Goal: Task Accomplishment & Management: Complete application form

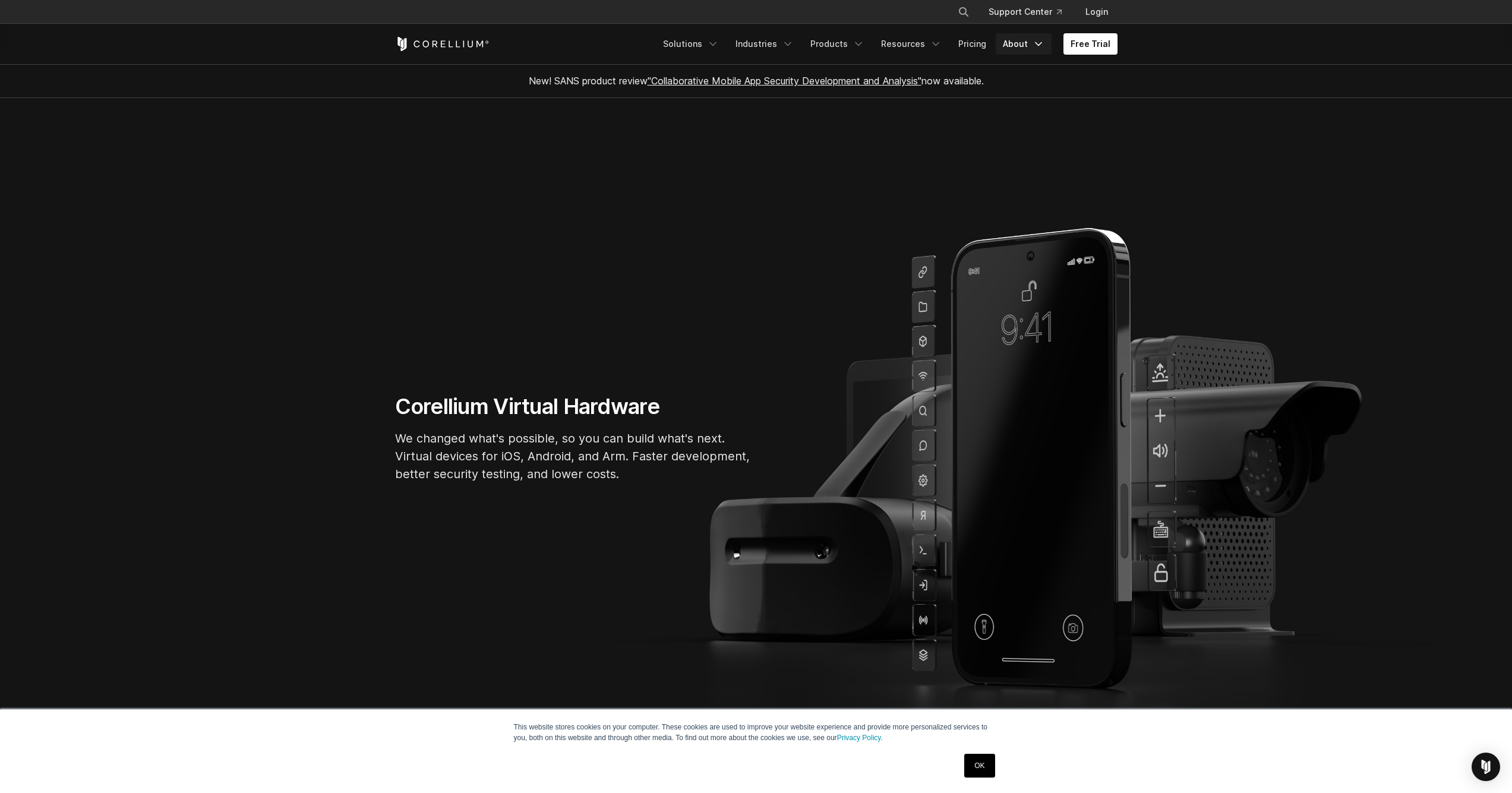
click at [1037, 44] on icon "Navigation Menu" at bounding box center [1038, 44] width 12 height 12
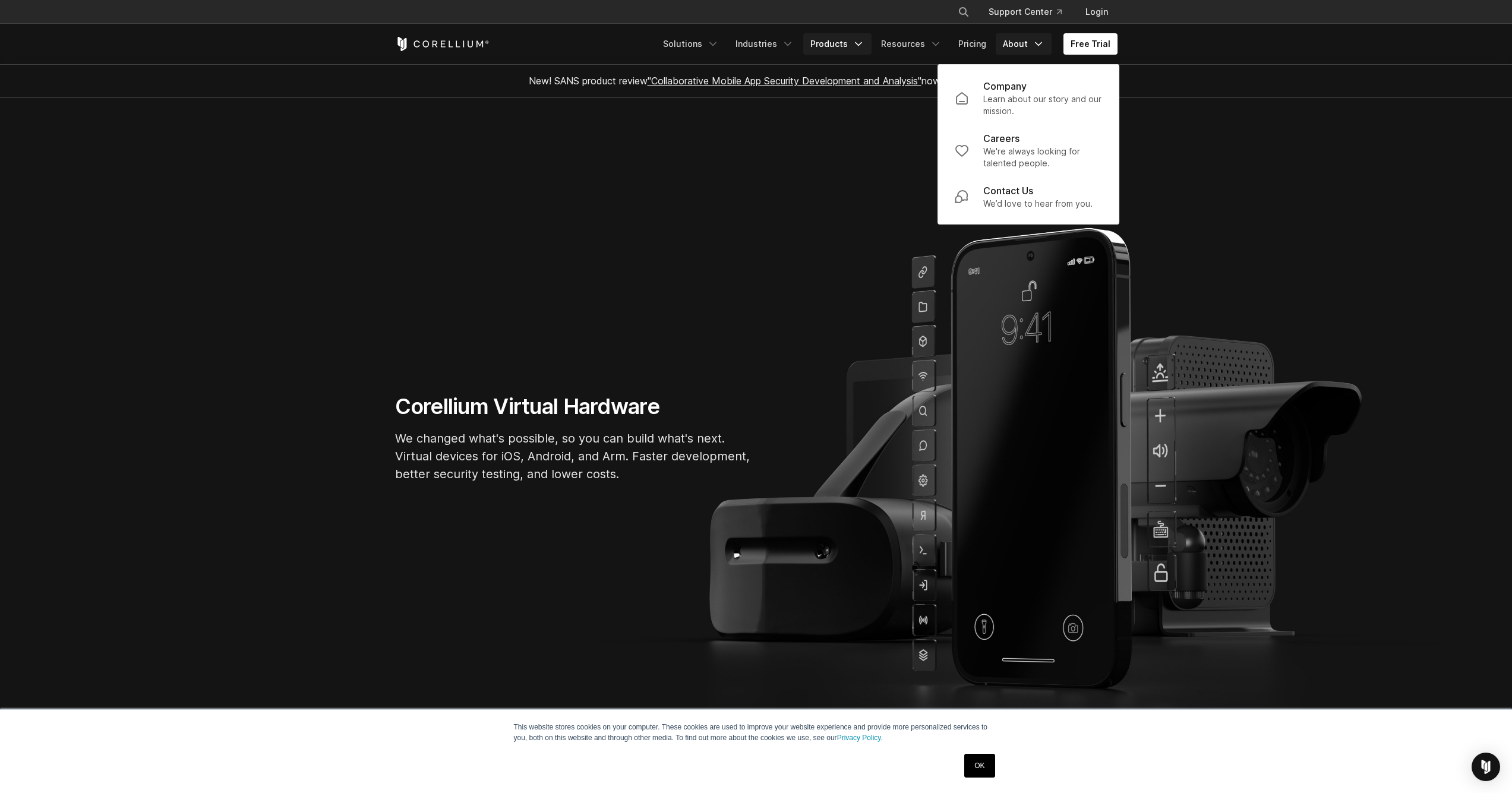
click at [819, 41] on link "Products" at bounding box center [836, 44] width 68 height 22
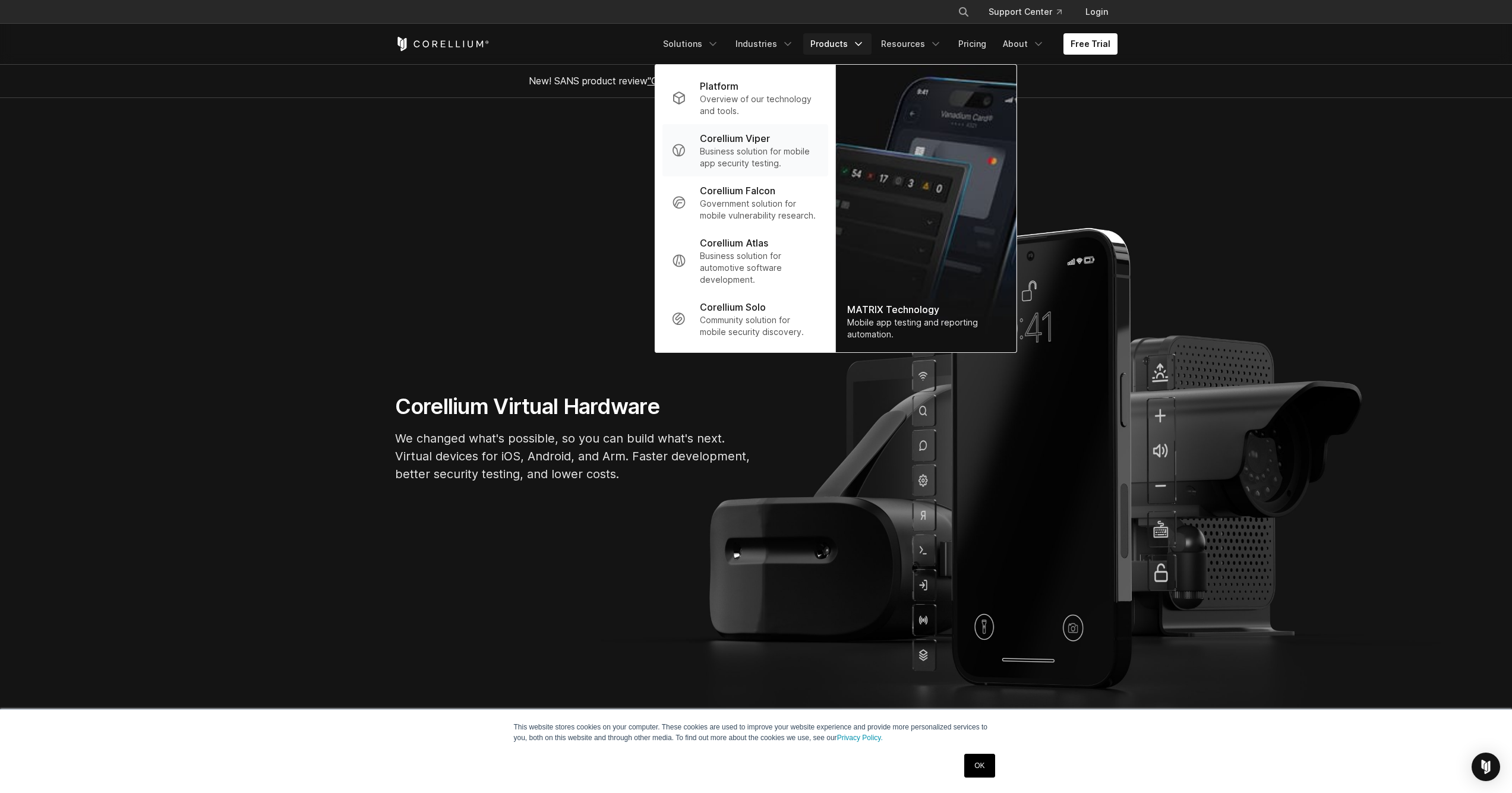
click at [740, 143] on p "Corellium Viper" at bounding box center [734, 138] width 70 height 14
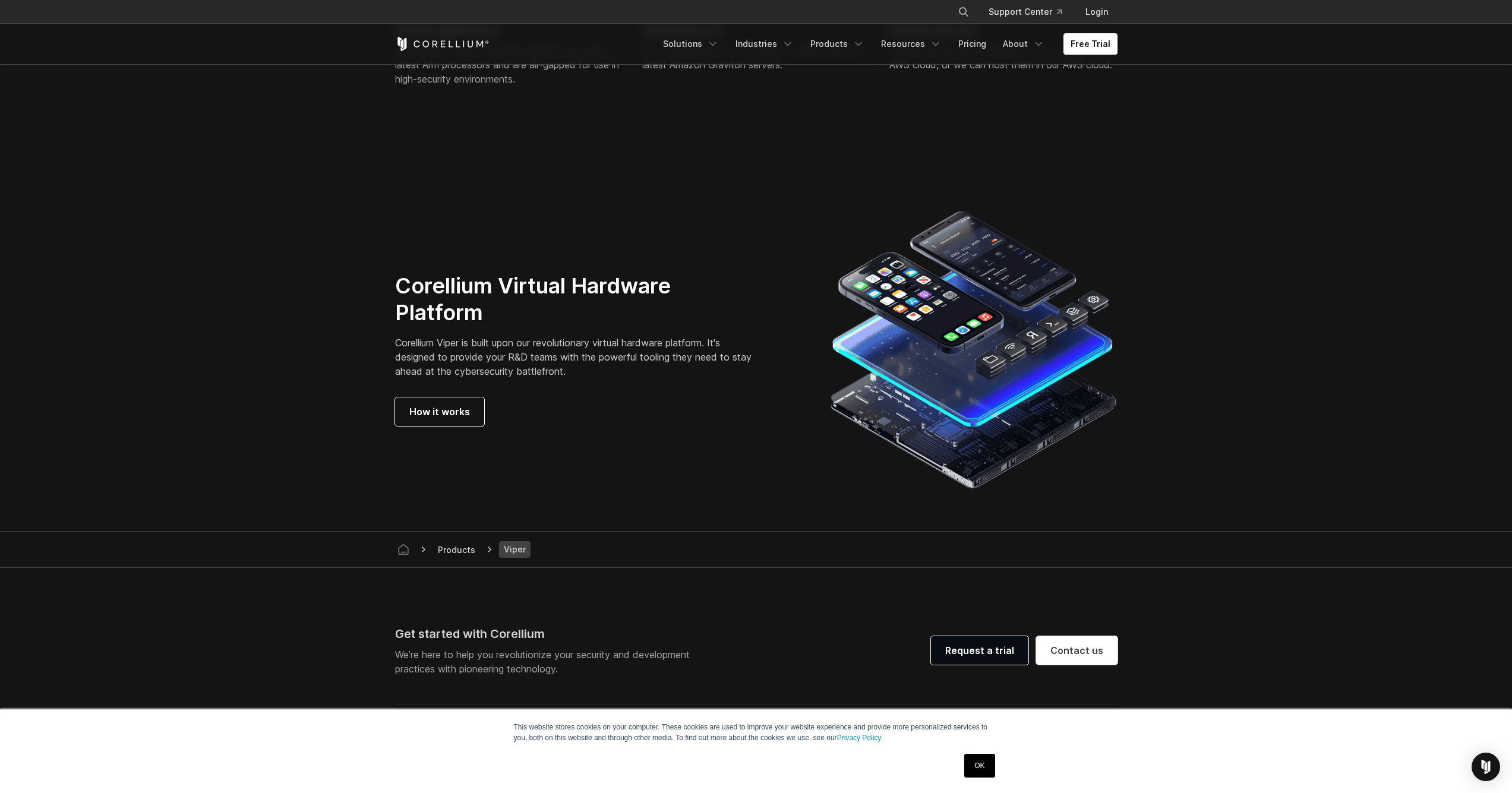
scroll to position [3042, 0]
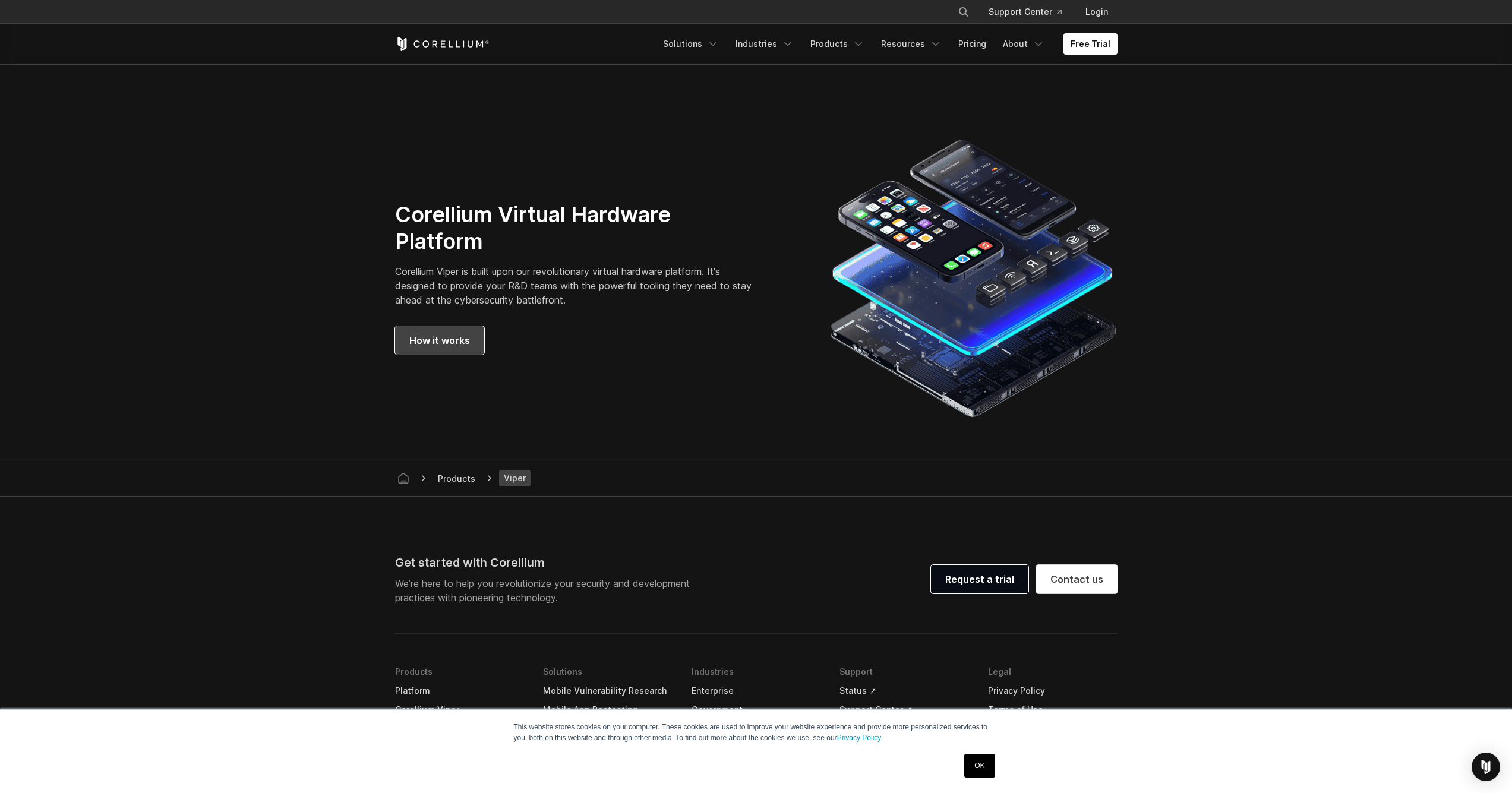
click at [457, 339] on span "How it works" at bounding box center [440, 340] width 61 height 14
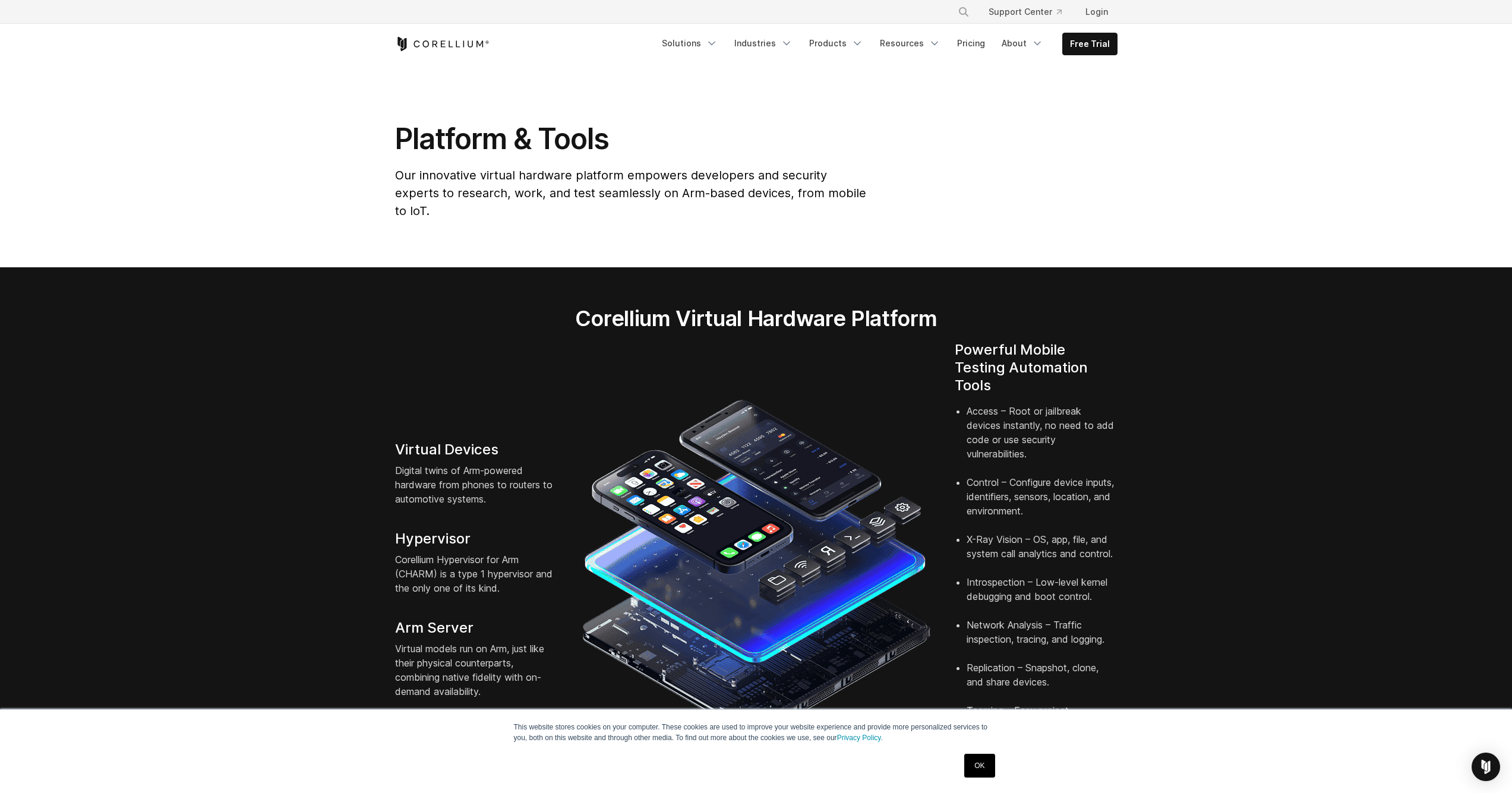
scroll to position [71, 0]
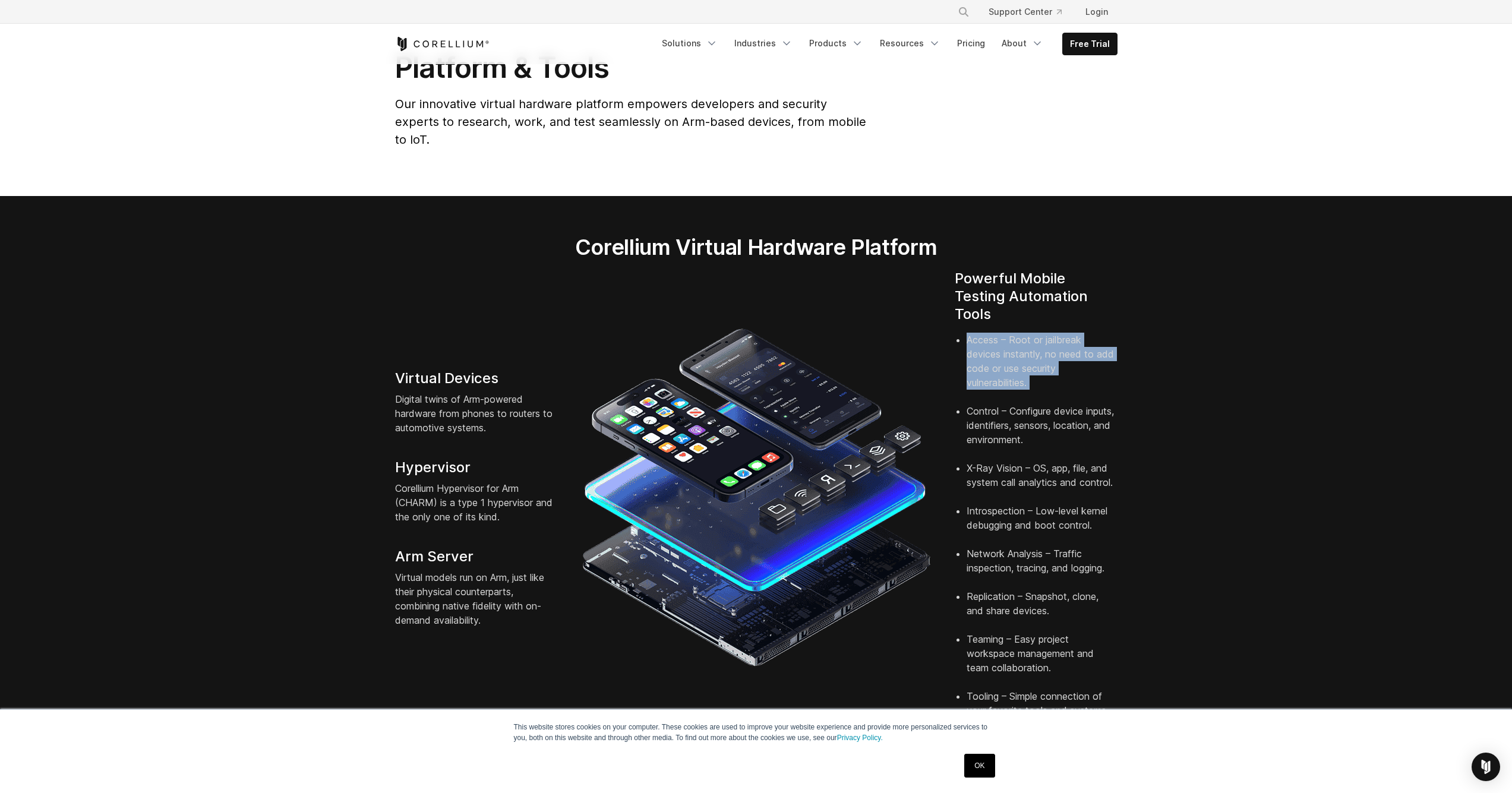
drag, startPoint x: 1036, startPoint y: 370, endPoint x: 963, endPoint y: 324, distance: 86.3
click at [963, 333] on ul "Access – Root or jailbreak devices instantly, no need to add code or use securi…" at bounding box center [1035, 525] width 163 height 385
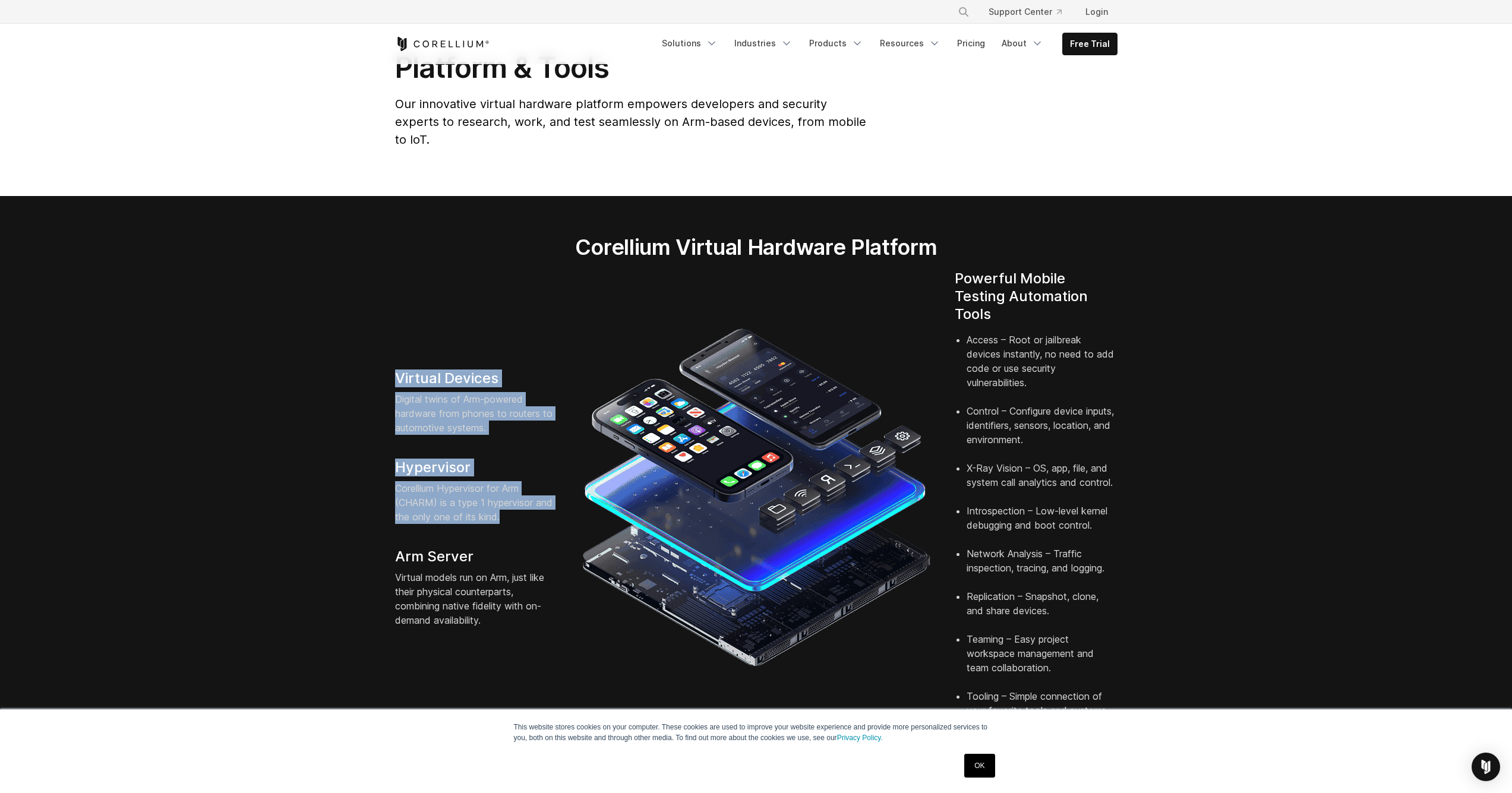
drag, startPoint x: 381, startPoint y: 360, endPoint x: 519, endPoint y: 503, distance: 198.7
click at [519, 503] on section "Corellium Virtual Hardware Platform Virtual Devices Digital twins of Arm-powere…" at bounding box center [756, 481] width 1512 height 569
click at [519, 503] on p "Corellium Hypervisor for Arm (CHARM) is a type 1 hypervisor and the only one of…" at bounding box center [476, 501] width 163 height 42
drag, startPoint x: 519, startPoint y: 503, endPoint x: 391, endPoint y: 359, distance: 192.7
click at [391, 369] on div "Virtual Devices Digital twins of Arm-powered hardware from phones to routers to…" at bounding box center [476, 498] width 186 height 258
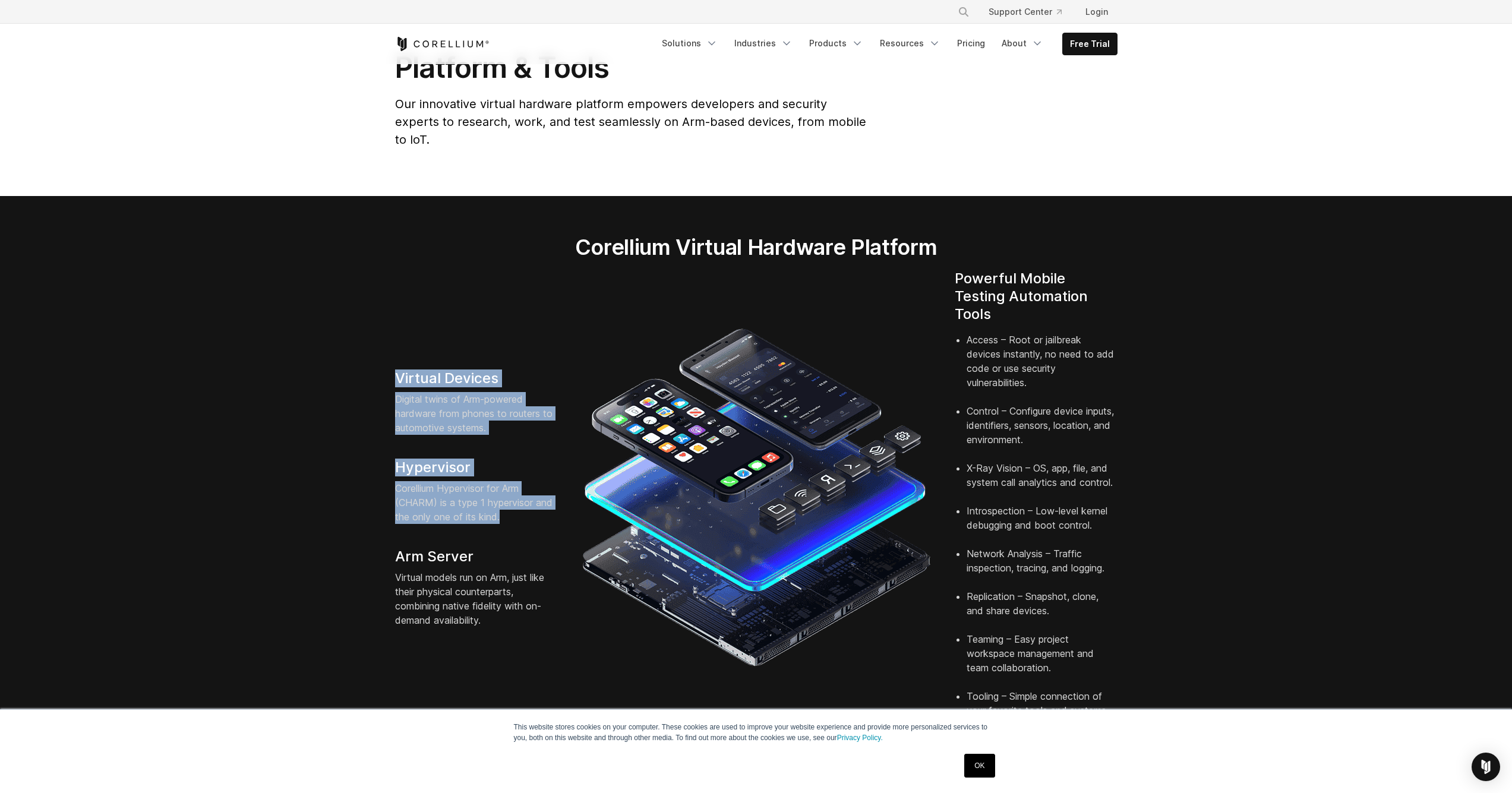
click at [391, 369] on div "Virtual Devices Digital twins of Arm-powered hardware from phones to routers to…" at bounding box center [476, 498] width 186 height 258
drag, startPoint x: 495, startPoint y: 616, endPoint x: 363, endPoint y: 357, distance: 290.7
click at [363, 357] on section "Corellium Virtual Hardware Platform Virtual Devices Digital twins of Arm-powere…" at bounding box center [756, 481] width 1512 height 569
click at [362, 357] on section "Corellium Virtual Hardware Platform Virtual Devices Digital twins of Arm-powere…" at bounding box center [756, 481] width 1512 height 569
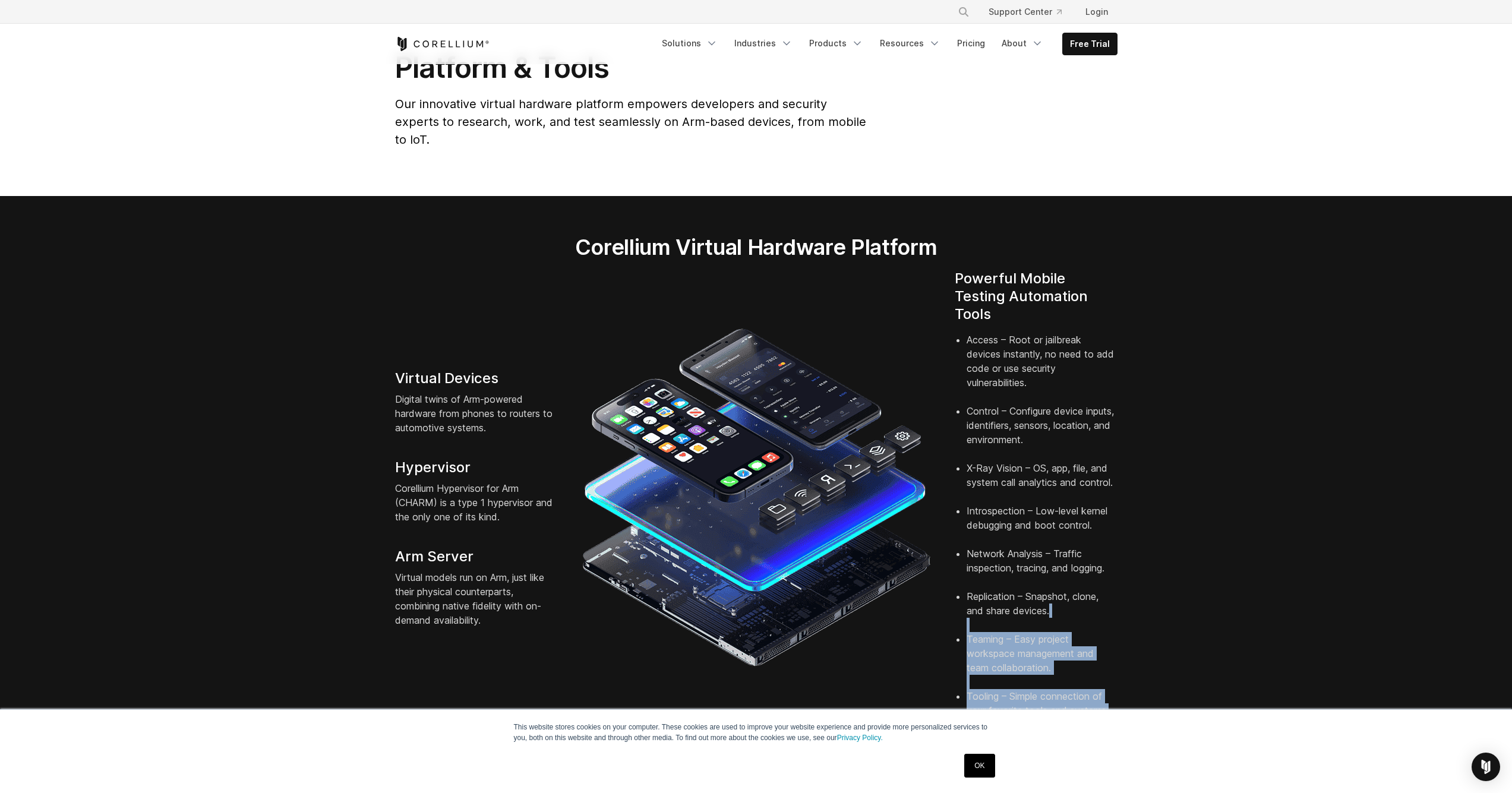
drag, startPoint x: 1107, startPoint y: 694, endPoint x: 990, endPoint y: 609, distance: 144.6
click at [990, 609] on div "Powerful Mobile Testing Automation Tools Access – Root or jailbreak devices ins…" at bounding box center [1035, 498] width 186 height 457
click at [990, 609] on li "Replication – Snapshot, clone, and share devices." at bounding box center [1041, 610] width 151 height 42
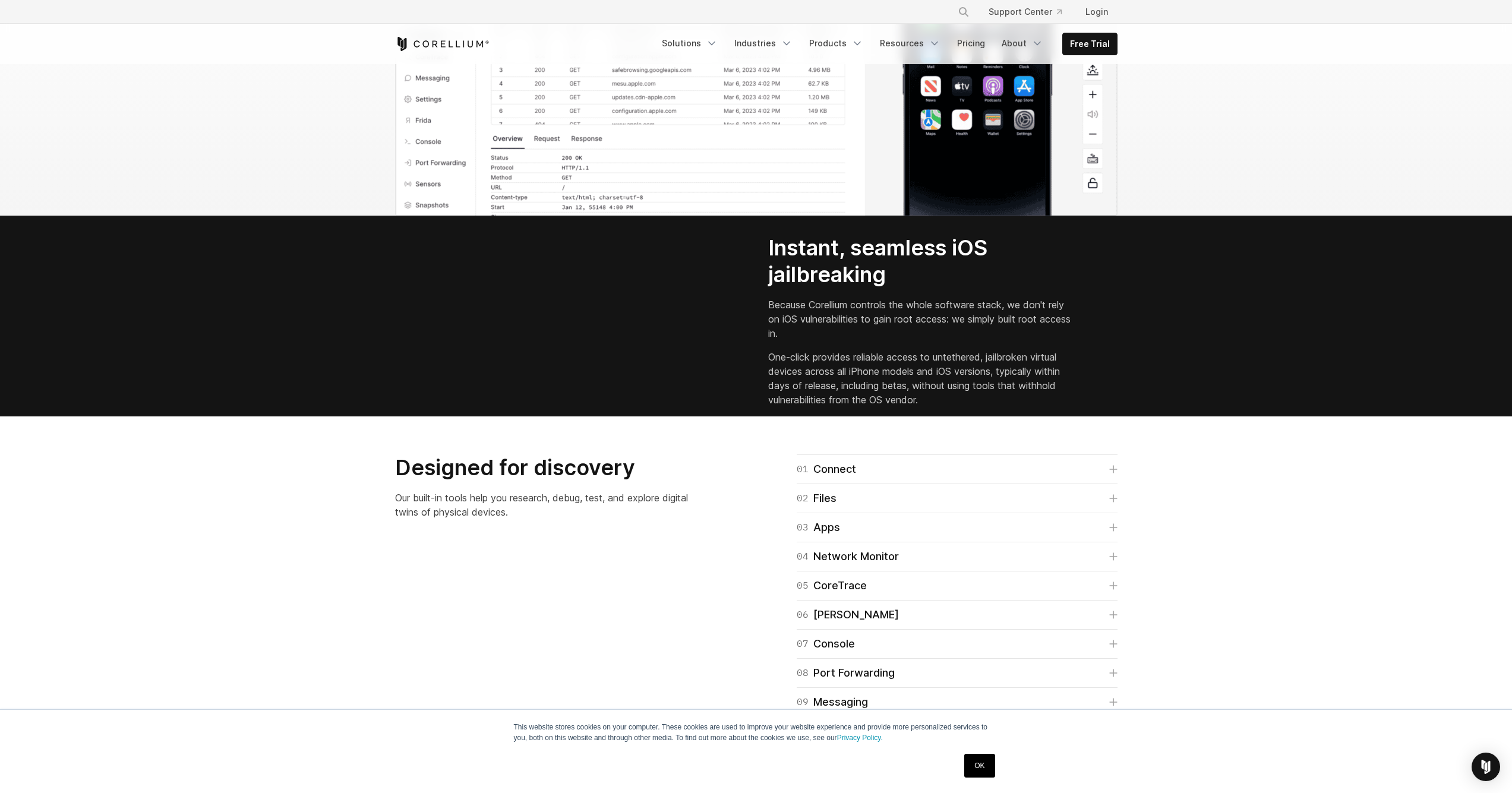
scroll to position [1530, 0]
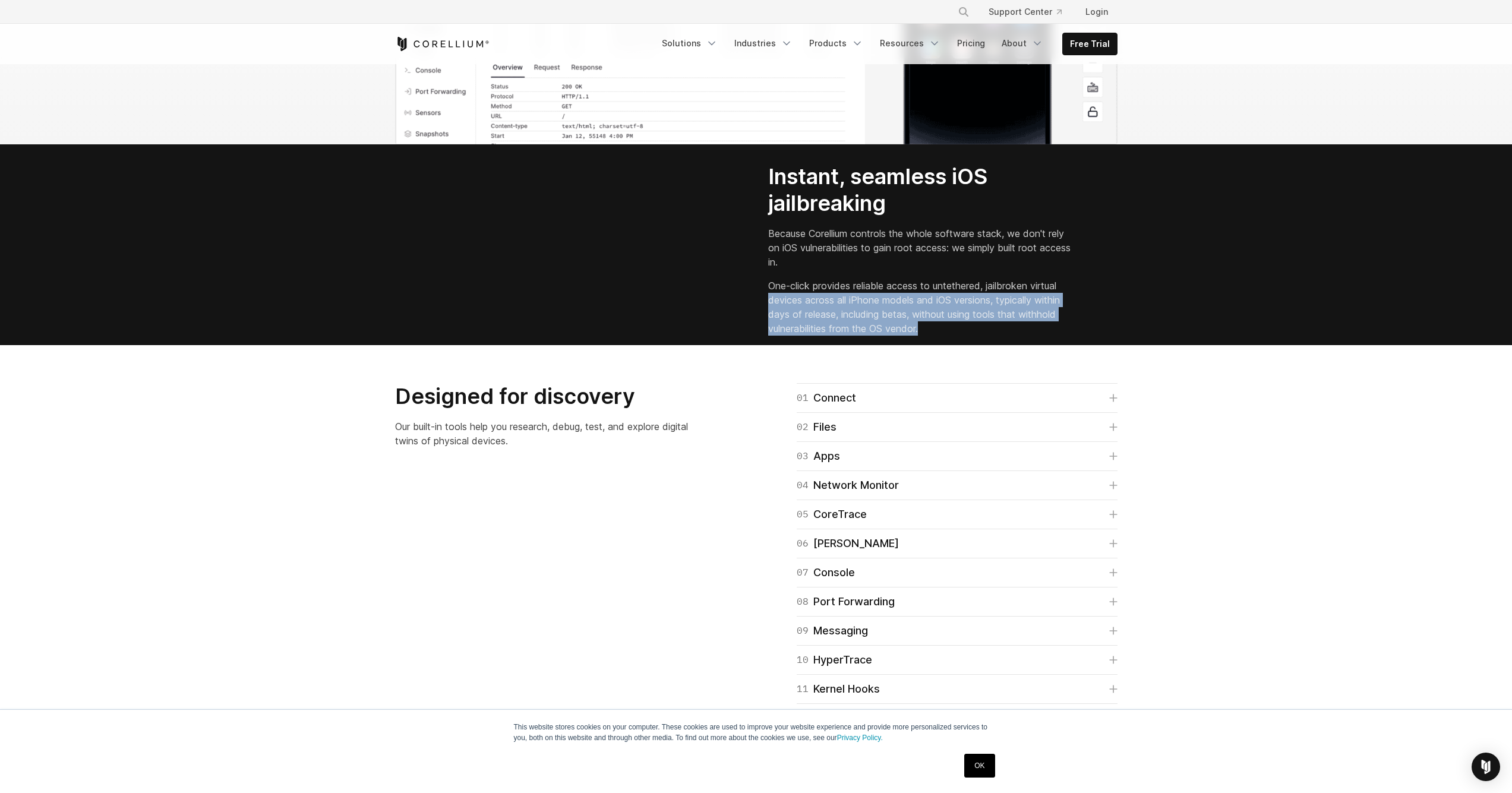
drag, startPoint x: 764, startPoint y: 419, endPoint x: 966, endPoint y: 459, distance: 205.9
click at [966, 345] on div "Instant, seamless iOS jailbreaking Because Corellium controls the whole softwar…" at bounding box center [943, 254] width 373 height 182
click at [966, 336] on p "One-click provides reliable access to untethered, jailbroken virtual devices ac…" at bounding box center [920, 307] width 304 height 57
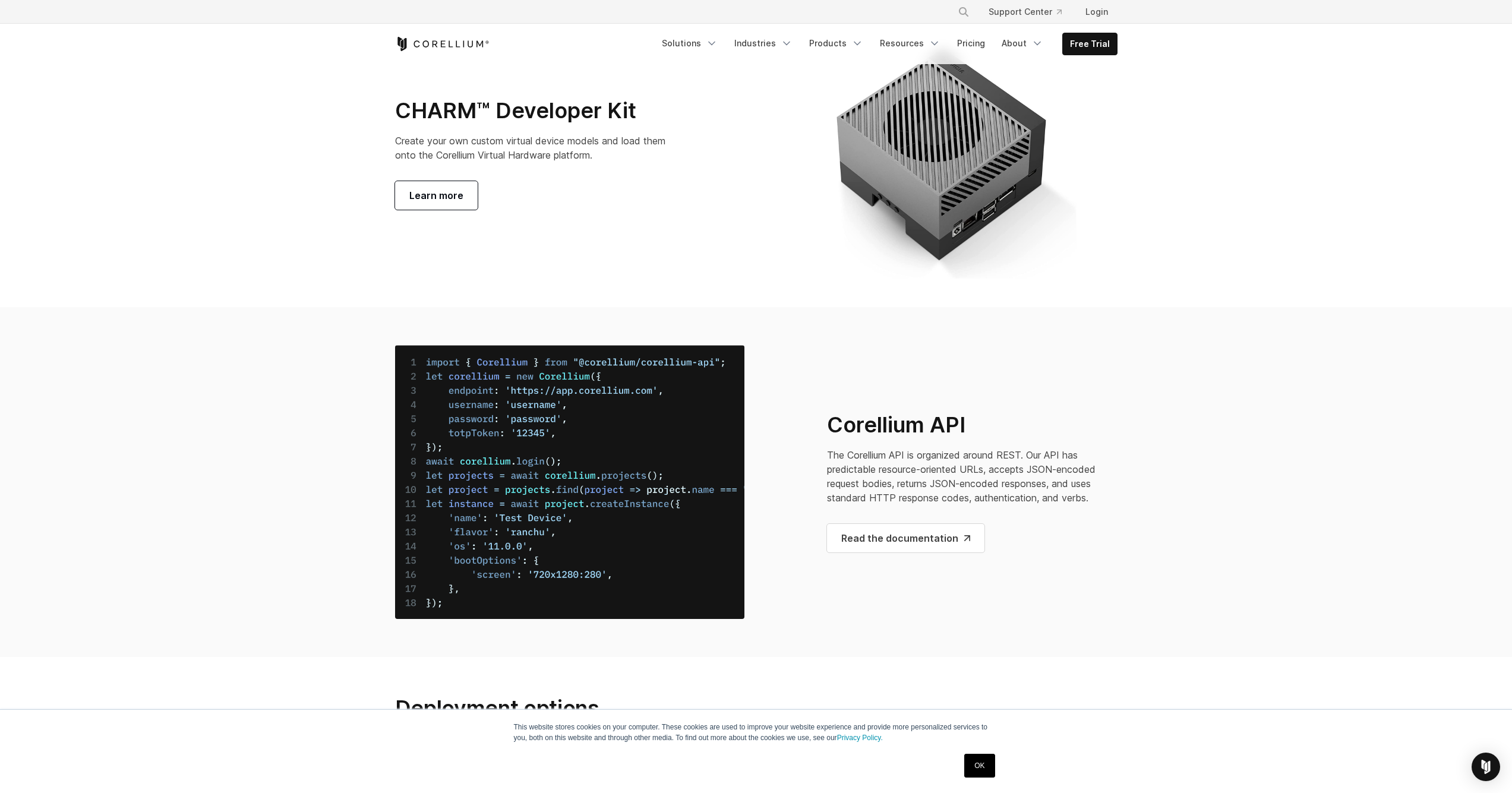
scroll to position [4094, 0]
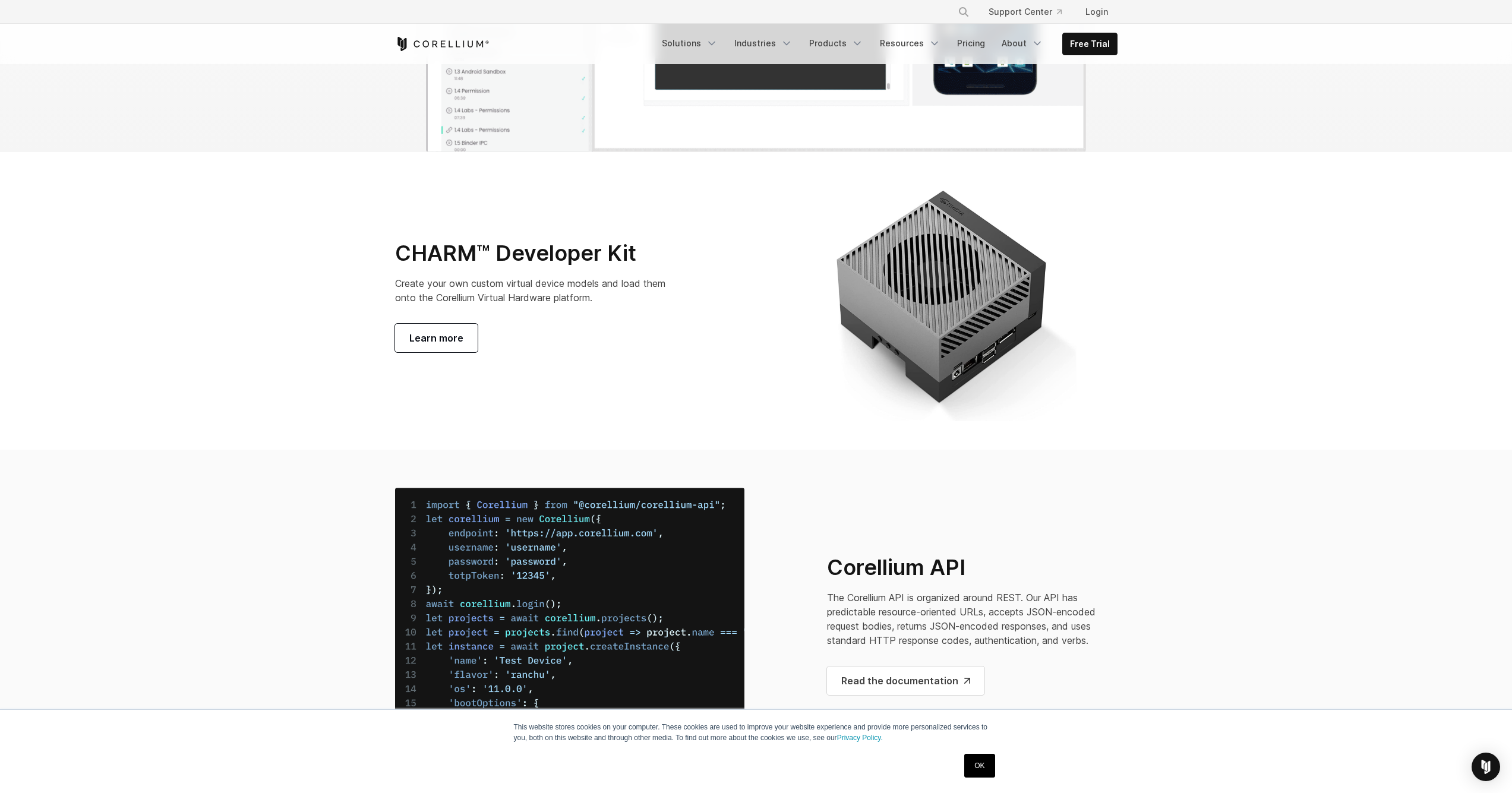
click at [976, 763] on link "OK" at bounding box center [979, 765] width 31 height 24
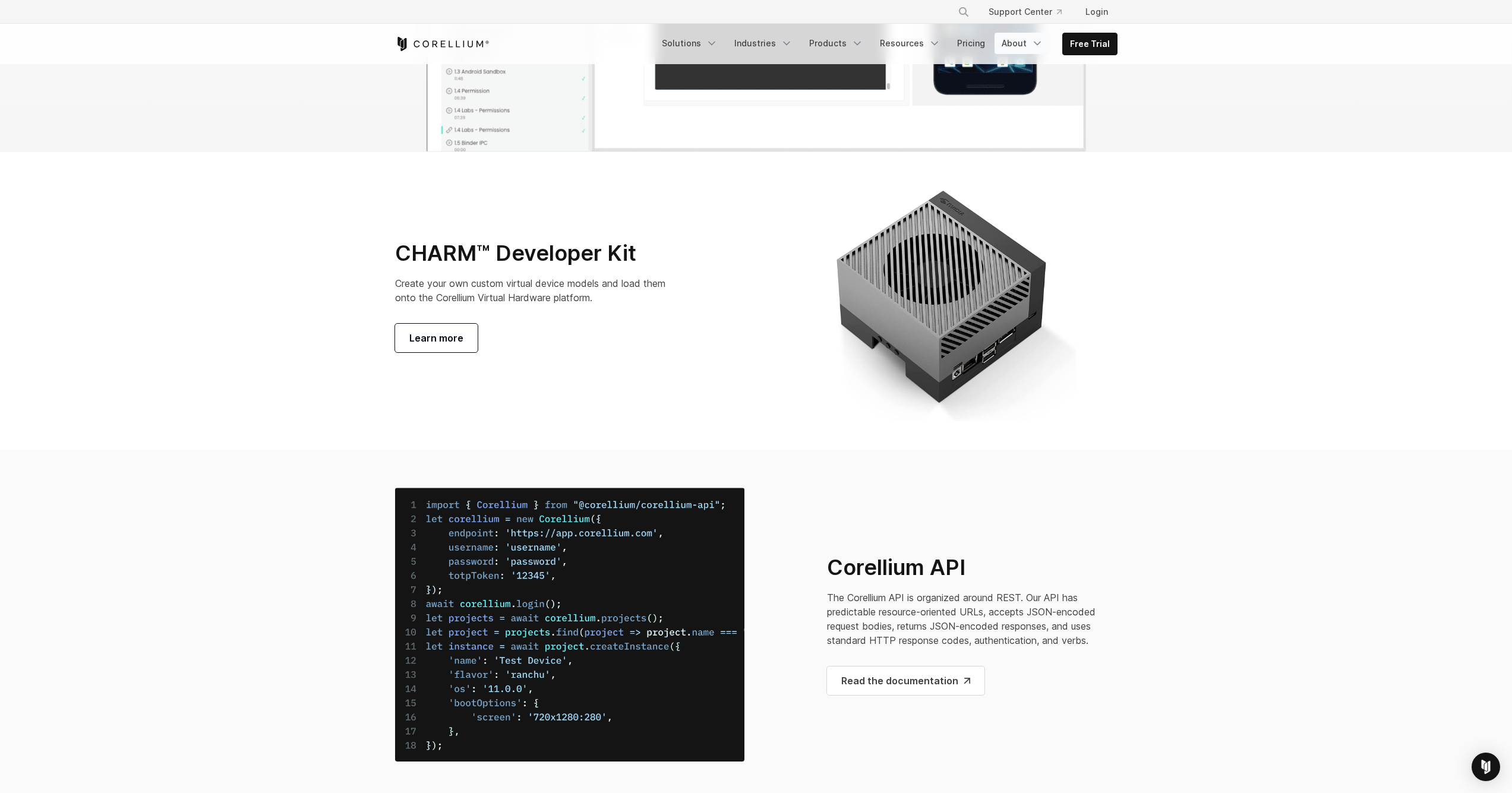
click at [1027, 38] on link "About" at bounding box center [1022, 43] width 56 height 22
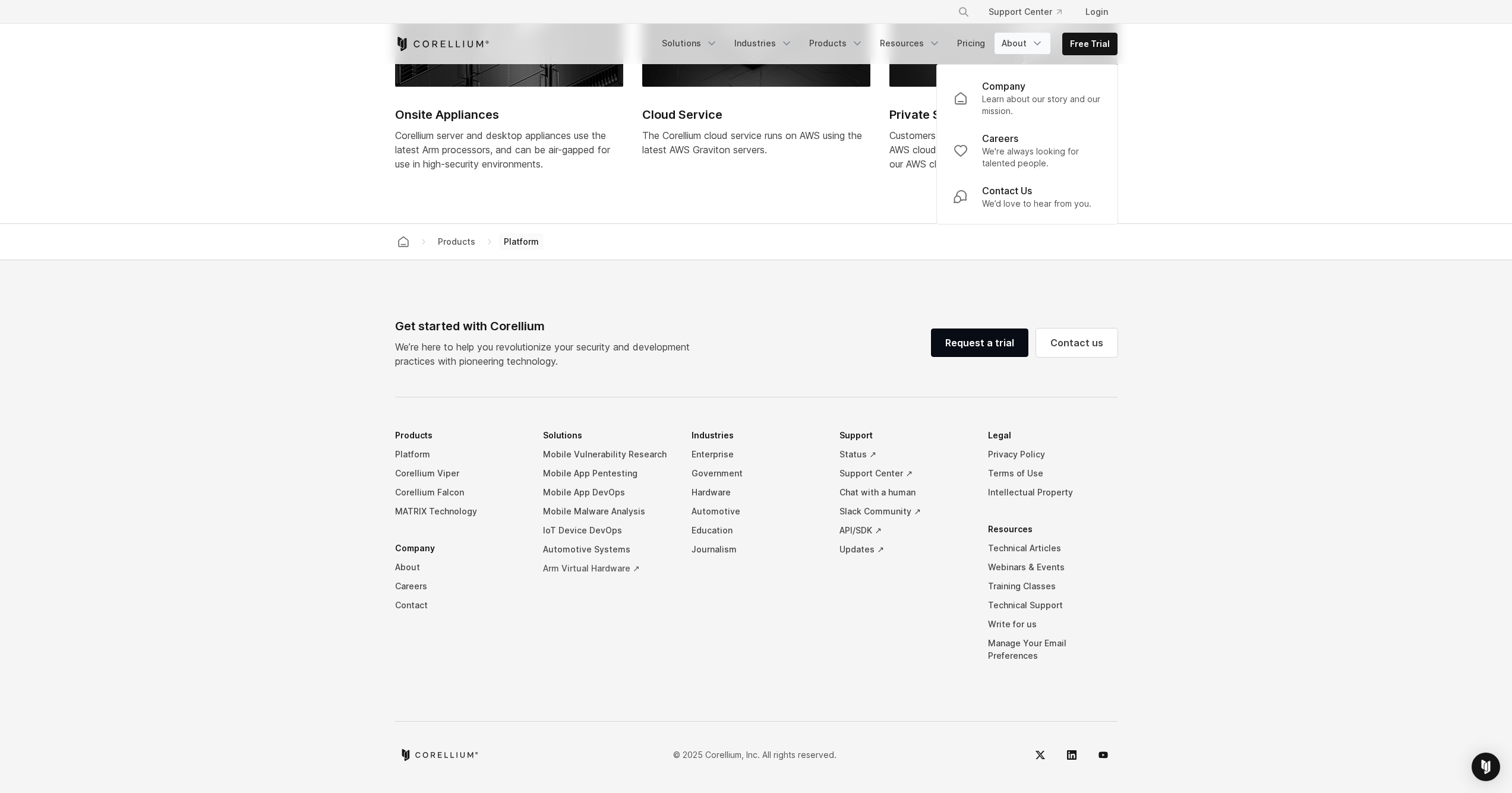
scroll to position [5360, 0]
drag, startPoint x: 545, startPoint y: 688, endPoint x: 546, endPoint y: 633, distance: 55.0
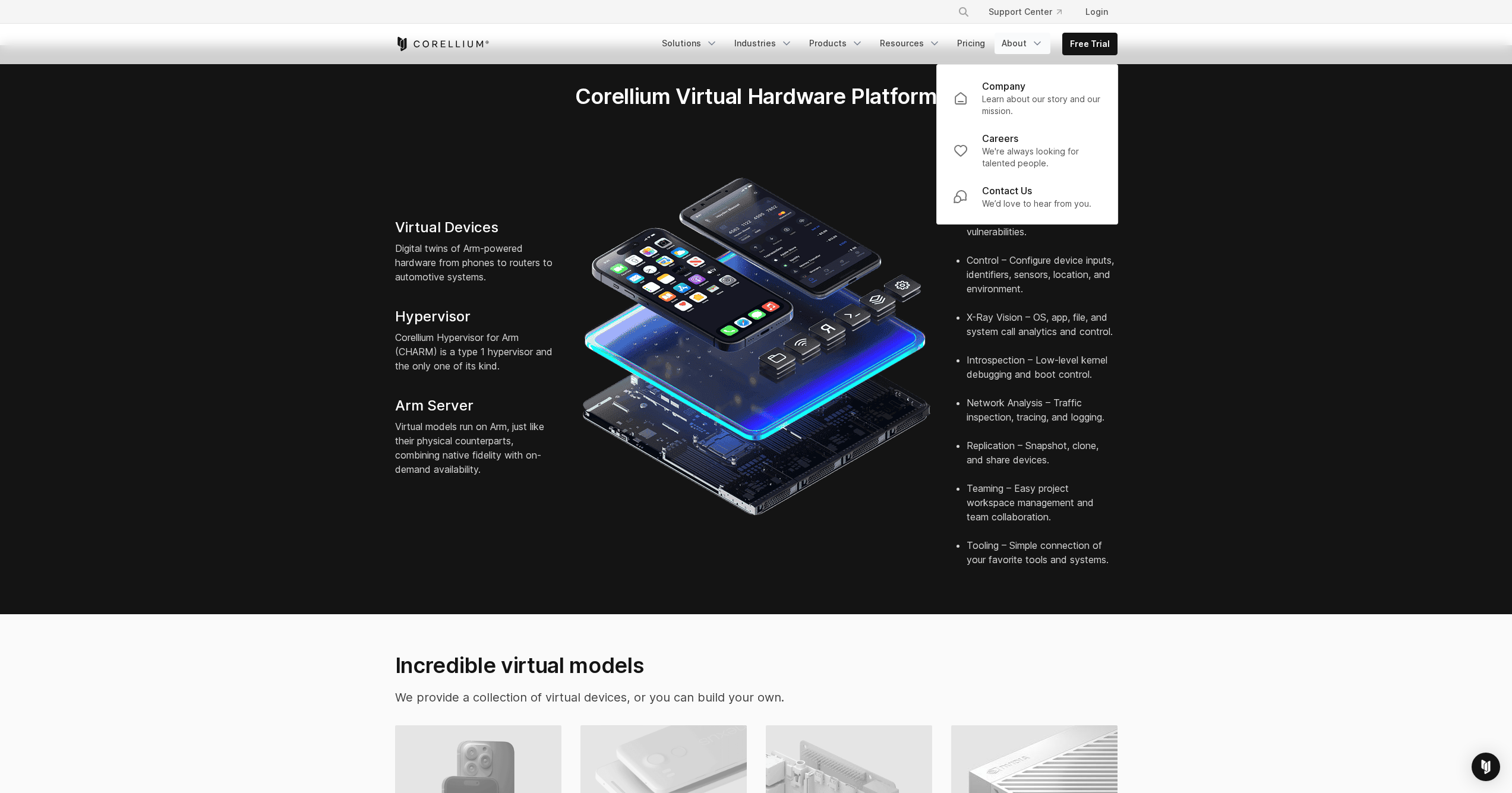
scroll to position [0, 0]
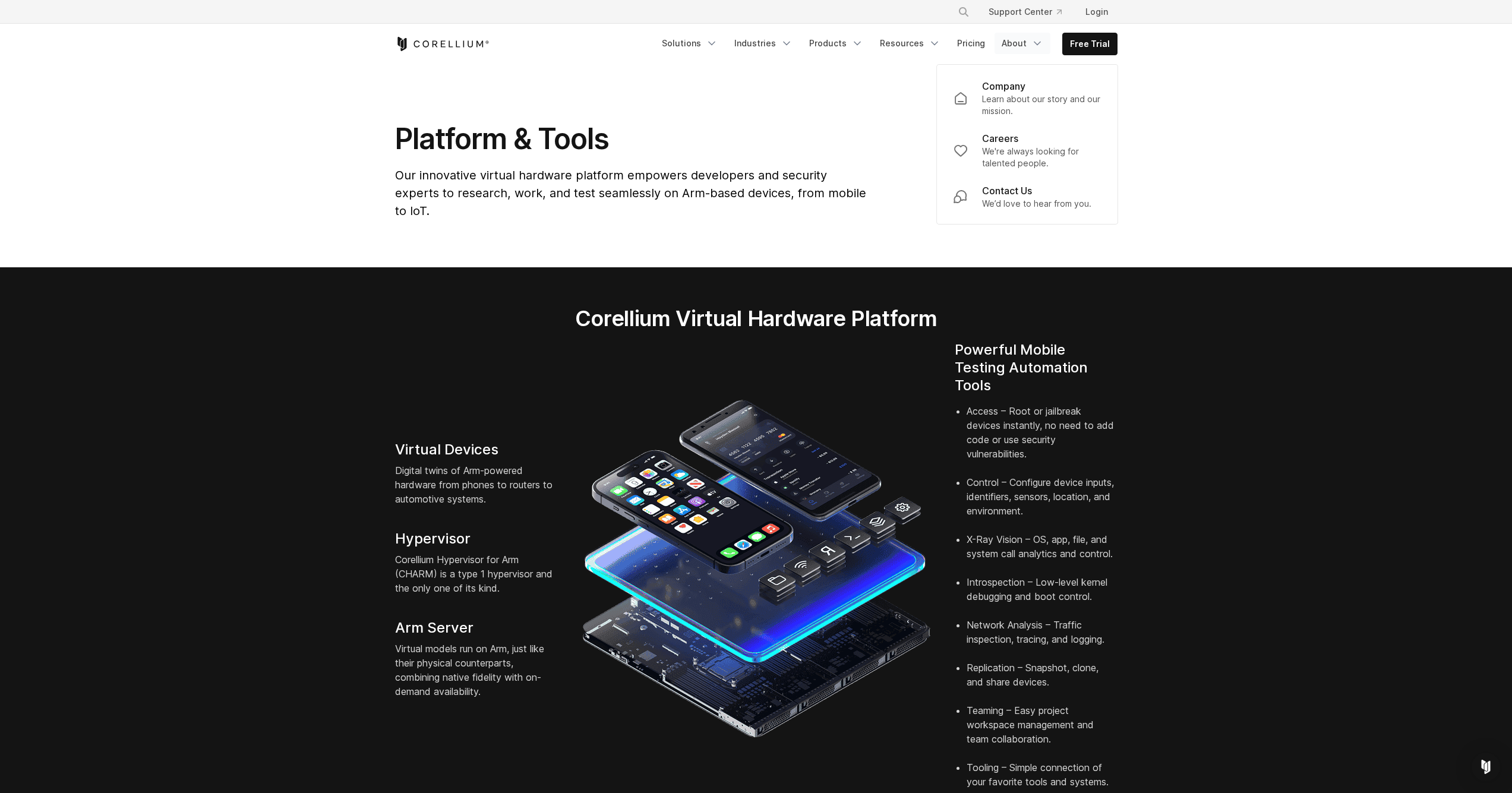
drag, startPoint x: 1245, startPoint y: 167, endPoint x: 1252, endPoint y: 169, distance: 7.3
click at [1246, 167] on section "Platform & Tools Our innovative virtual hardware platform empowers developers a…" at bounding box center [756, 165] width 1512 height 203
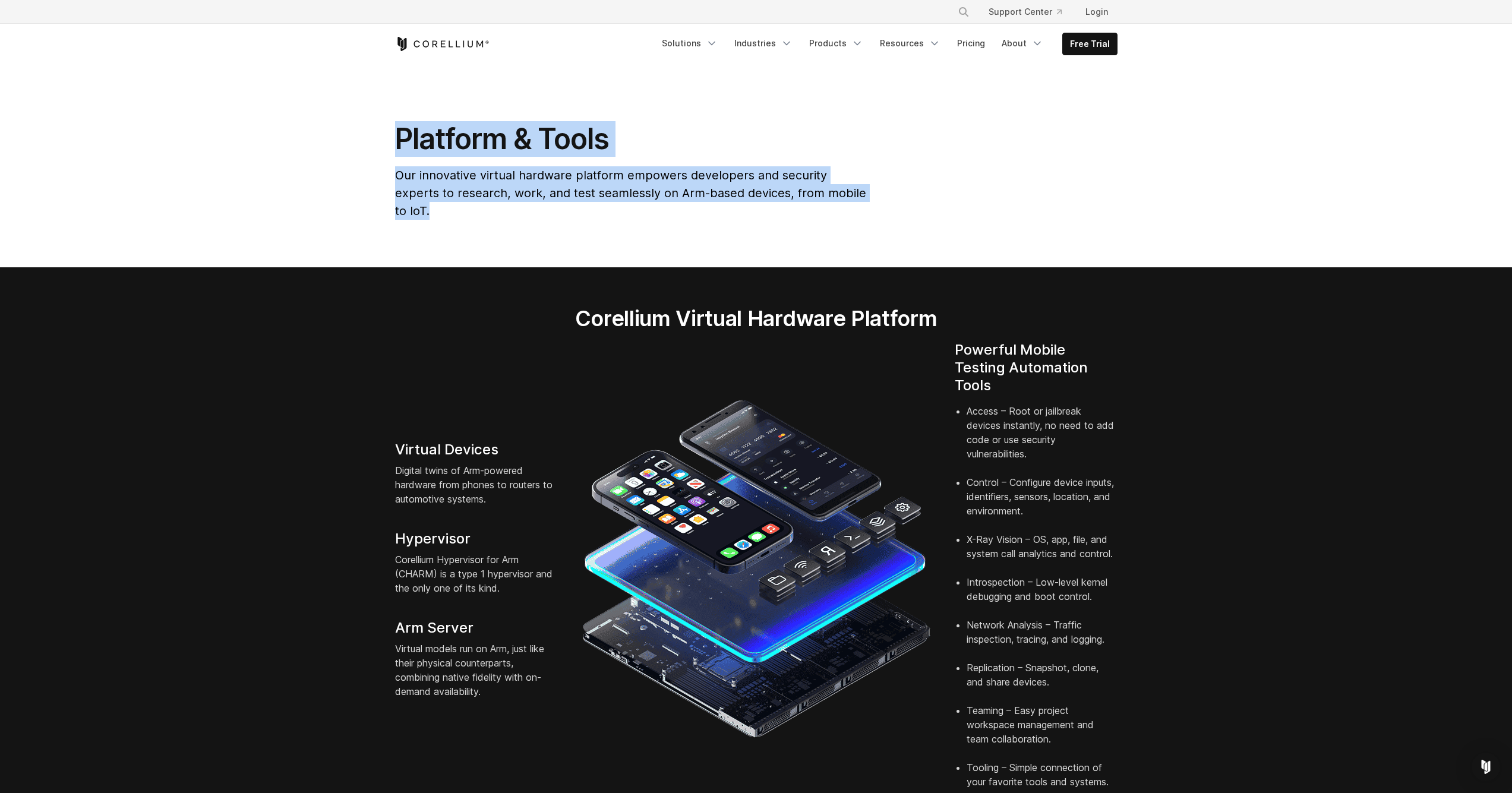
drag, startPoint x: 396, startPoint y: 131, endPoint x: 915, endPoint y: 206, distance: 524.4
click at [915, 206] on section "Platform & Tools Our innovative virtual hardware platform empowers developers a…" at bounding box center [756, 165] width 1512 height 203
click at [717, 96] on section "Platform & Tools Our innovative virtual hardware platform empowers developers a…" at bounding box center [756, 165] width 1512 height 203
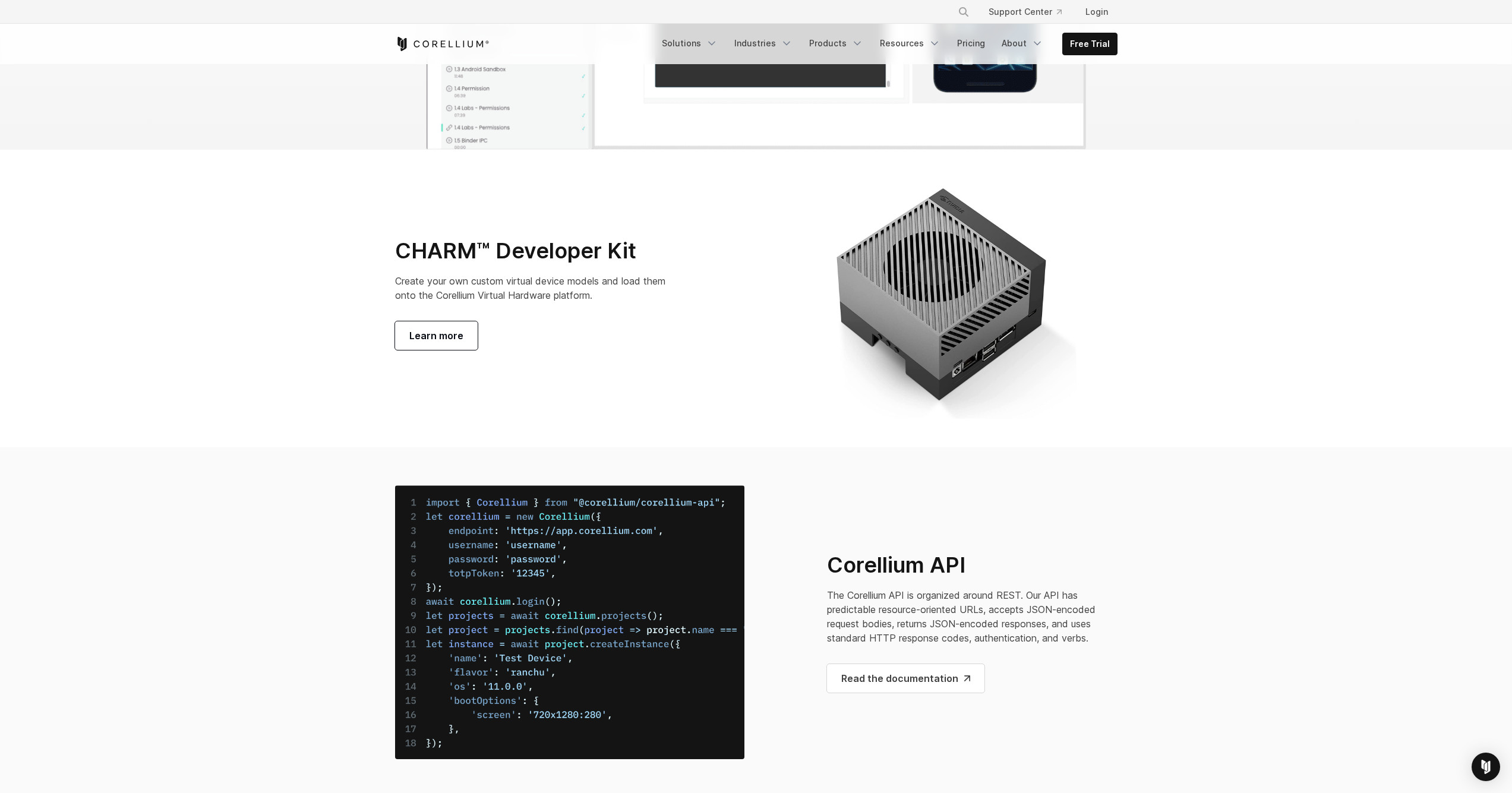
scroll to position [4167, 0]
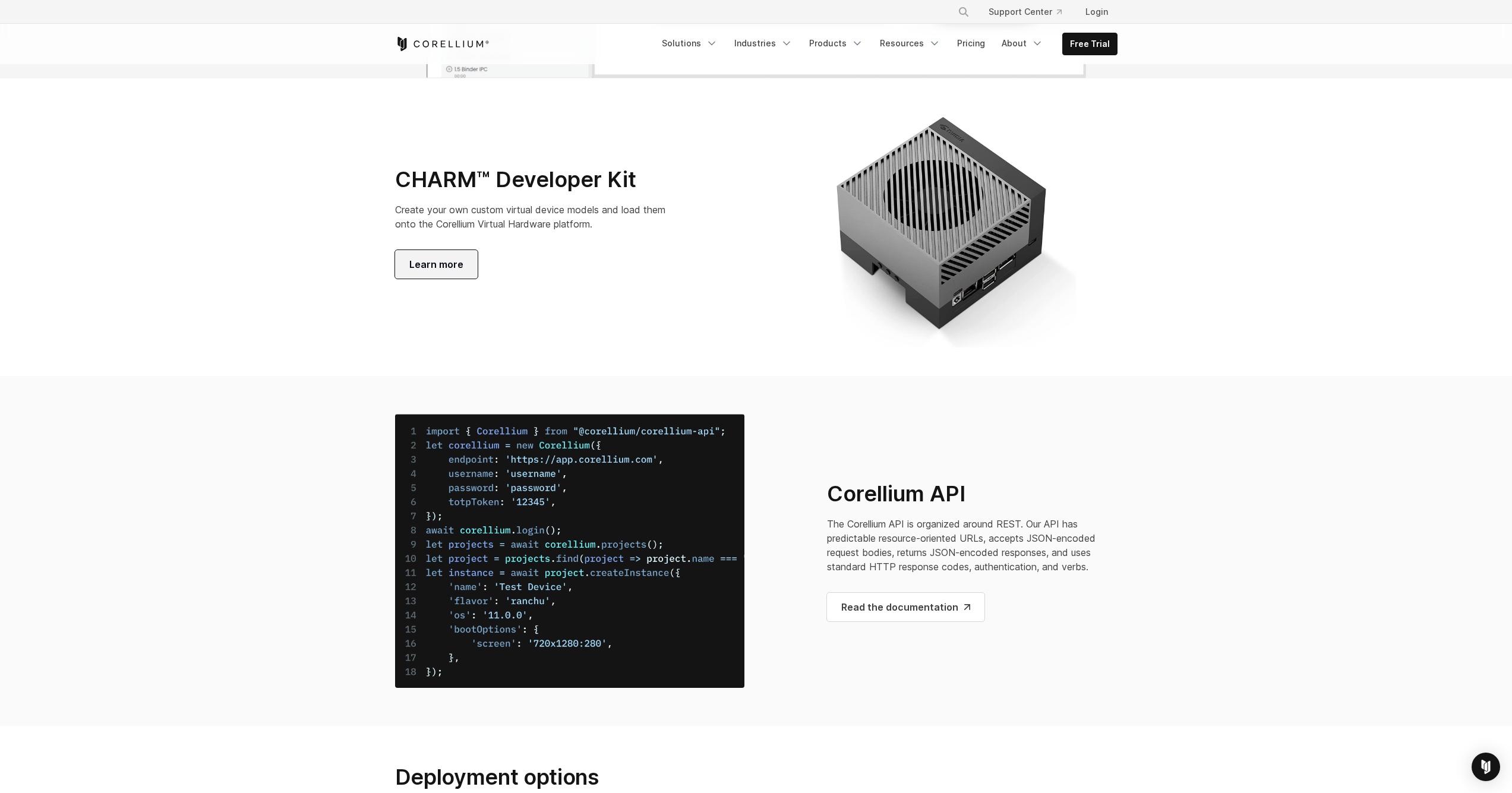
click at [431, 272] on span "Learn more" at bounding box center [436, 264] width 54 height 14
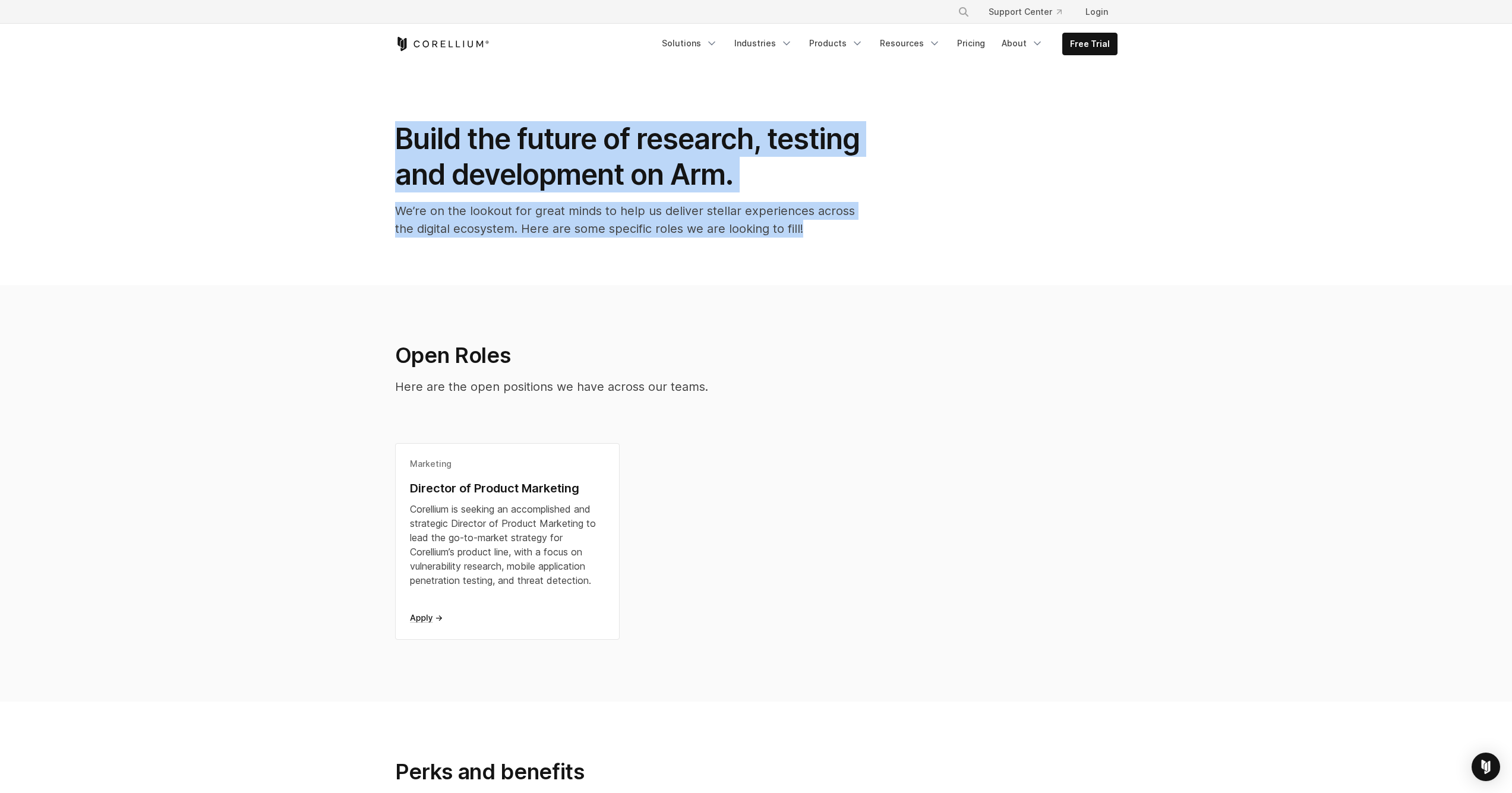
drag, startPoint x: 407, startPoint y: 140, endPoint x: 840, endPoint y: 247, distance: 446.0
click at [840, 247] on section "Build the future of research, testing and development on Arm. We’re on the look…" at bounding box center [756, 174] width 1512 height 221
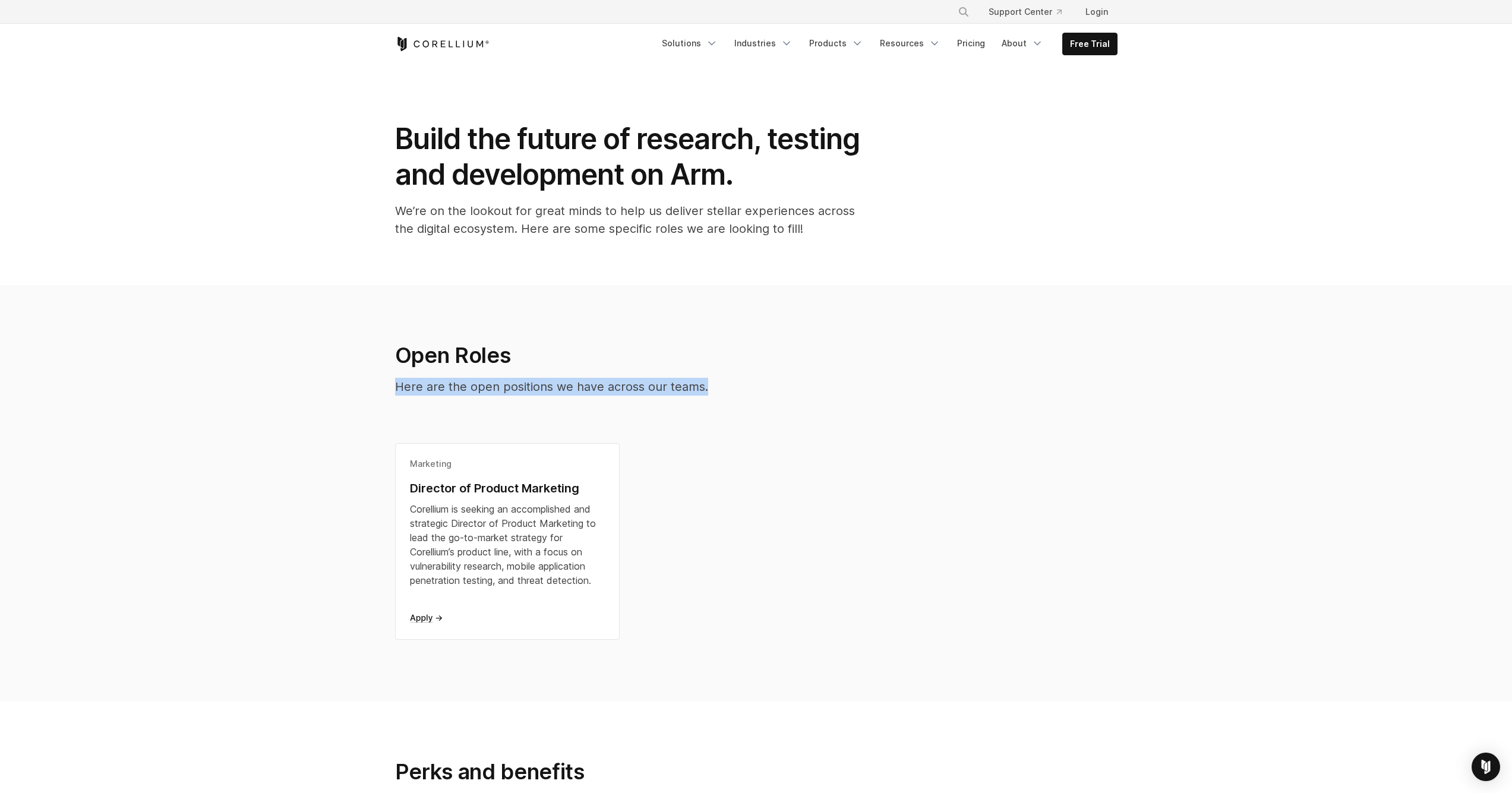
drag, startPoint x: 396, startPoint y: 374, endPoint x: 786, endPoint y: 415, distance: 392.1
click at [786, 415] on section "Open Roles Here are the open positions we have across our teams. Marketing Dire…" at bounding box center [756, 493] width 1512 height 417
click at [786, 415] on div "Open Roles Here are the open positions we have across our teams." at bounding box center [756, 392] width 746 height 101
drag, startPoint x: 246, startPoint y: 333, endPoint x: 240, endPoint y: 333, distance: 6.0
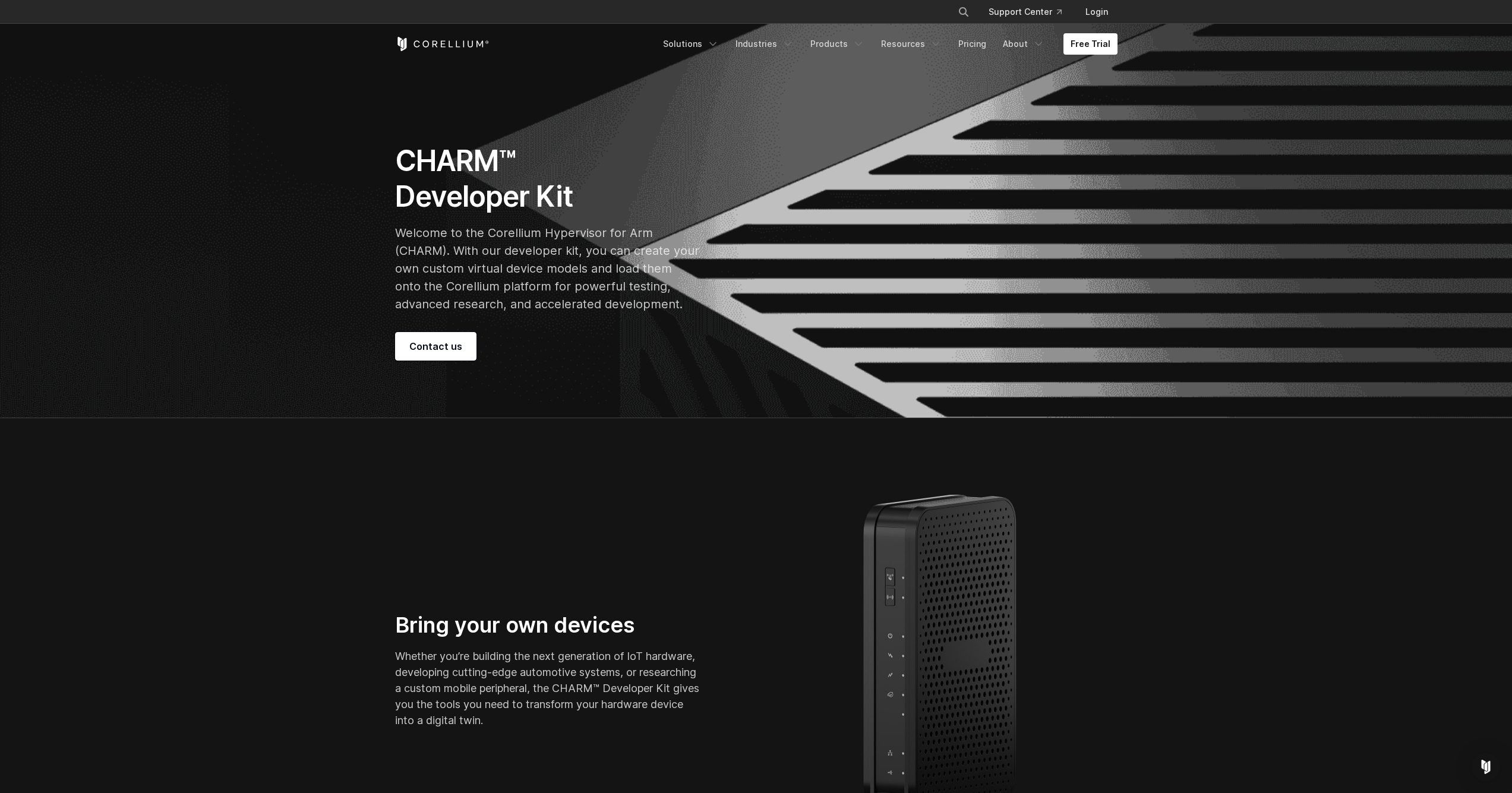
drag, startPoint x: 402, startPoint y: 146, endPoint x: 570, endPoint y: 276, distance: 212.4
click at [728, 316] on section "CHARM™ Developer Kit Welcome to the Corellium Hypervisor for Arm (CHARM). With …" at bounding box center [756, 210] width 1512 height 418
click at [440, 202] on h1 "CHARM™ Developer Kit" at bounding box center [547, 178] width 304 height 71
drag, startPoint x: 390, startPoint y: 164, endPoint x: 578, endPoint y: 209, distance: 193.3
click at [580, 209] on div "CHARM™ Developer Kit Welcome to the Corellium Hypervisor for Arm (CHARM). With …" at bounding box center [569, 251] width 373 height 218
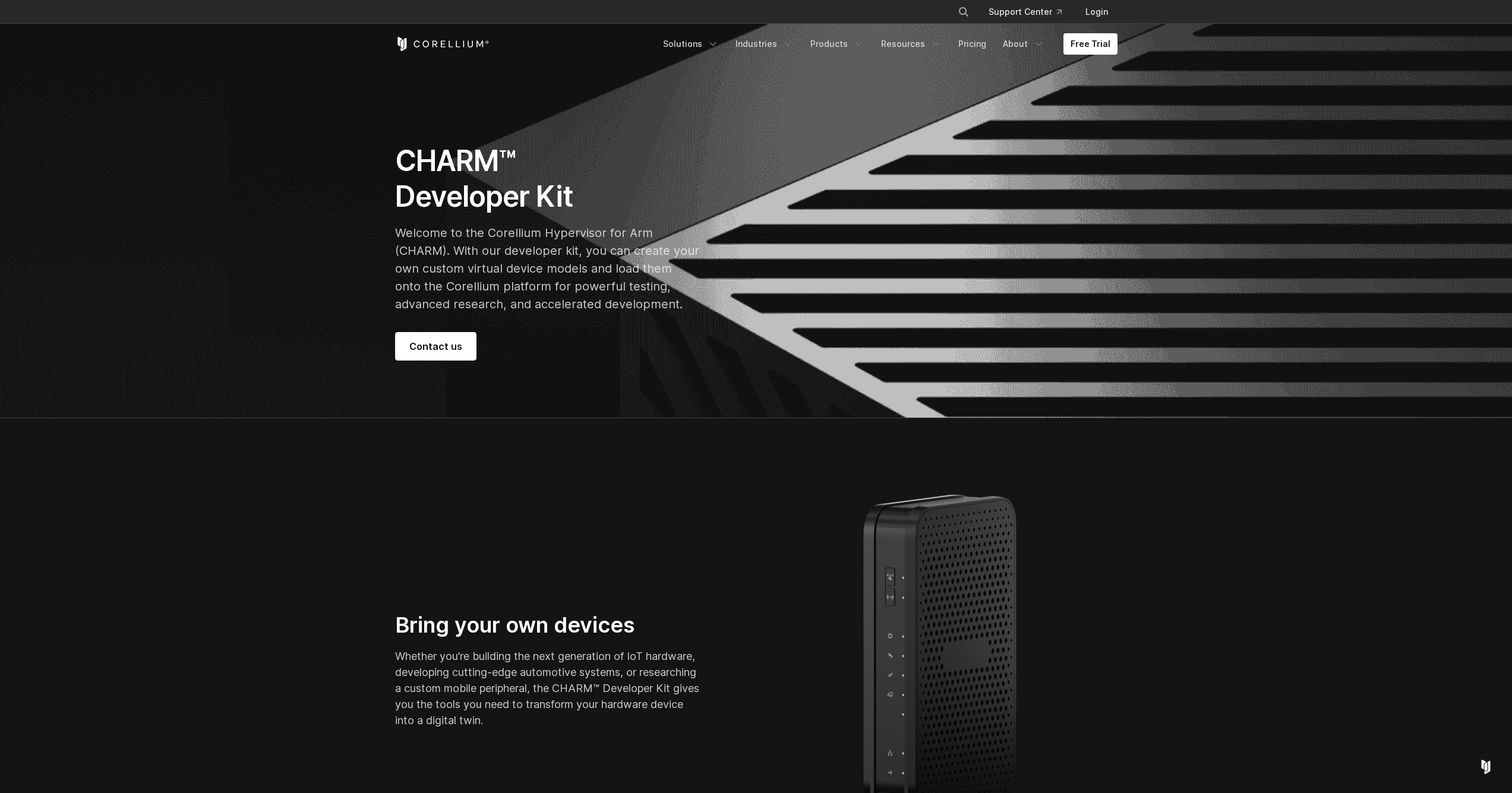
click at [493, 174] on h1 "CHARM™ Developer Kit" at bounding box center [547, 178] width 304 height 71
drag, startPoint x: 390, startPoint y: 152, endPoint x: 592, endPoint y: 199, distance: 207.4
click at [592, 199] on div "CHARM™ Developer Kit Welcome to the Corellium Hypervisor for Arm (CHARM). With …" at bounding box center [569, 251] width 373 height 218
copy h1 "CHARM™ Developer Kit"
click at [1029, 45] on link "About" at bounding box center [1023, 44] width 56 height 22
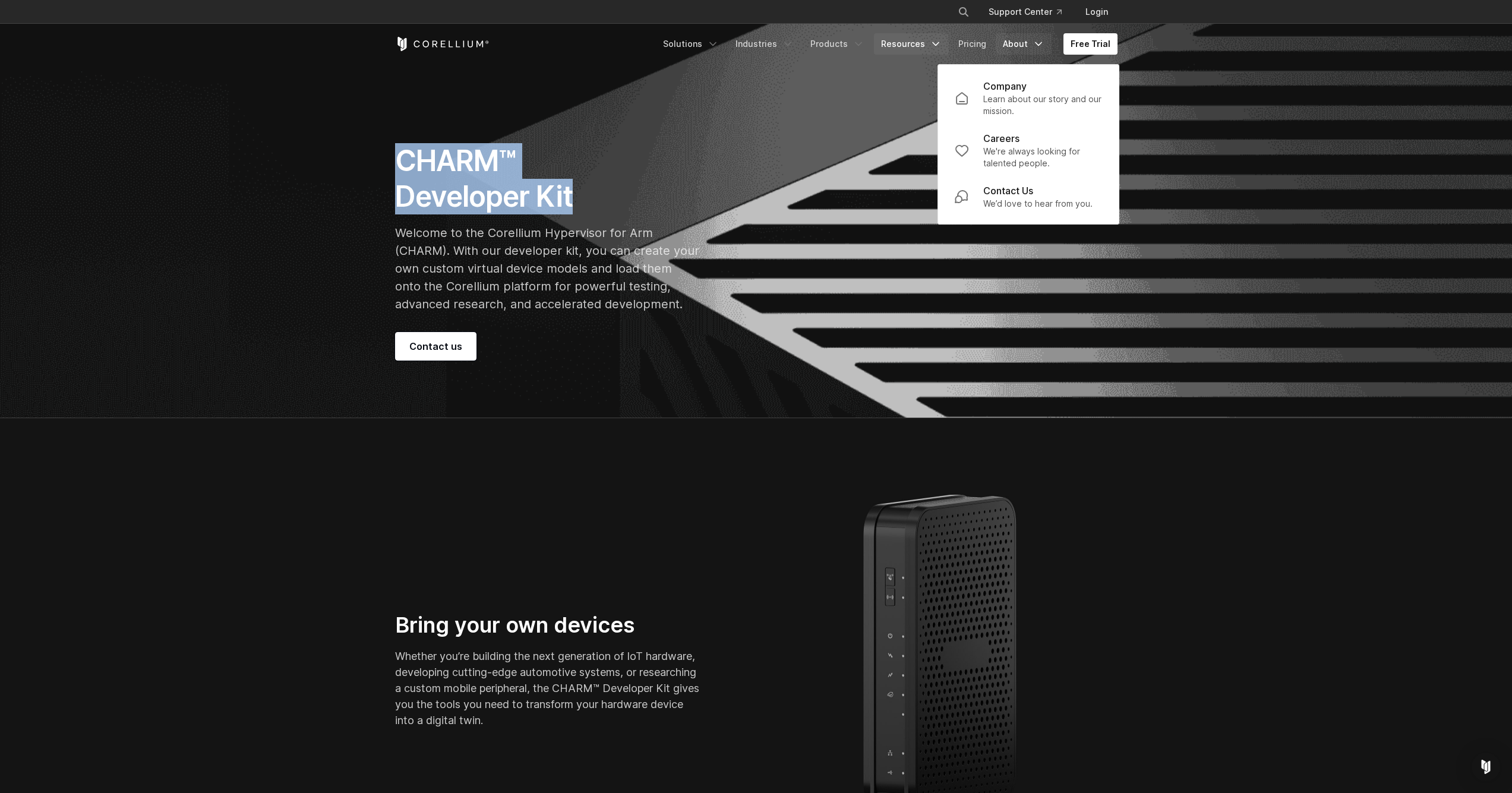
click at [907, 48] on link "Resources" at bounding box center [911, 44] width 75 height 22
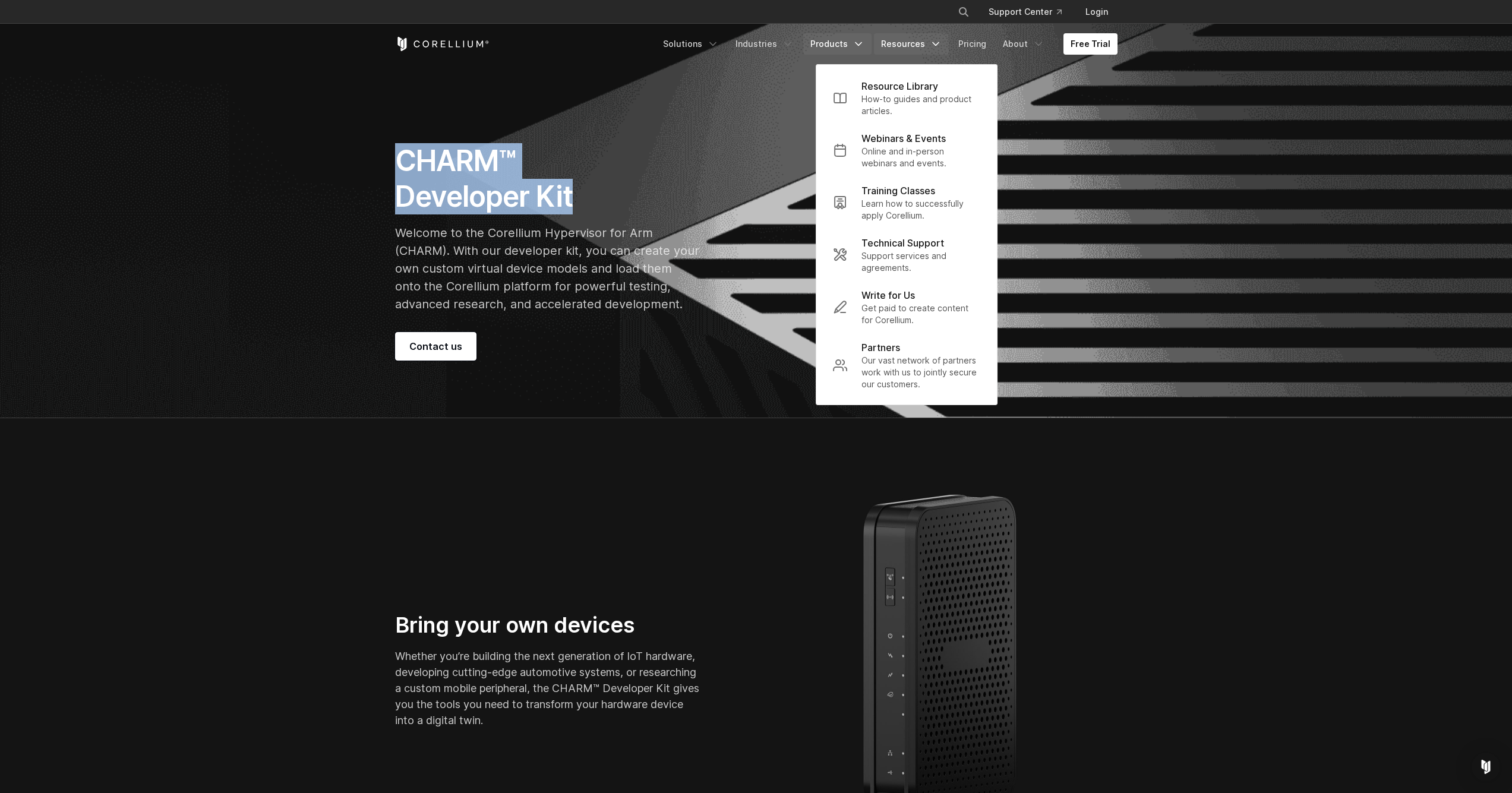
click at [837, 44] on link "Products" at bounding box center [836, 44] width 68 height 22
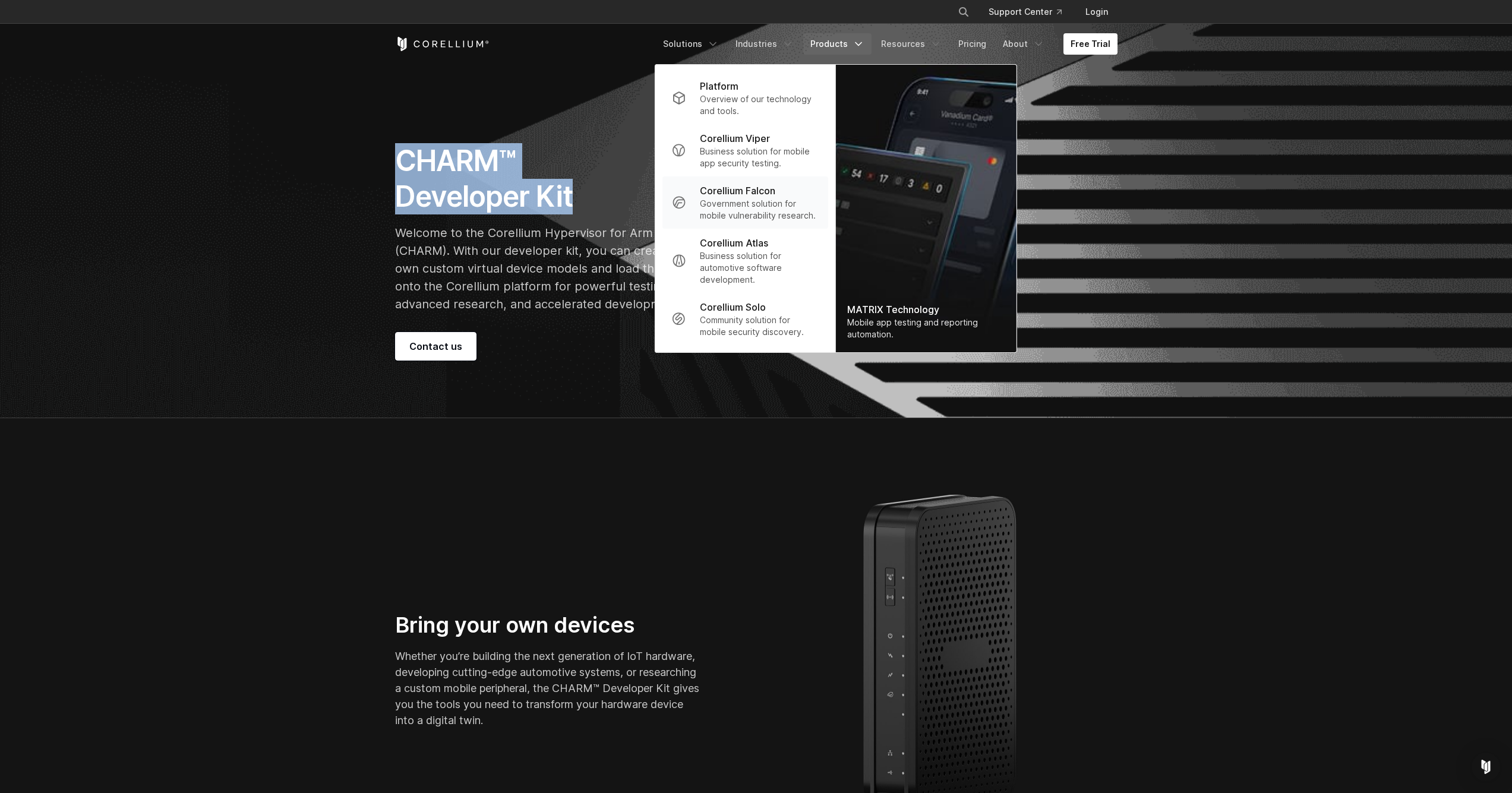
click at [756, 217] on p "Government solution for mobile vulnerability research." at bounding box center [758, 210] width 118 height 24
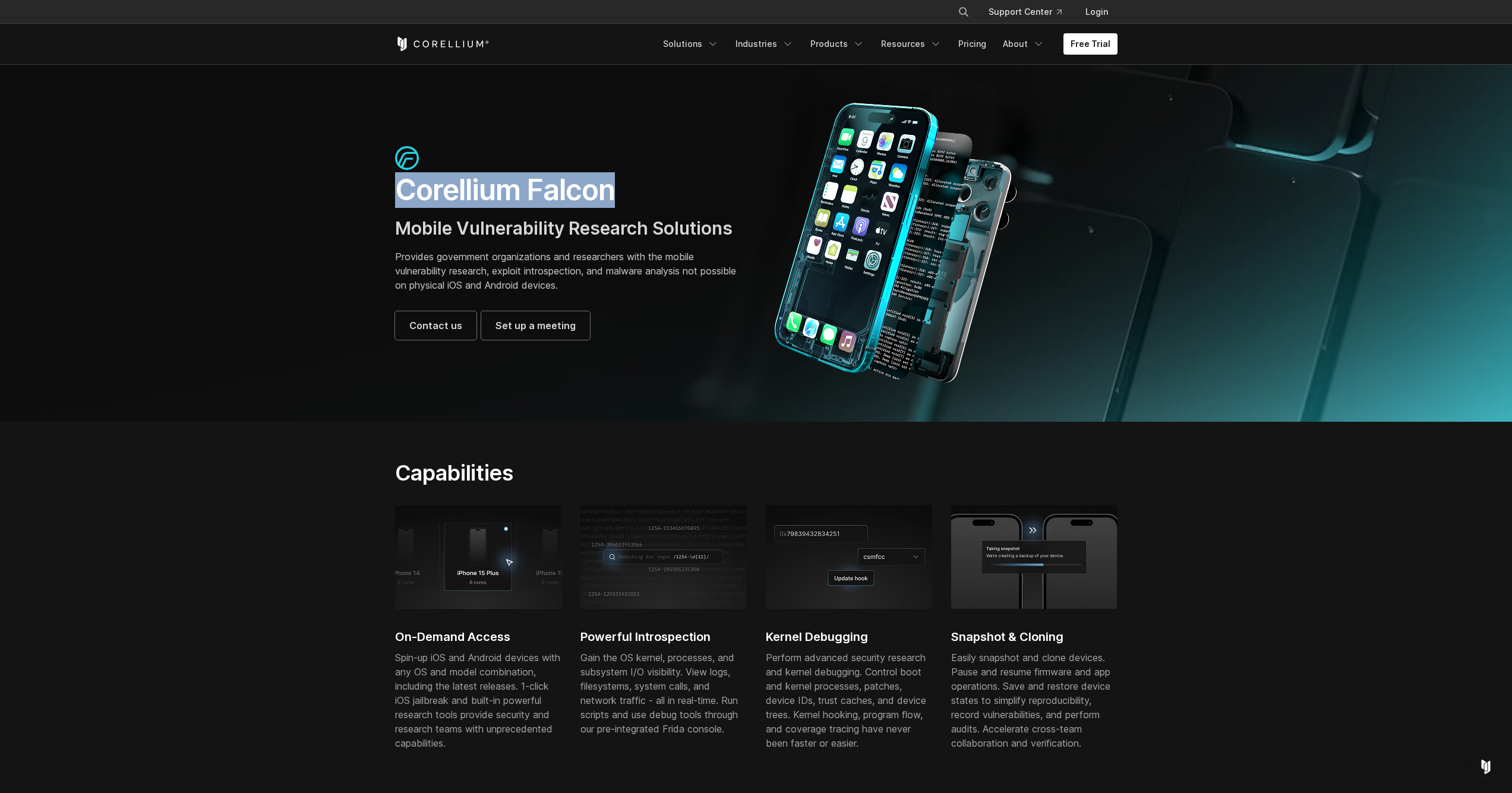
drag, startPoint x: 397, startPoint y: 194, endPoint x: 620, endPoint y: 197, distance: 223.0
click at [620, 197] on h1 "Corellium Falcon" at bounding box center [569, 190] width 350 height 35
copy h1 "Corellium Falcon"
click at [493, 189] on h1 "Corellium Falcon" at bounding box center [569, 190] width 350 height 35
drag, startPoint x: 380, startPoint y: 194, endPoint x: 611, endPoint y: 196, distance: 231.0
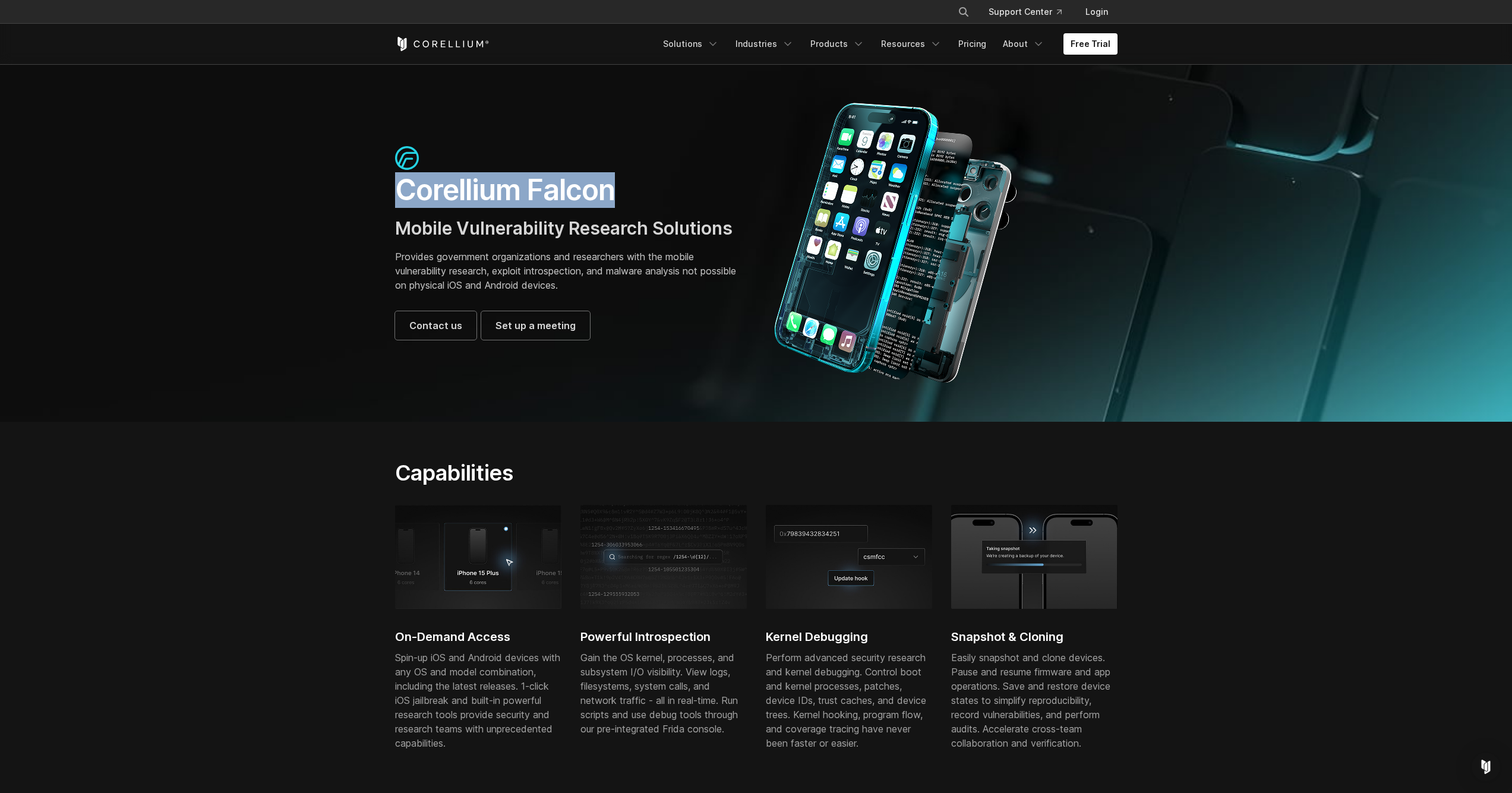
click at [611, 196] on section "Corellium Falcon Mobile Vulnerability Research Solutions Provides government or…" at bounding box center [756, 242] width 1512 height 358
copy h1 "Corellium Falcon"
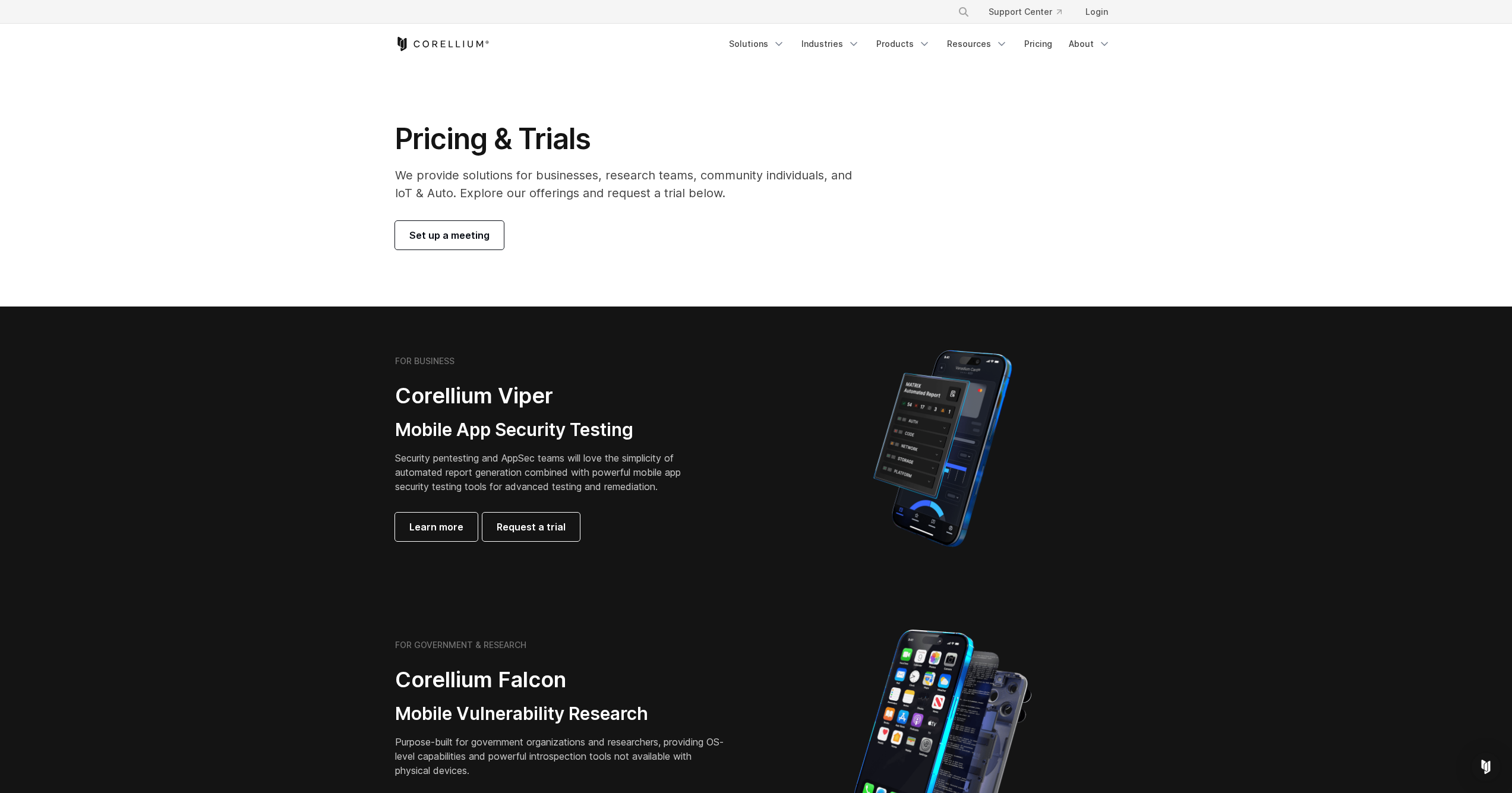
drag, startPoint x: 382, startPoint y: 140, endPoint x: 751, endPoint y: 213, distance: 376.2
click at [751, 213] on div "Pricing & Trials We provide solutions for businesses, research teams, community…" at bounding box center [631, 185] width 497 height 128
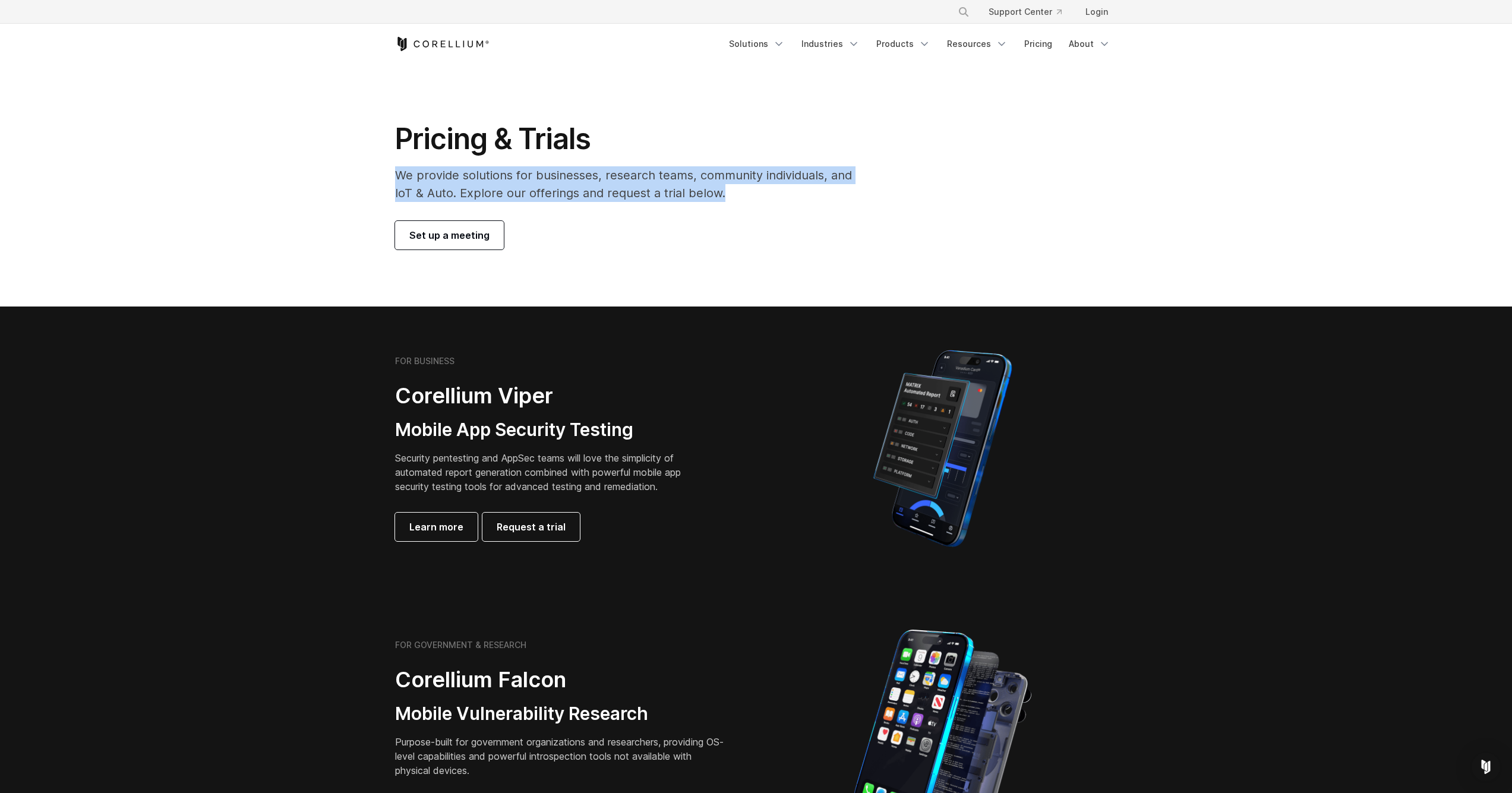
drag, startPoint x: 384, startPoint y: 177, endPoint x: 741, endPoint y: 191, distance: 357.3
click at [741, 191] on section "Pricing & Trials We provide solutions for businesses, research teams, community…" at bounding box center [756, 185] width 1512 height 242
click at [741, 191] on p "We provide solutions for businesses, research teams, community individuals, and…" at bounding box center [631, 184] width 474 height 35
drag, startPoint x: 741, startPoint y: 191, endPoint x: 375, endPoint y: 173, distance: 366.4
click at [375, 173] on section "Pricing & Trials We provide solutions for businesses, research teams, community…" at bounding box center [756, 185] width 1512 height 242
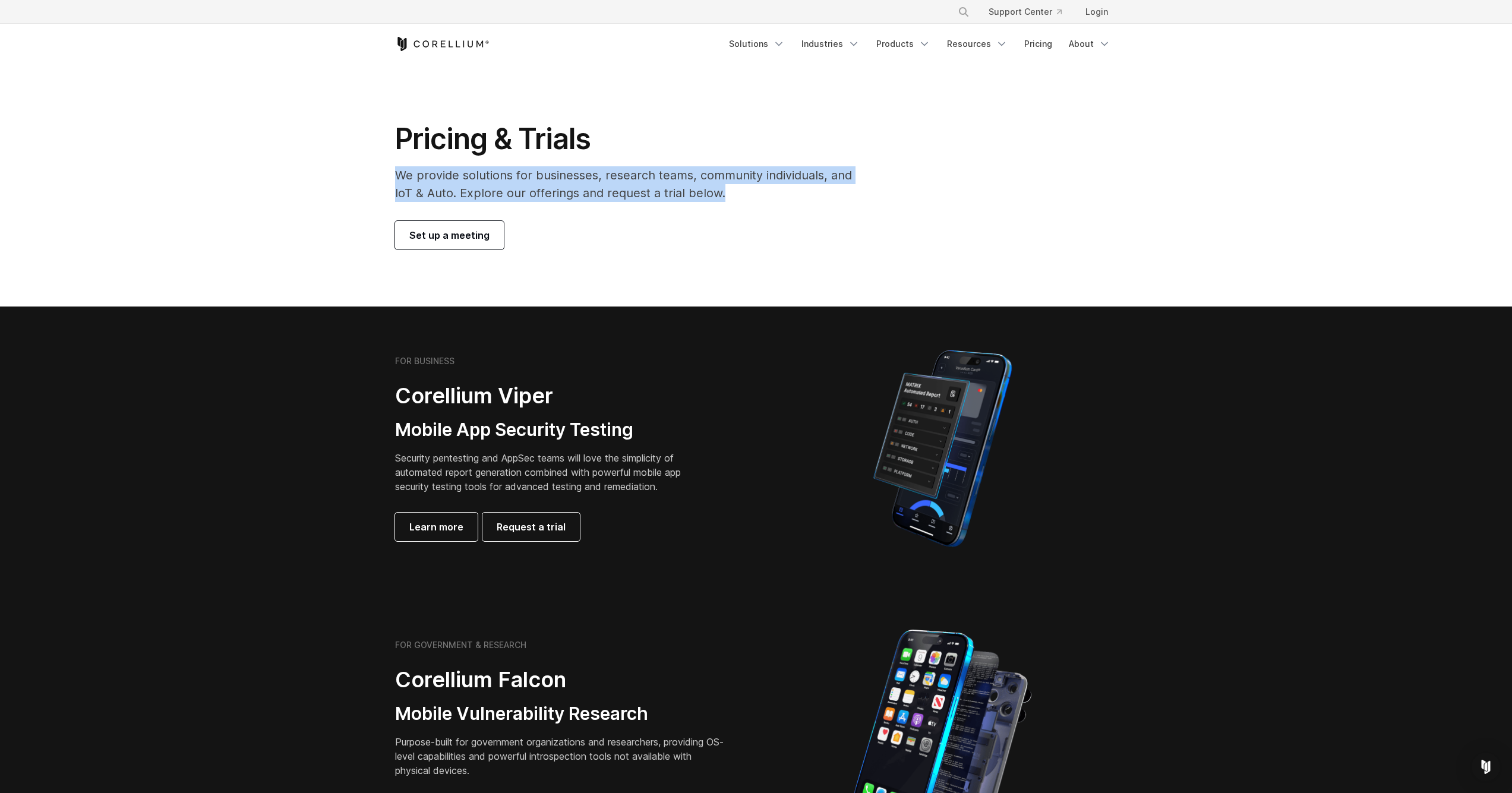
click at [375, 172] on section "Pricing & Trials We provide solutions for businesses, research teams, community…" at bounding box center [756, 185] width 1512 height 242
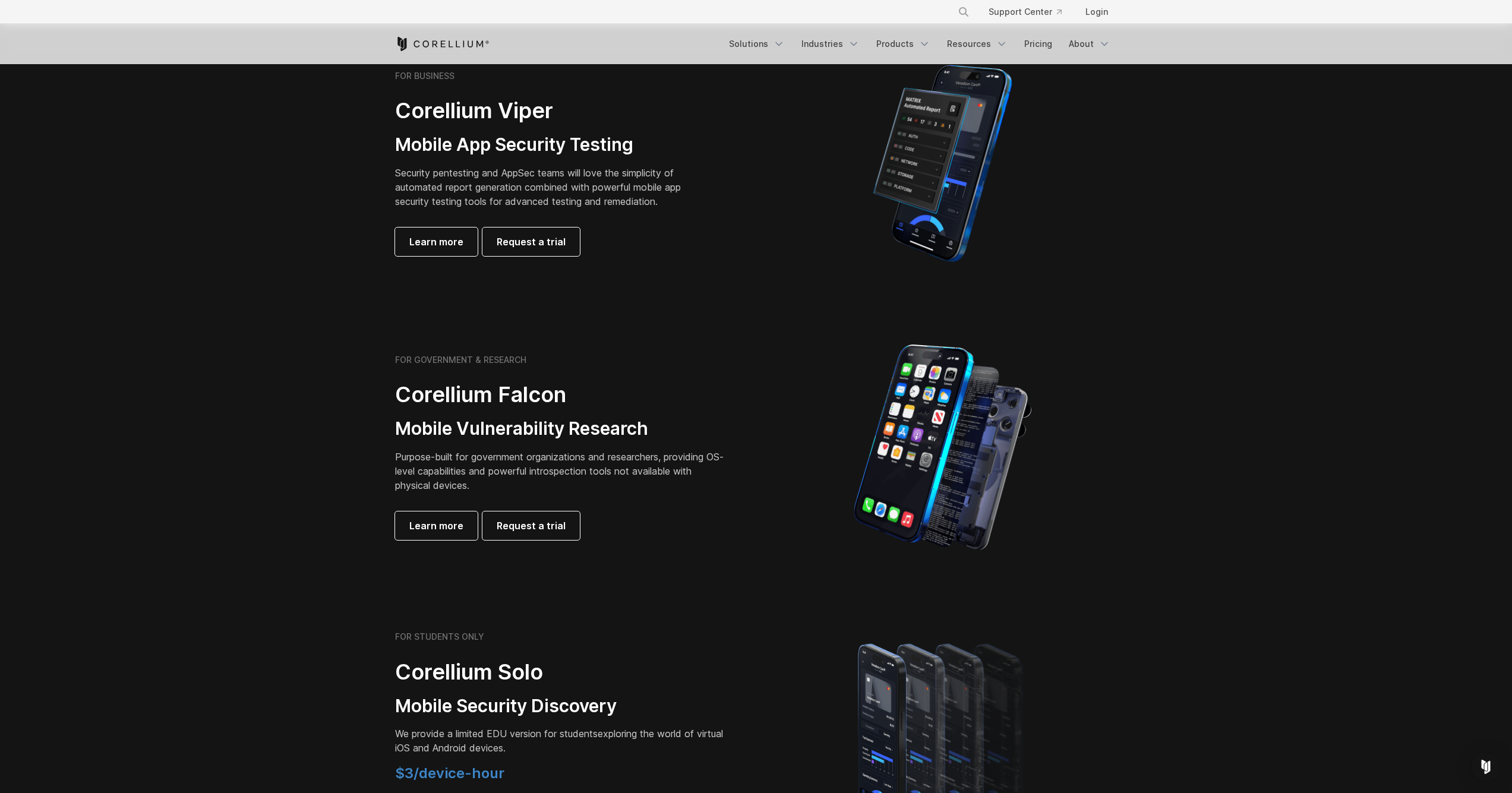
scroll to position [357, 0]
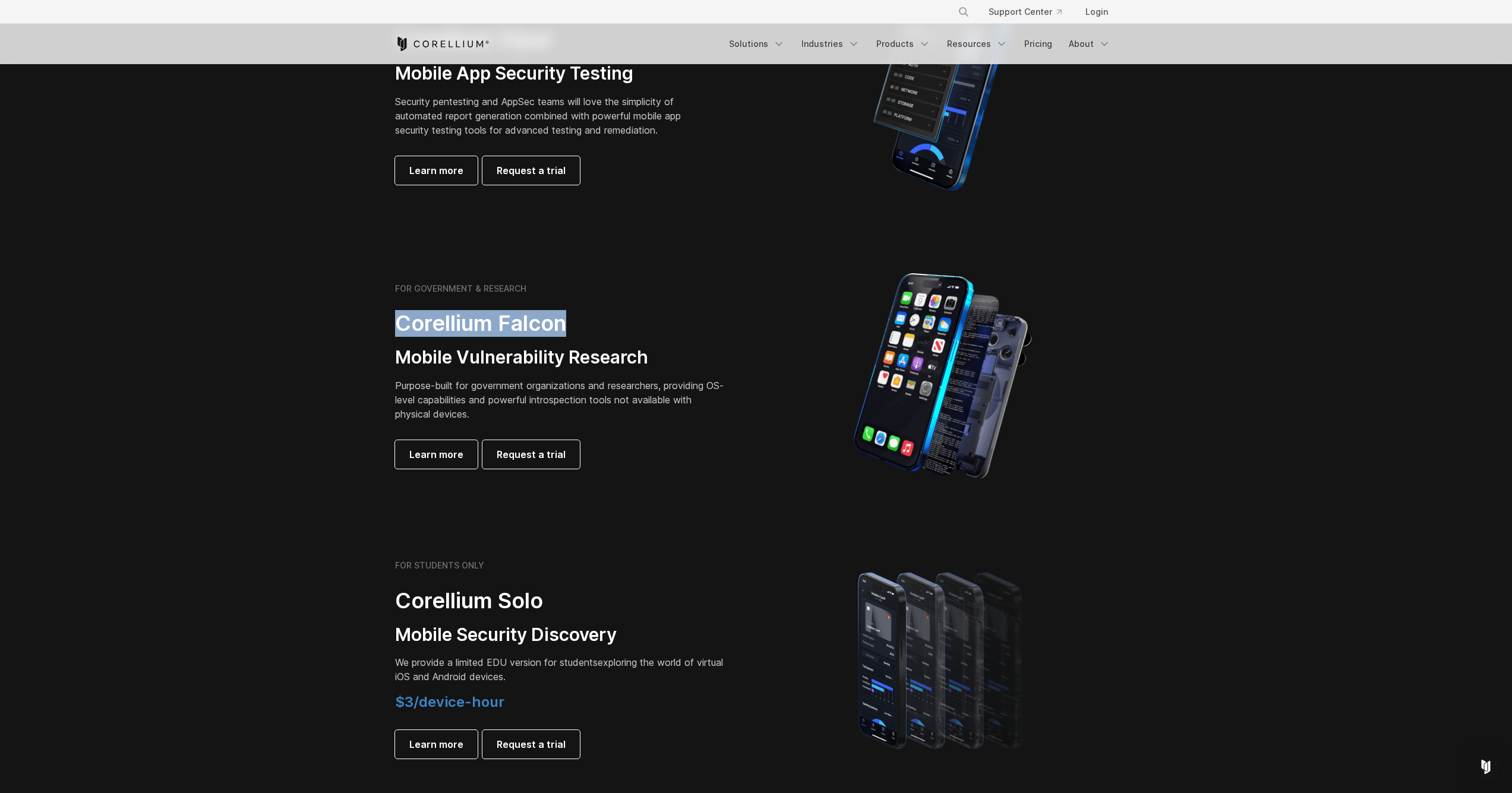
drag, startPoint x: 403, startPoint y: 322, endPoint x: 610, endPoint y: 319, distance: 207.0
click at [610, 319] on div "FOR GOVERNMENT & RESEARCH Corellium Falcon Mobile Vulnerability Research Purpos…" at bounding box center [569, 376] width 373 height 185
copy h2 "Corellium Falcon"
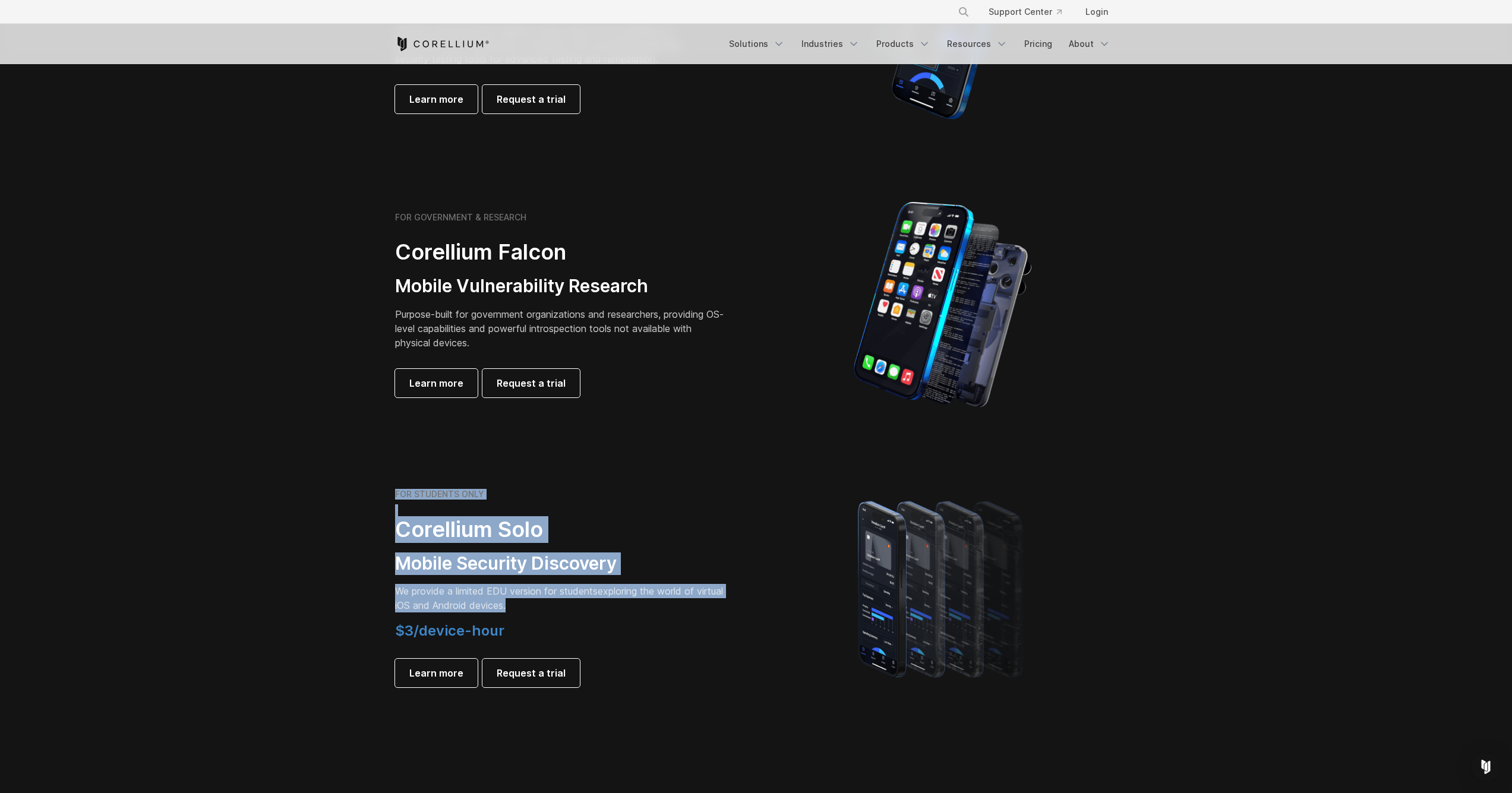
drag, startPoint x: 542, startPoint y: 606, endPoint x: 379, endPoint y: 495, distance: 197.2
click at [379, 495] on section "FOR STUDENTS ONLY Corellium Solo Mobile Security Discovery We provide a limited…" at bounding box center [756, 588] width 1512 height 284
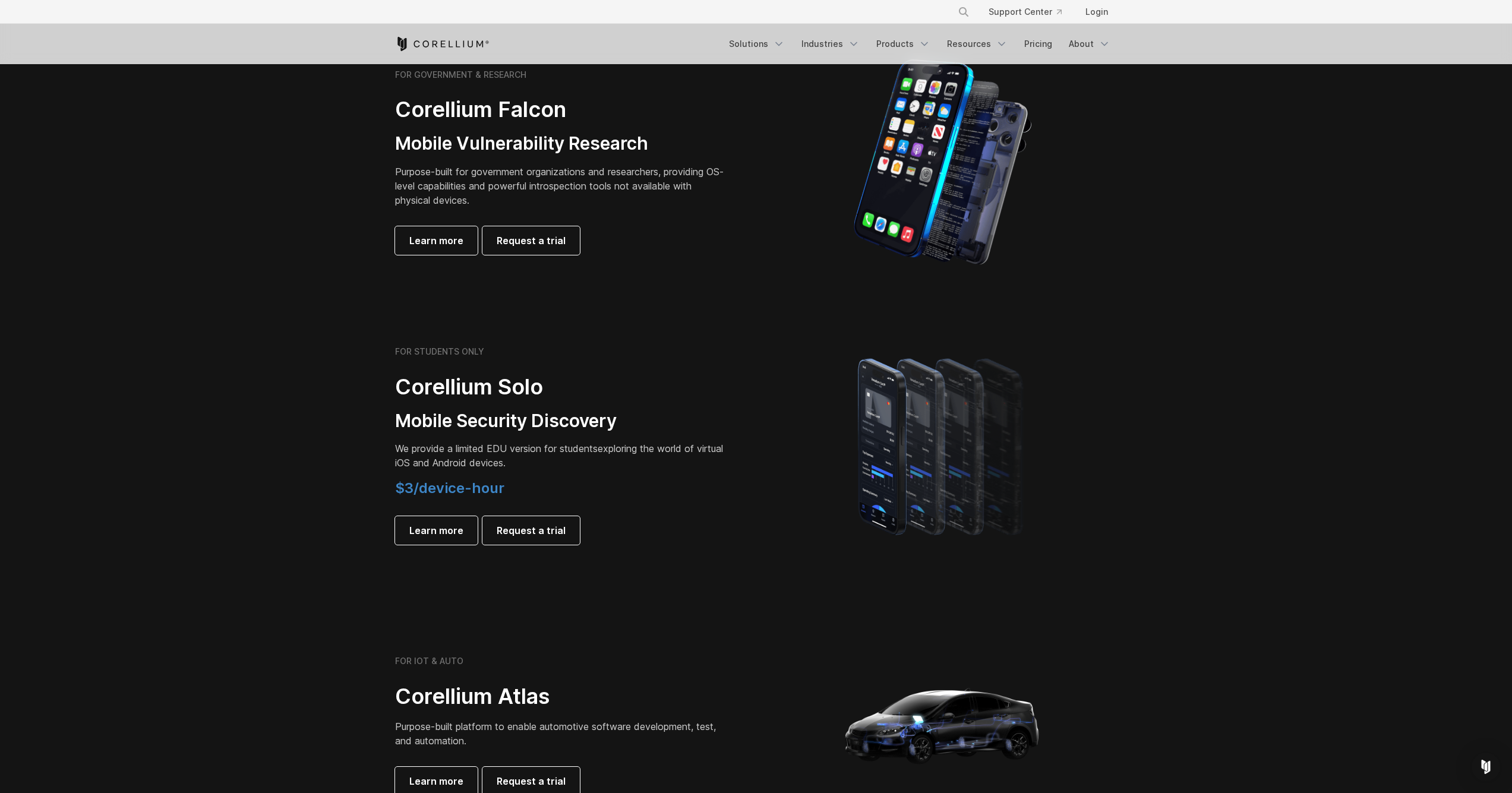
scroll to position [499, 0]
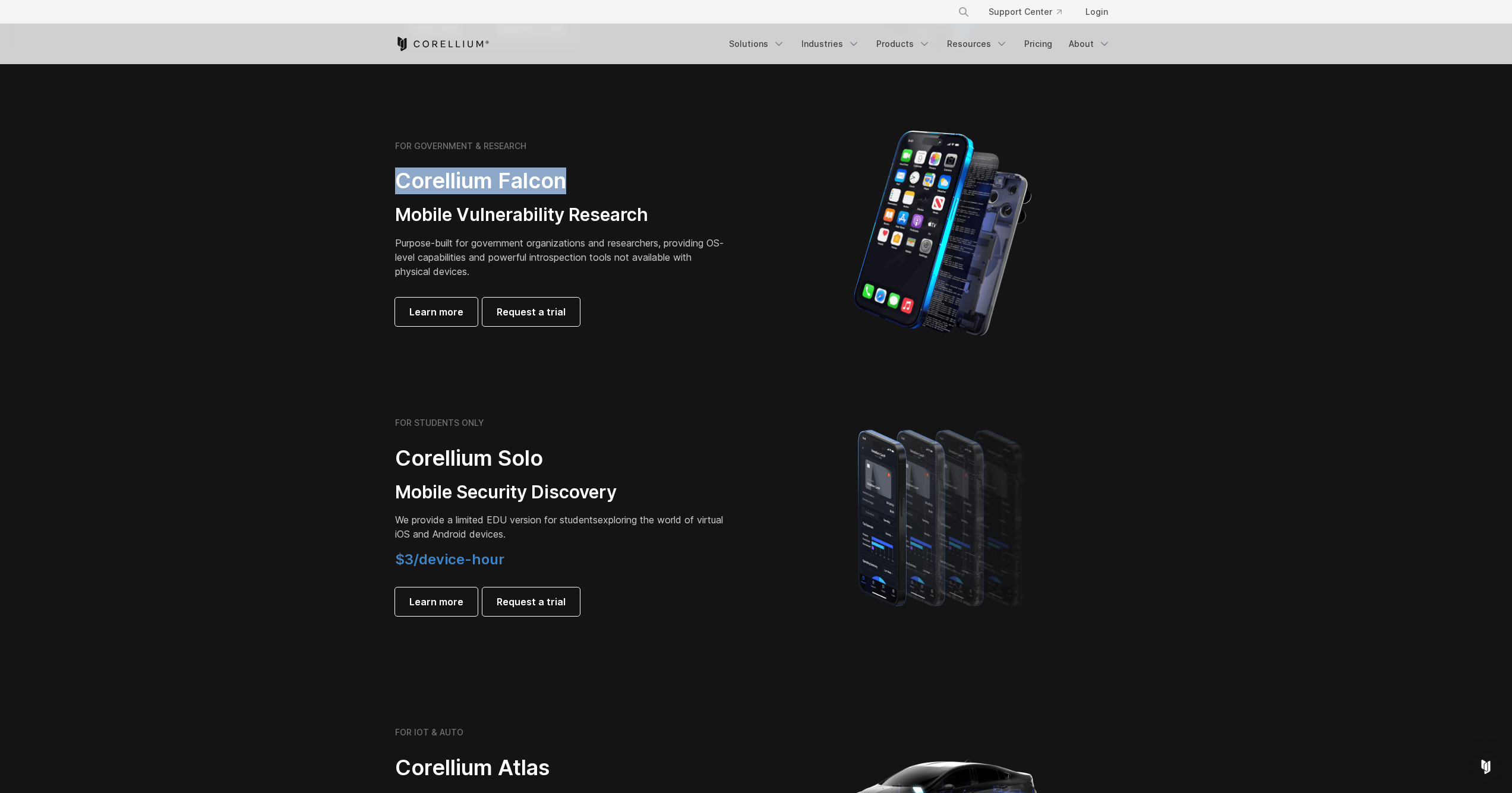
drag, startPoint x: 383, startPoint y: 180, endPoint x: 601, endPoint y: 185, distance: 218.1
click at [601, 185] on div "FOR GOVERNMENT & RESEARCH Corellium Falcon Mobile Vulnerability Research Purpos…" at bounding box center [569, 233] width 373 height 185
copy h2 "Corellium Falcon"
click at [447, 602] on span "Learn more" at bounding box center [436, 602] width 54 height 14
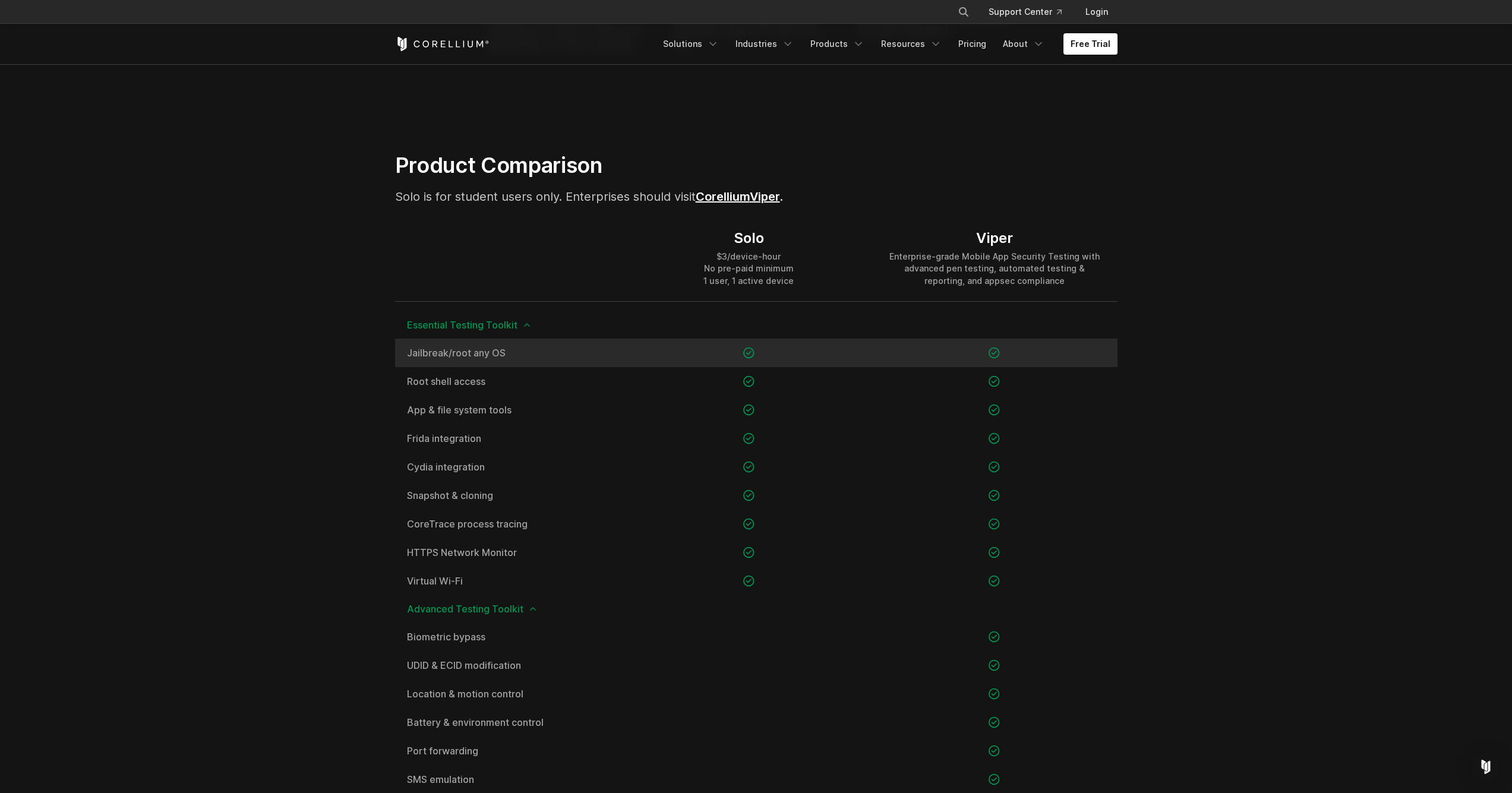
scroll to position [784, 0]
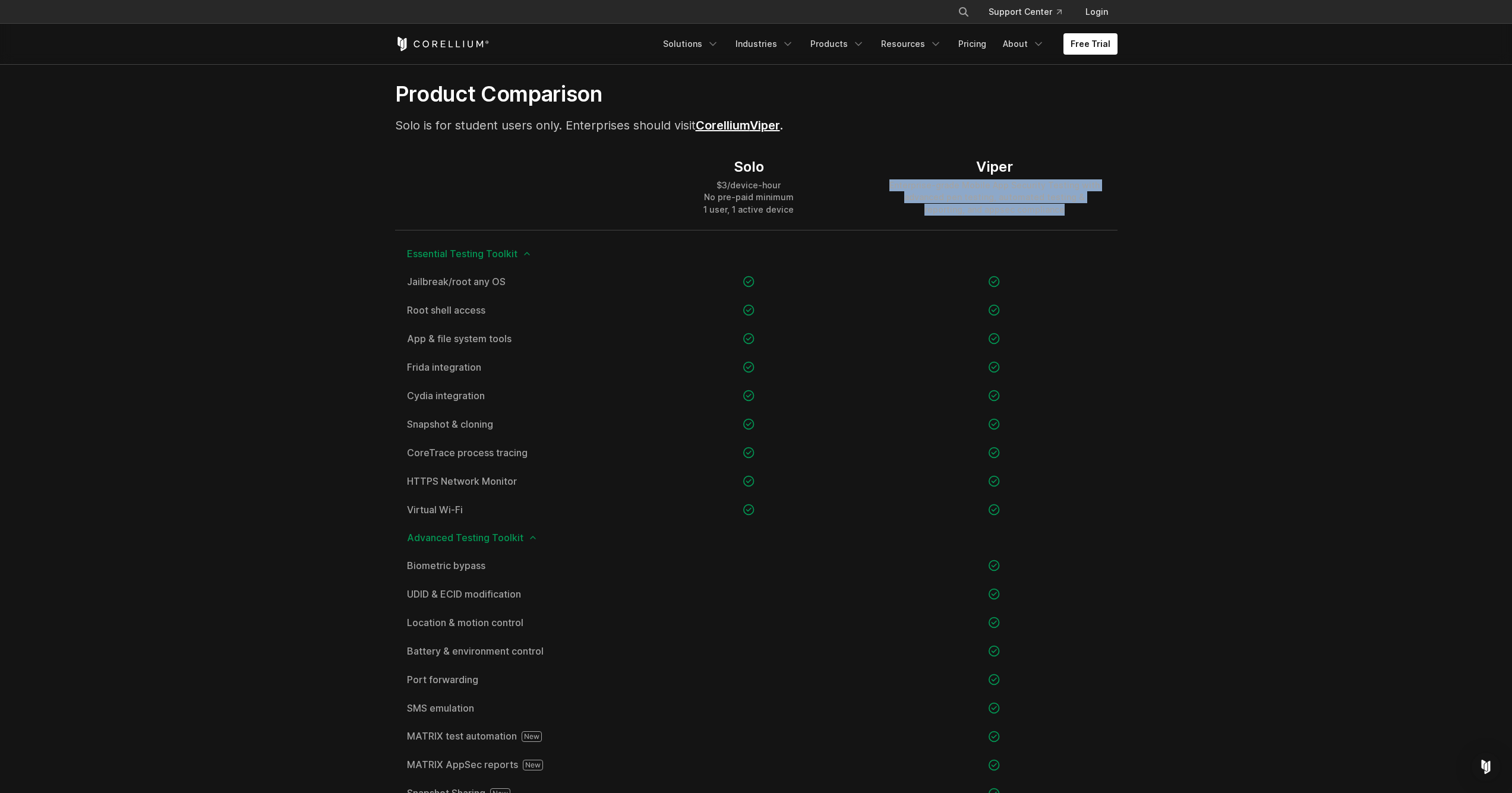
drag, startPoint x: 884, startPoint y: 182, endPoint x: 1073, endPoint y: 210, distance: 191.1
click at [1073, 210] on div "Viper Enterprise-grade Mobile App Security Testing with advanced pen testing, a…" at bounding box center [994, 186] width 245 height 86
click at [1073, 210] on div "Enterprise-grade Mobile App Security Testing with advanced pen testing, automat…" at bounding box center [994, 197] width 222 height 35
drag, startPoint x: 1073, startPoint y: 210, endPoint x: 874, endPoint y: 174, distance: 202.2
click at [874, 174] on div "Viper Enterprise-grade Mobile App Security Testing with advanced pen testing, a…" at bounding box center [994, 186] width 245 height 86
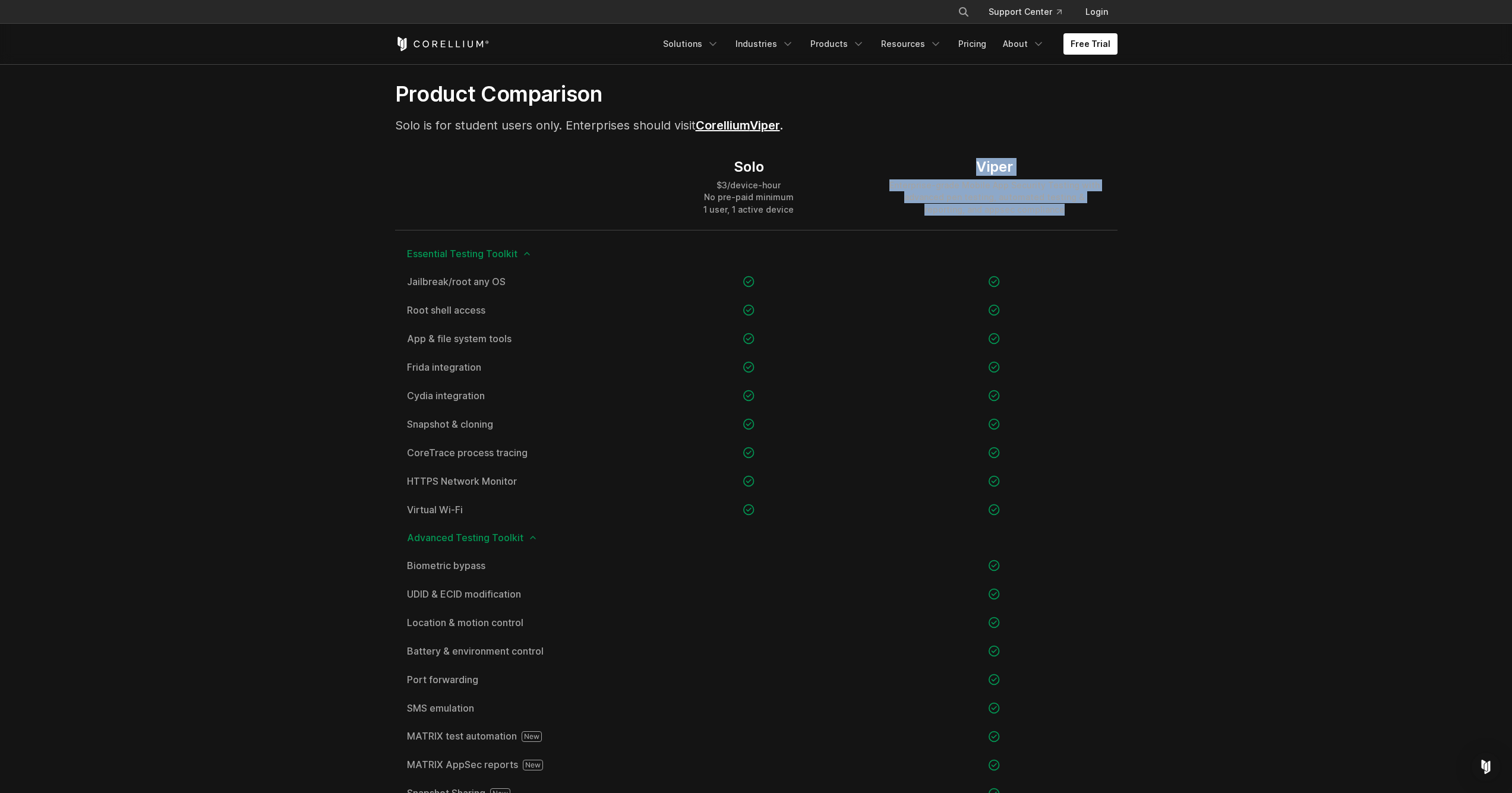
click at [874, 174] on div "Viper Enterprise-grade Mobile App Security Testing with advanced pen testing, a…" at bounding box center [994, 186] width 245 height 86
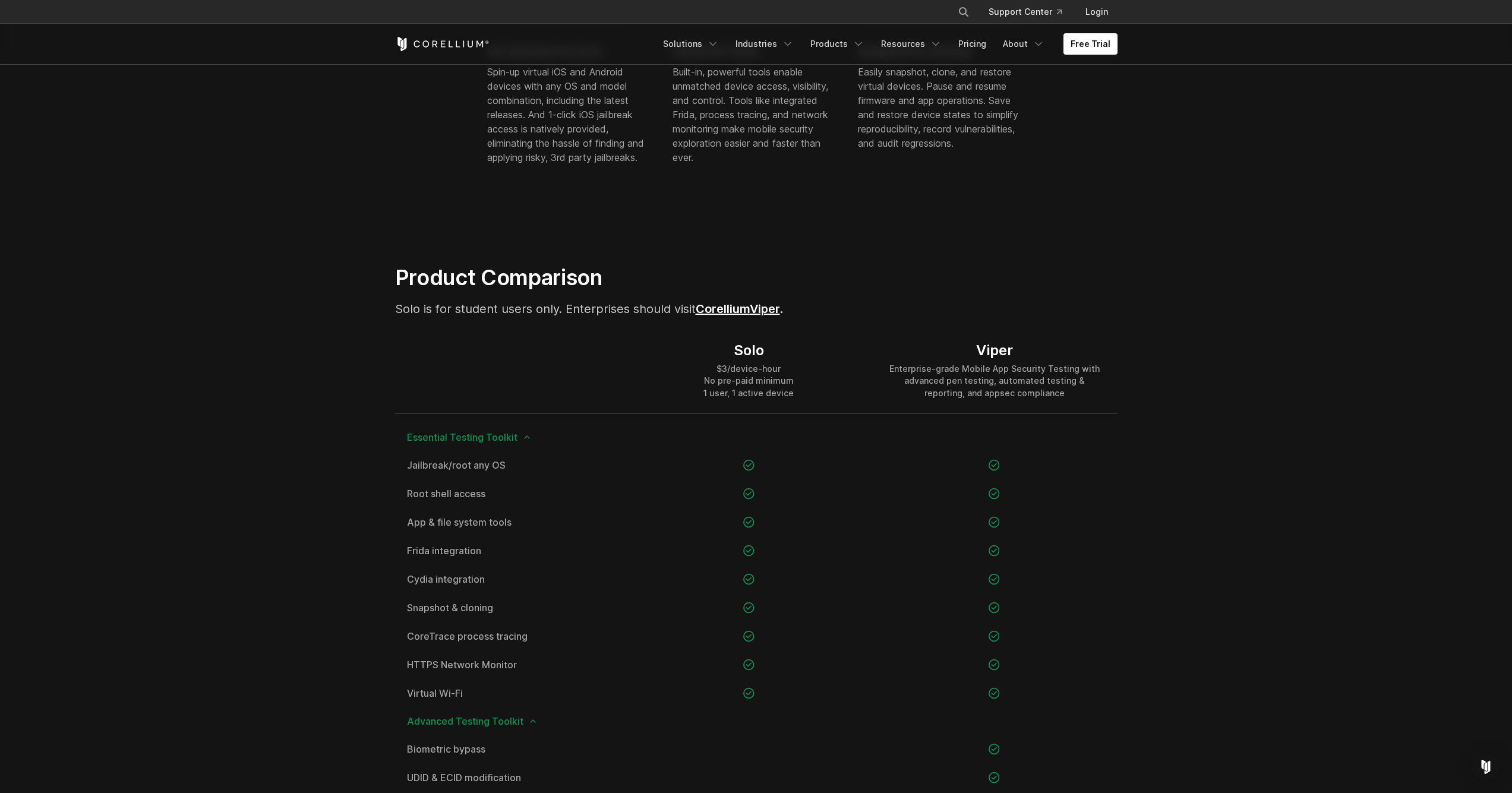
scroll to position [378, 0]
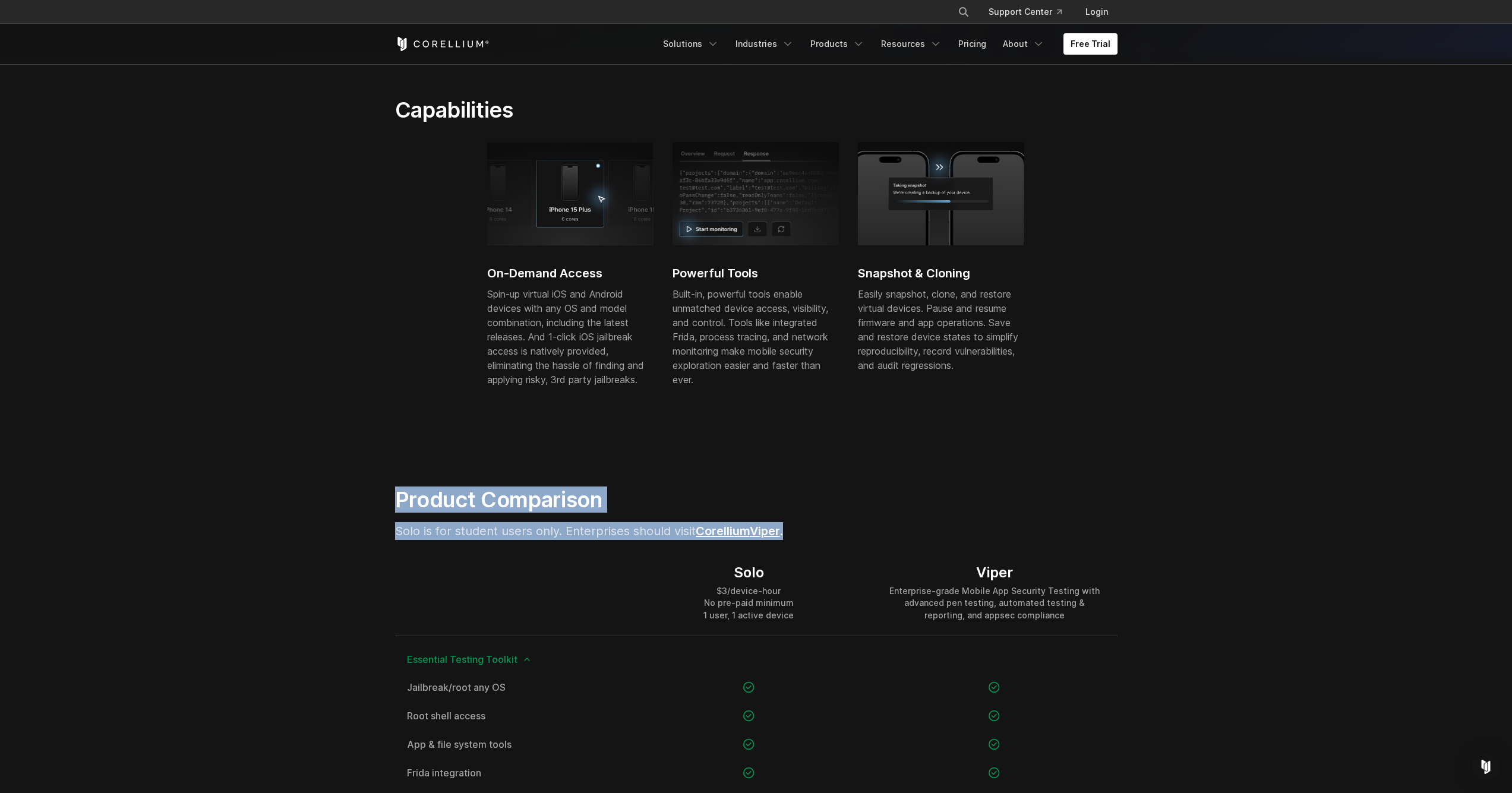
drag, startPoint x: 387, startPoint y: 492, endPoint x: 867, endPoint y: 536, distance: 482.0
click at [867, 536] on div "Product Comparison Solo is for student users only. Enterprises should visit Cor…" at bounding box center [631, 518] width 497 height 63
click at [867, 536] on p "Solo is for student users only. Enterprises should visit Corellium Viper ." at bounding box center [631, 531] width 474 height 18
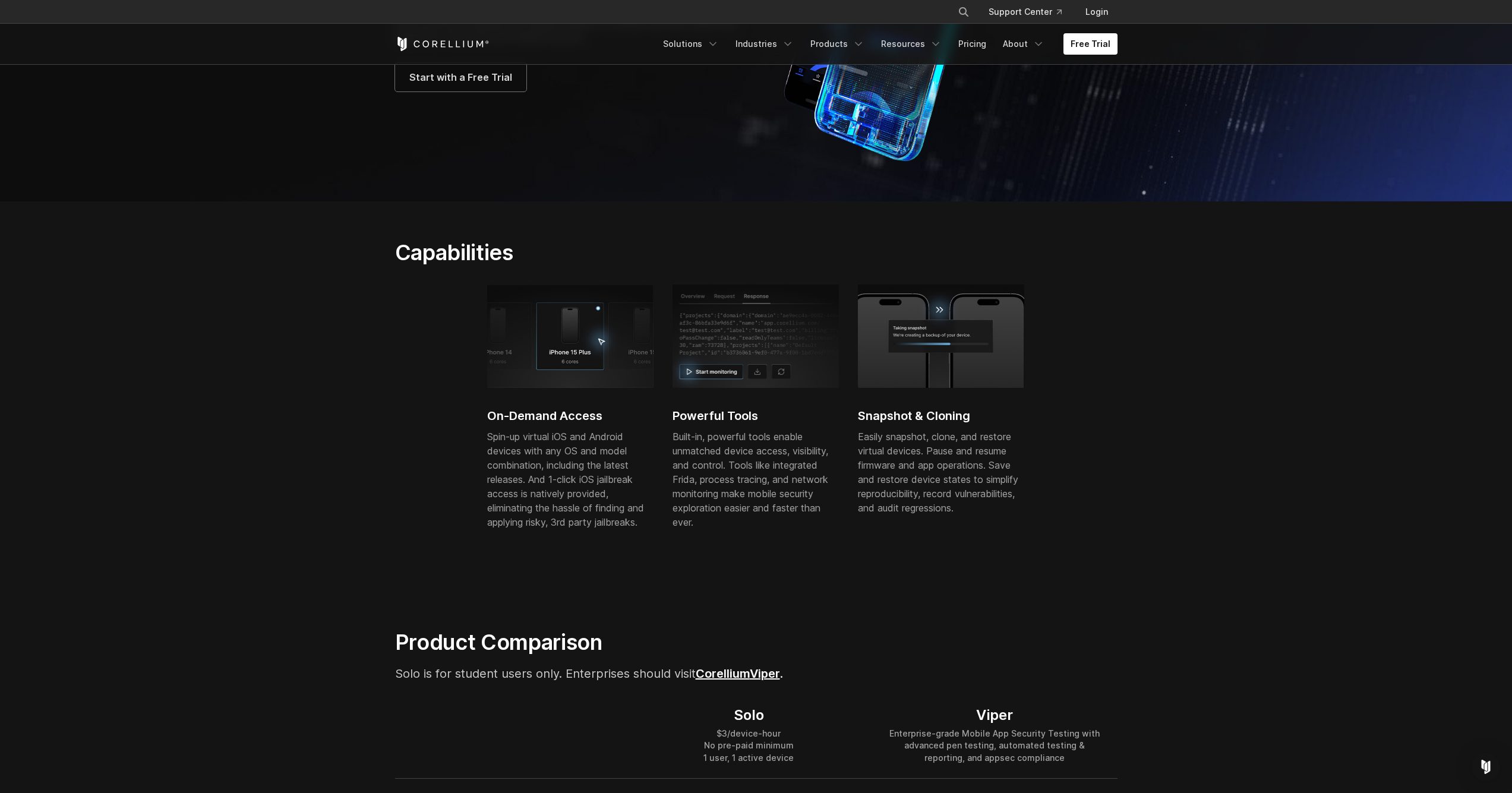
scroll to position [0, 0]
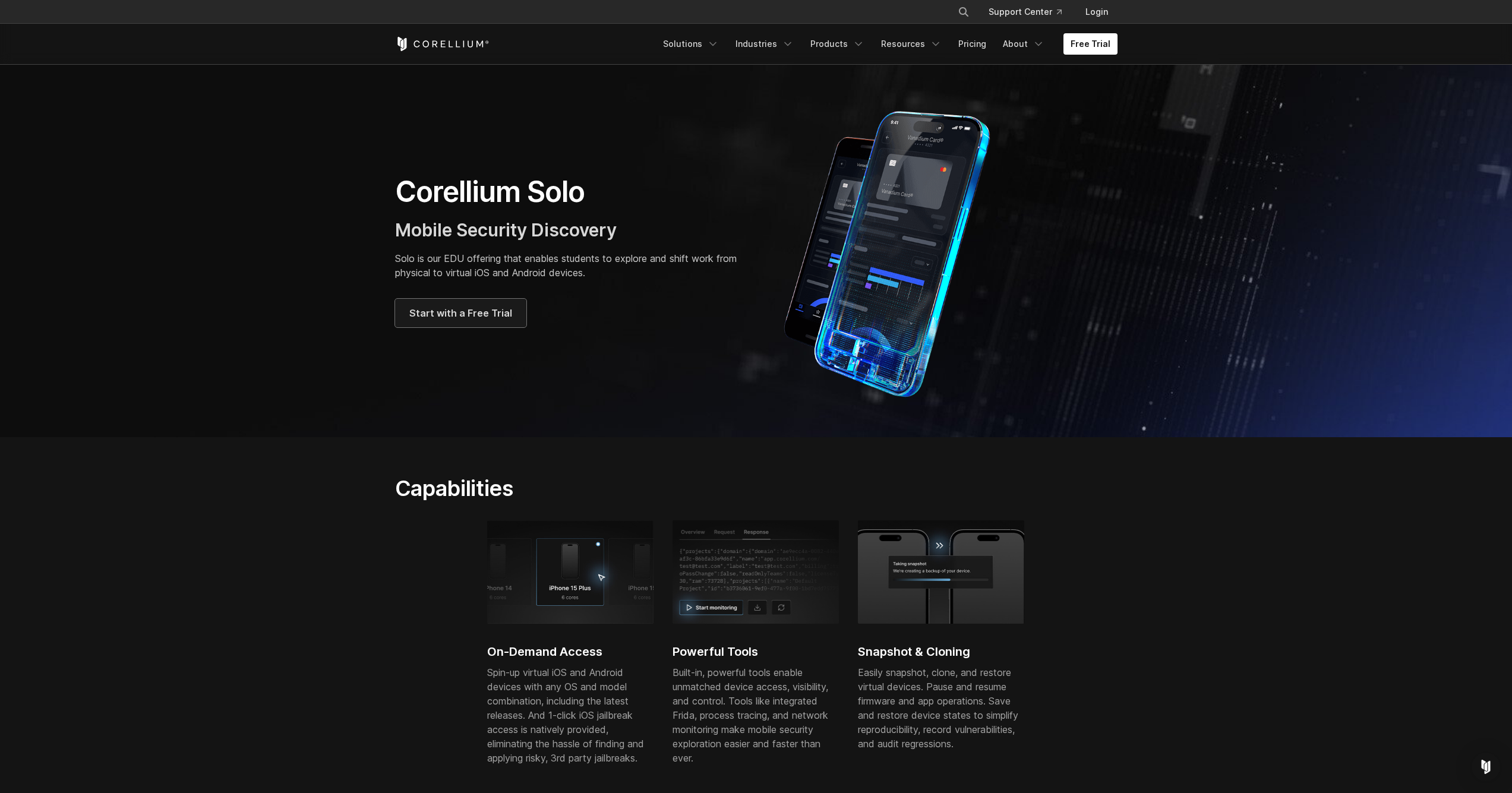
click at [488, 315] on span "Start with a Free Trial" at bounding box center [461, 313] width 102 height 14
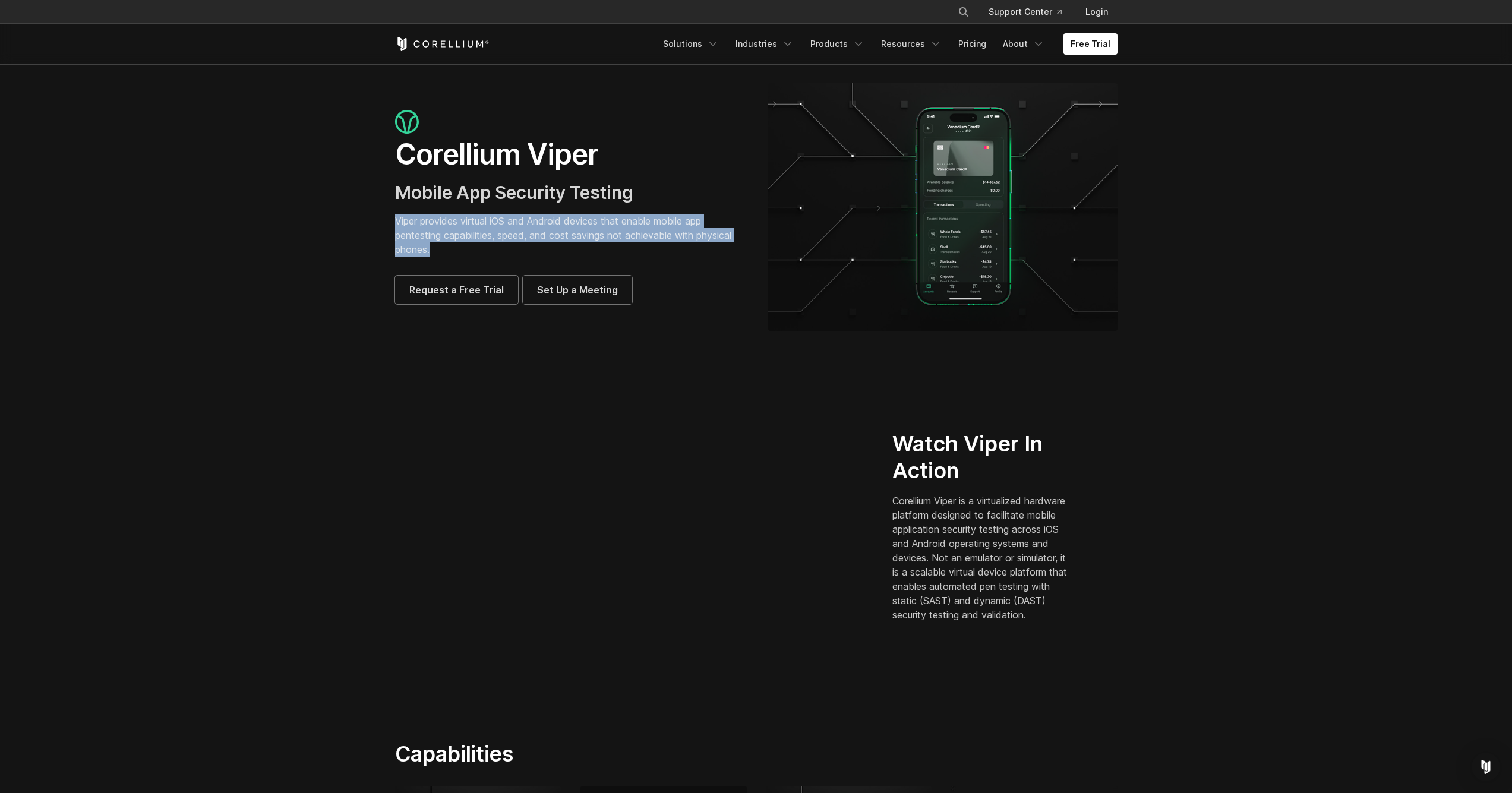
drag, startPoint x: 387, startPoint y: 217, endPoint x: 477, endPoint y: 250, distance: 95.9
click at [477, 250] on div "Corellium Viper Mobile App Security Testing Viper provides virtual iOS and Andr…" at bounding box center [569, 207] width 373 height 194
click at [477, 250] on p "Viper provides virtual iOS and Android devices that enable mobile app pentestin…" at bounding box center [569, 234] width 350 height 42
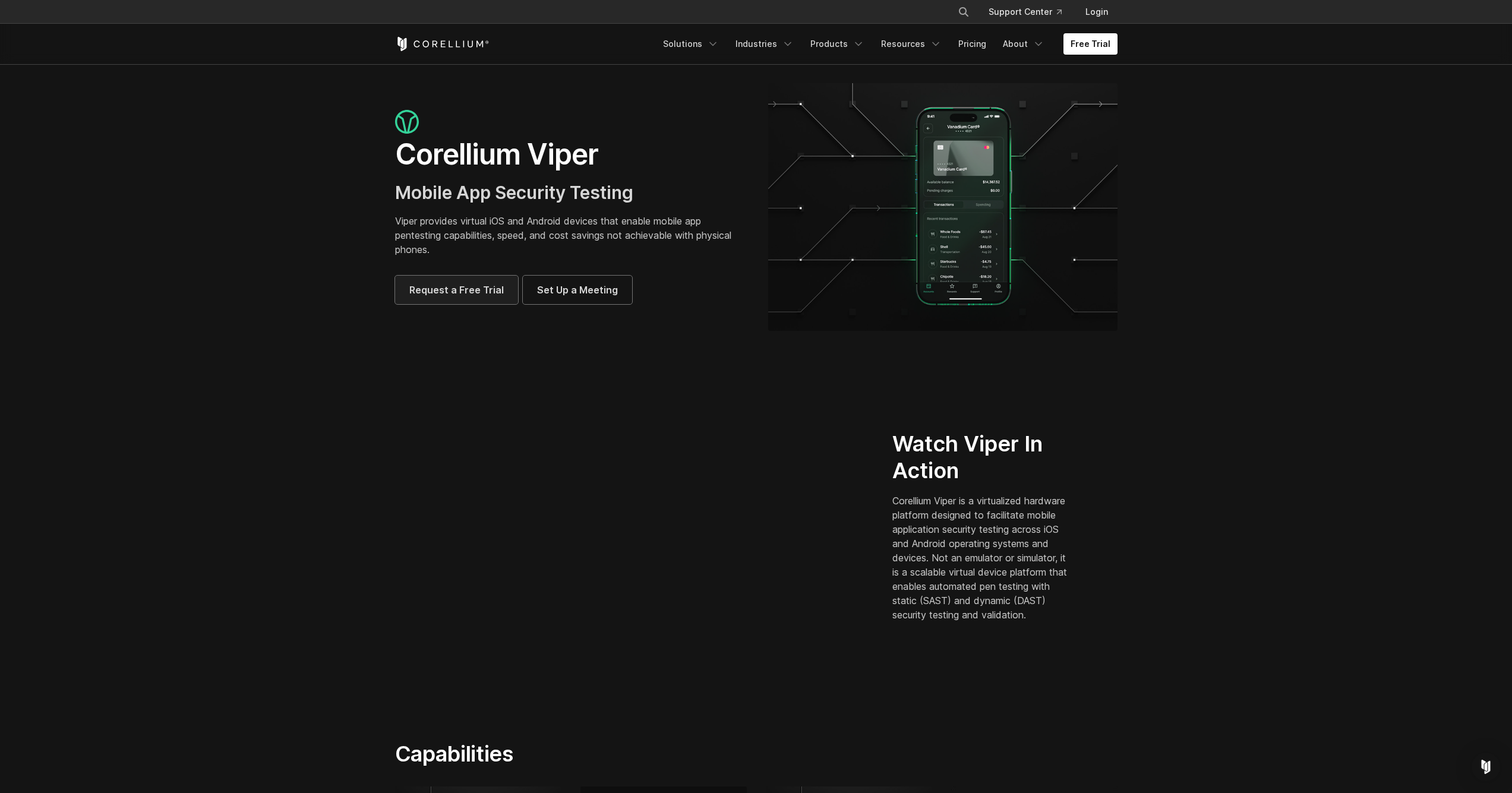
click at [434, 286] on span "Request a Free Trial" at bounding box center [457, 290] width 95 height 14
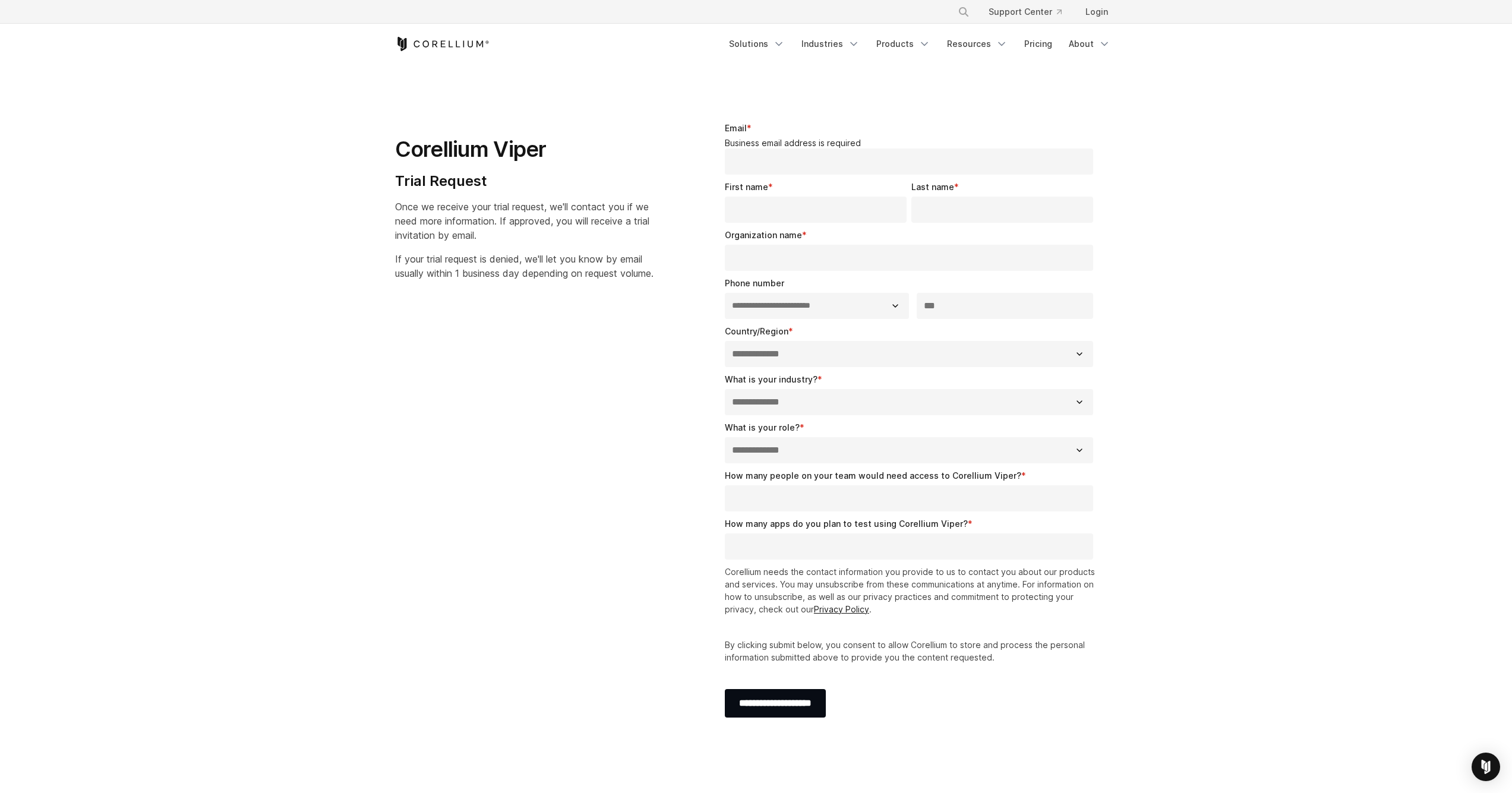
select select "**"
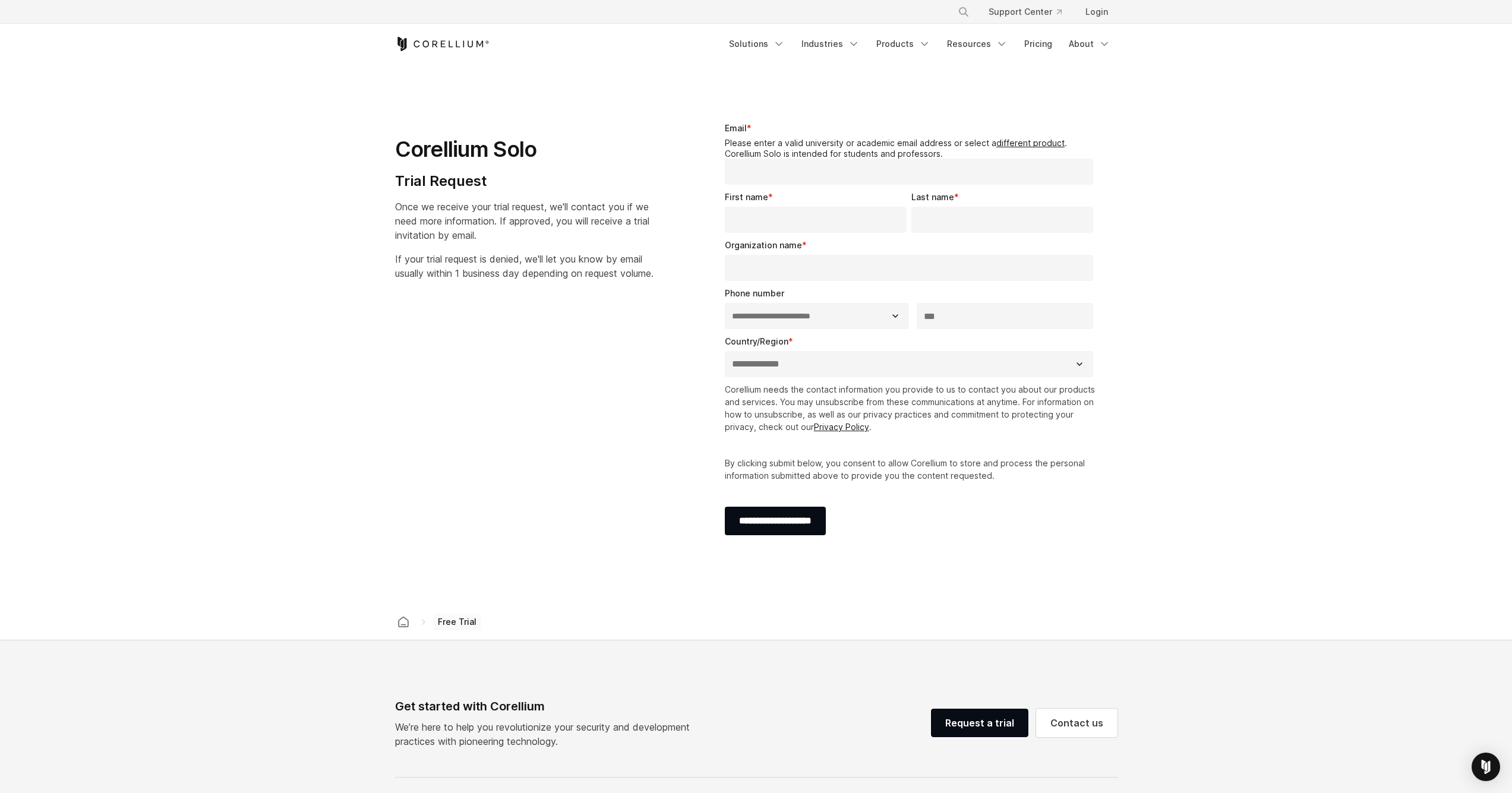
select select "**"
click at [766, 131] on div "Email * Please enter a valid university or academic email address or select a d…" at bounding box center [911, 154] width 373 height 63
click at [759, 127] on div "Email * Please enter a valid university or academic email address or select a d…" at bounding box center [911, 154] width 373 height 63
click at [884, 114] on div "**********" at bounding box center [911, 334] width 412 height 463
drag, startPoint x: 810, startPoint y: 107, endPoint x: 802, endPoint y: 113, distance: 10.0
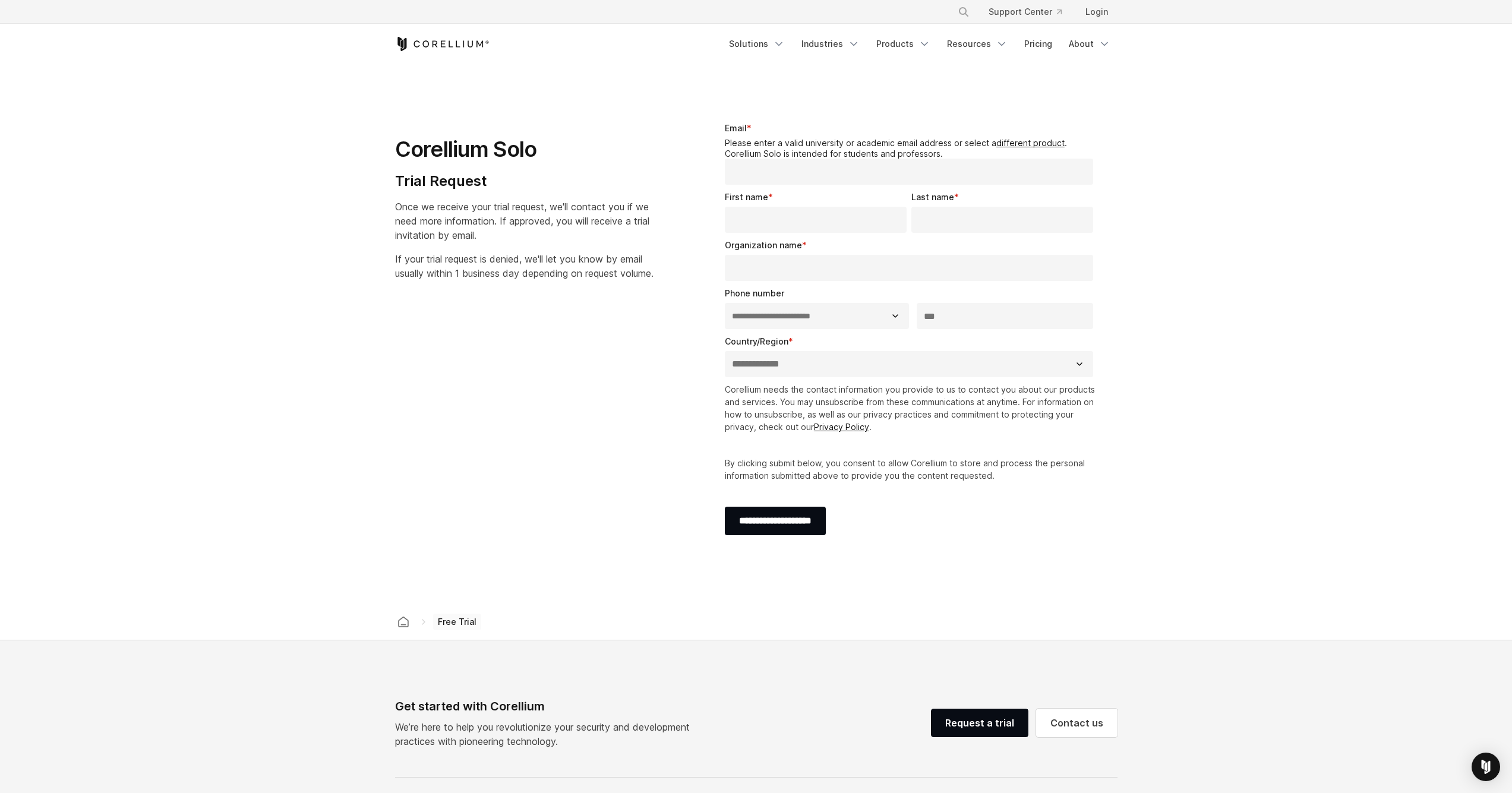
click at [808, 108] on div "**********" at bounding box center [911, 334] width 412 height 463
click at [754, 155] on legend "Please enter a valid university or academic email address or select a different…" at bounding box center [911, 148] width 373 height 21
click at [755, 154] on legend "Please enter a valid university or academic email address or select a different…" at bounding box center [911, 148] width 373 height 21
click at [761, 204] on div "First name *" at bounding box center [818, 212] width 186 height 42
click at [685, 168] on div "Corellium Solo Trial Request Once we receive your trial request, we'll contact …" at bounding box center [538, 196] width 310 height 187
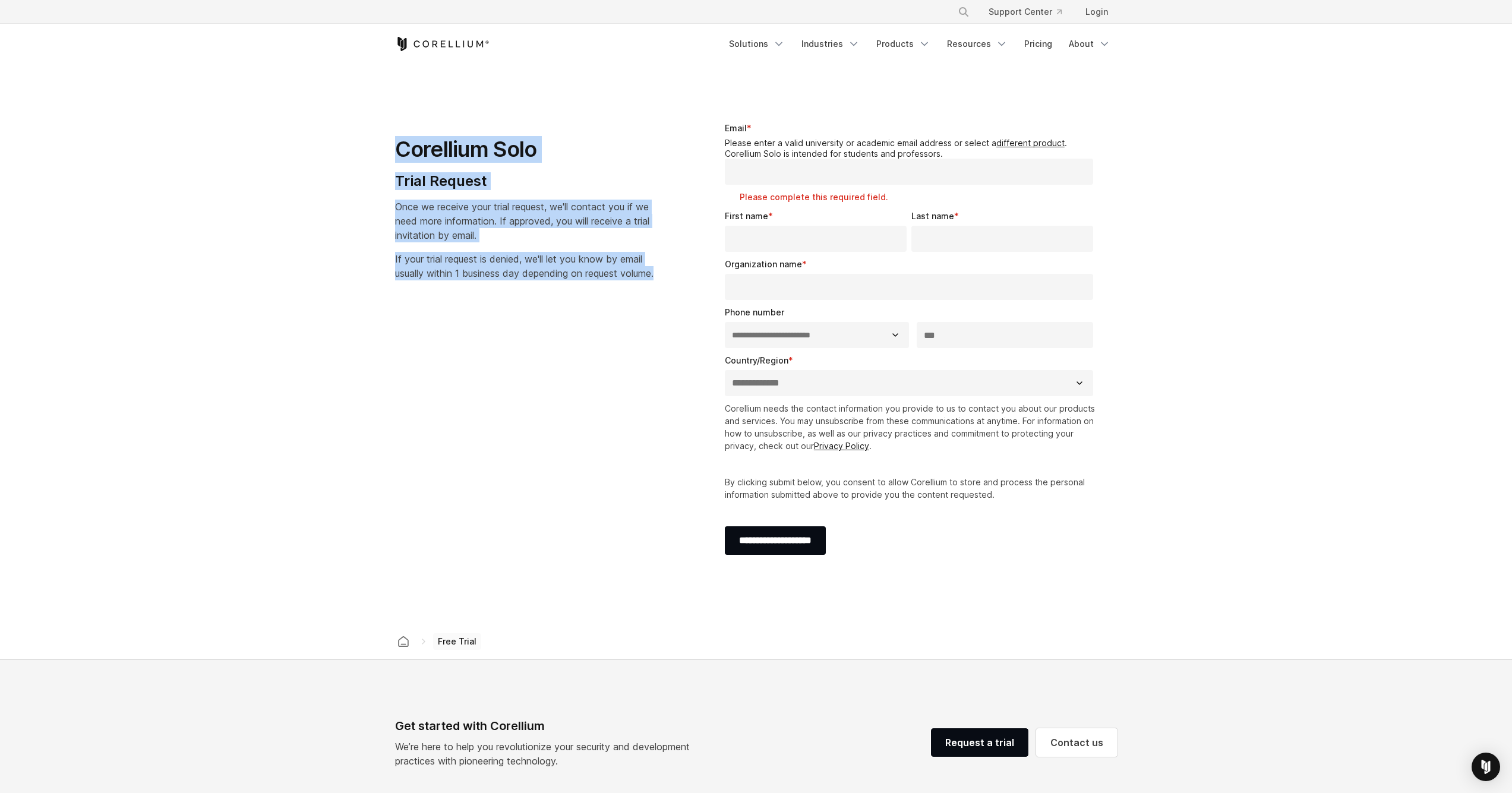
drag, startPoint x: 379, startPoint y: 144, endPoint x: 613, endPoint y: 304, distance: 283.5
click at [613, 303] on section "**********" at bounding box center [756, 344] width 1512 height 559
click at [613, 304] on div "**********" at bounding box center [756, 344] width 746 height 483
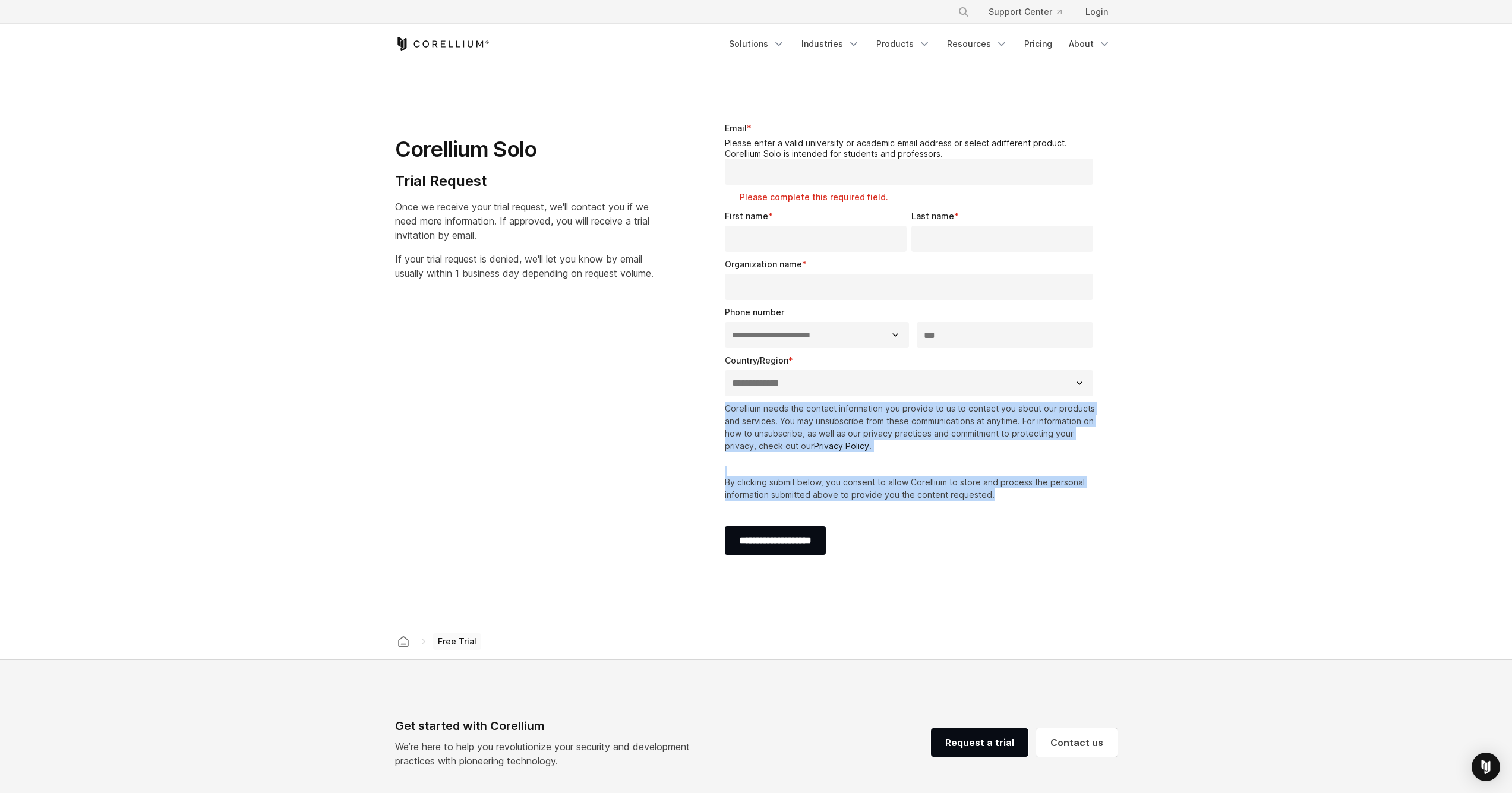
drag, startPoint x: 717, startPoint y: 404, endPoint x: 1123, endPoint y: 489, distance: 414.8
click at [1123, 489] on div "**********" at bounding box center [911, 344] width 435 height 483
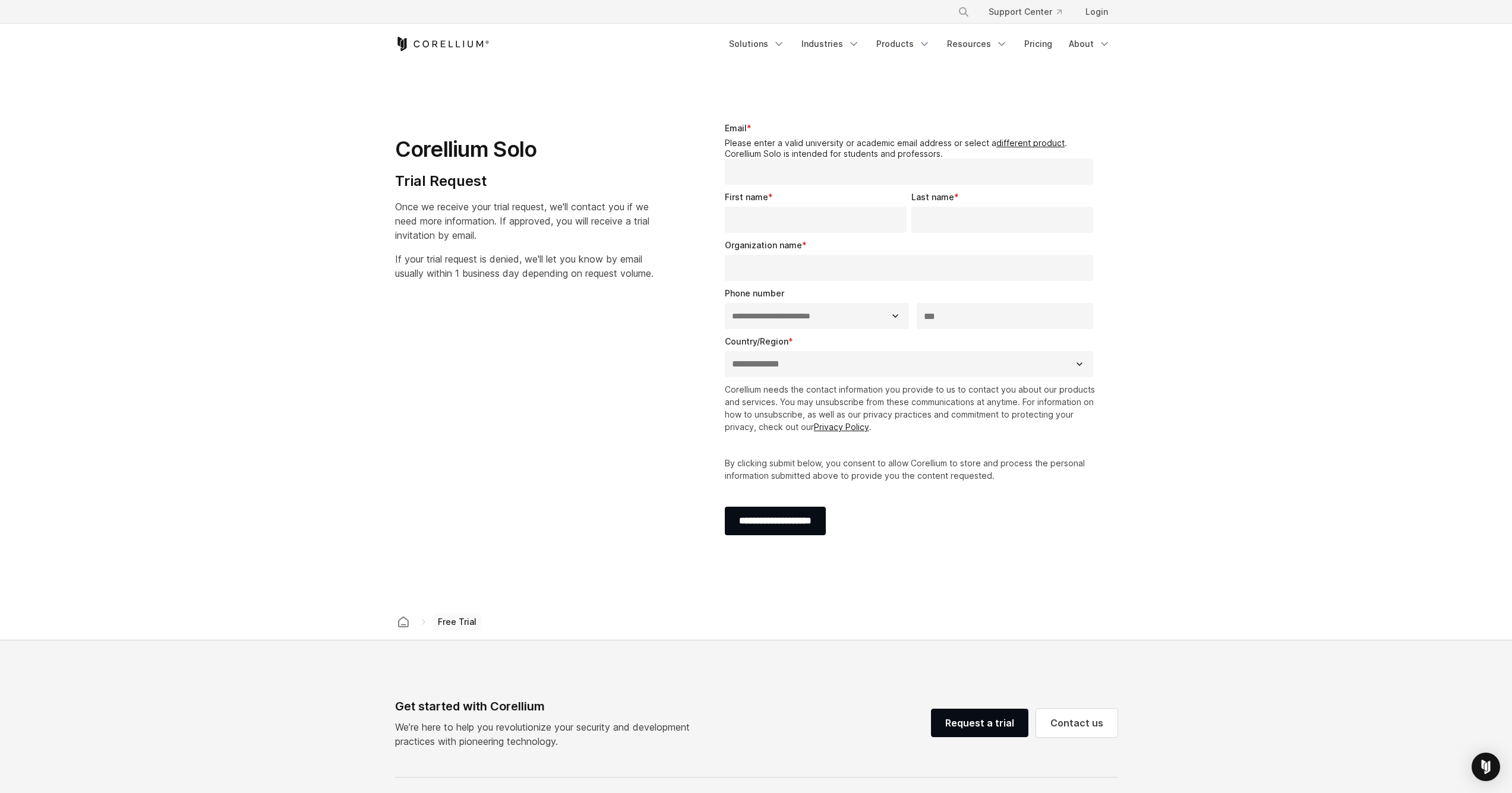
click at [785, 173] on input "Email *" at bounding box center [909, 171] width 368 height 27
click at [788, 167] on input "Email *" at bounding box center [909, 171] width 368 height 27
type input "**********"
type input "*****"
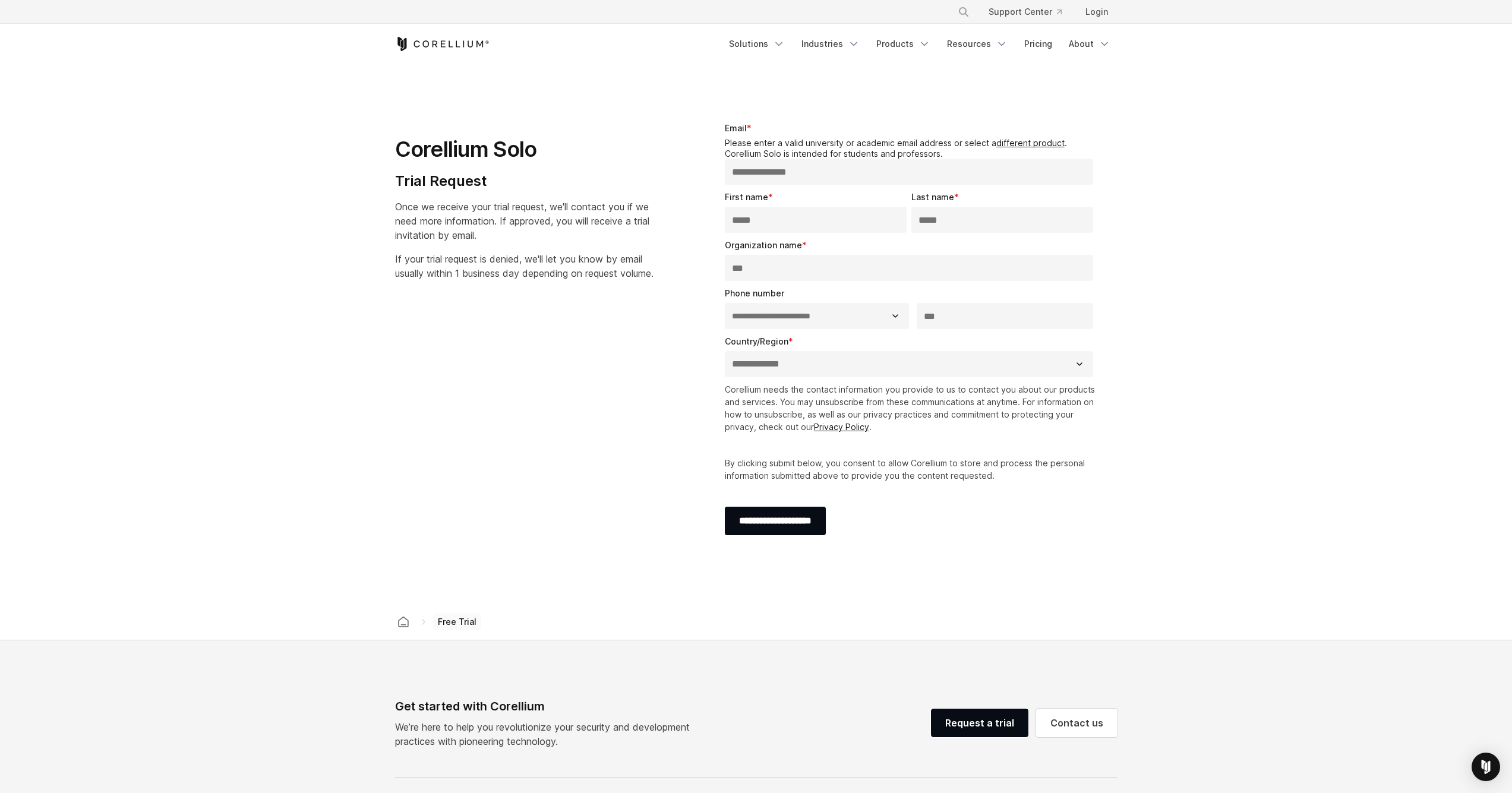
type input "***"
type input "**********"
select select "**********"
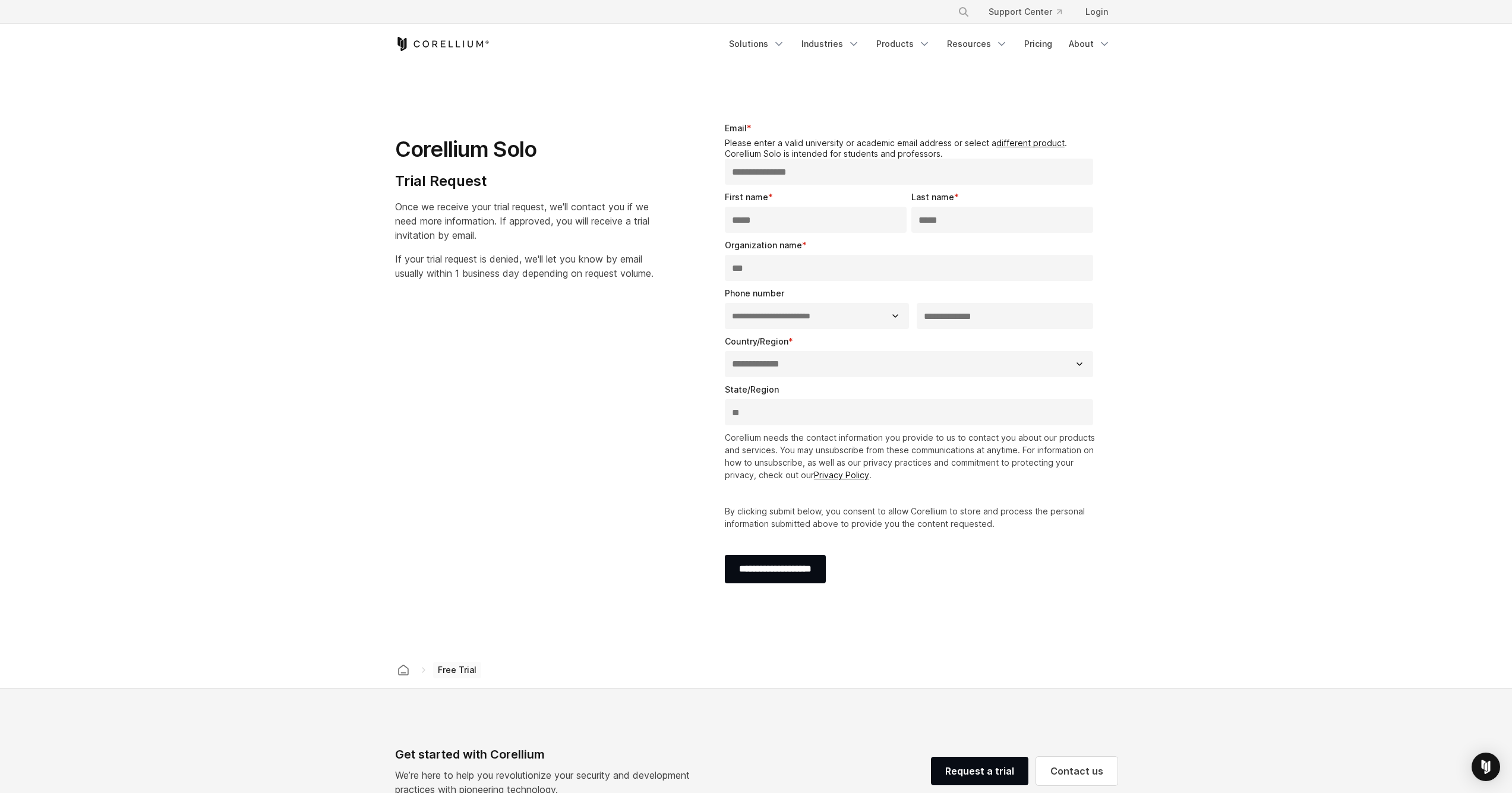
type input "**"
click at [1237, 465] on section "**********" at bounding box center [756, 359] width 1512 height 587
click at [789, 571] on input "**********" at bounding box center [775, 568] width 101 height 29
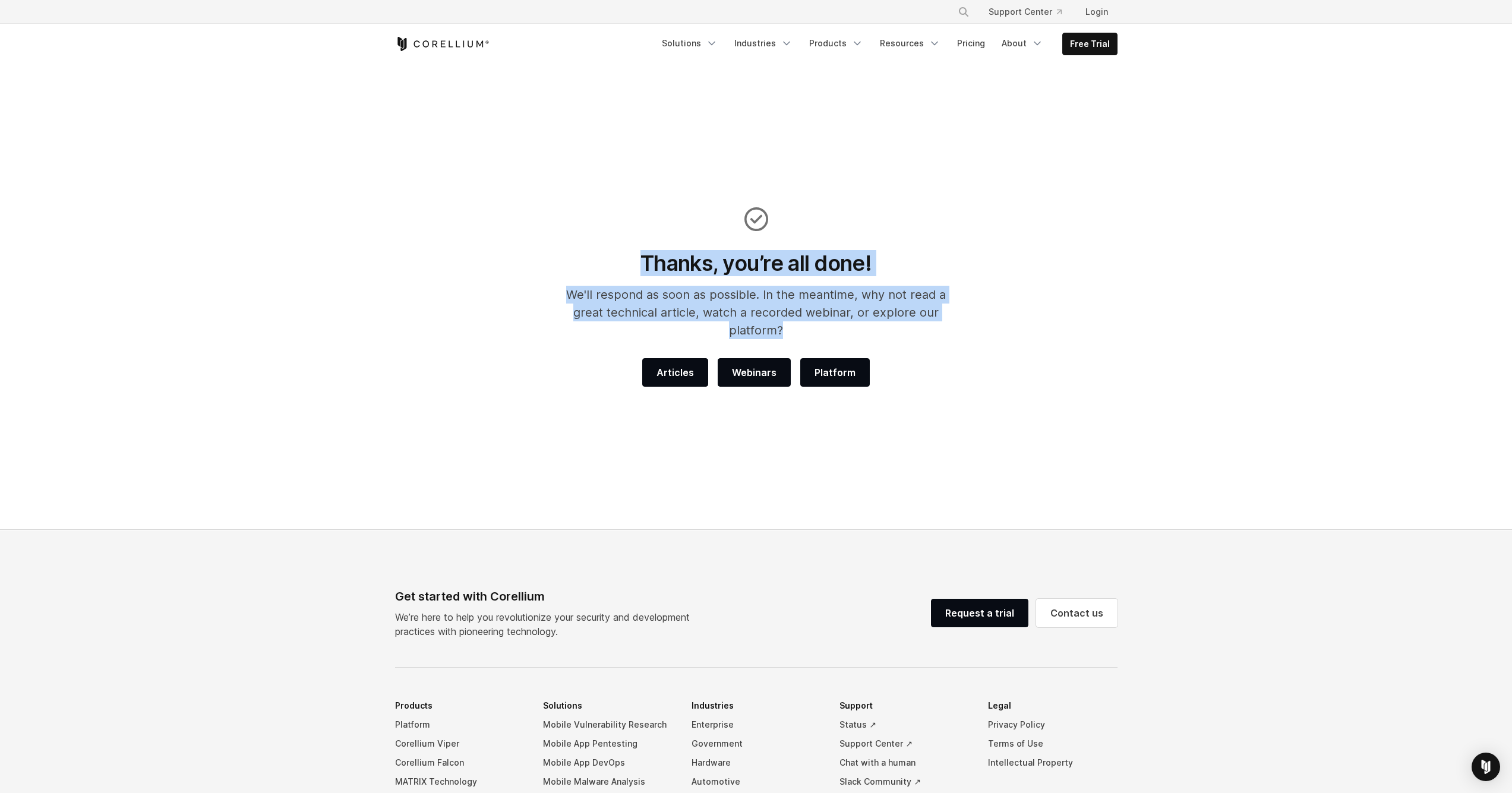
drag, startPoint x: 632, startPoint y: 260, endPoint x: 999, endPoint y: 310, distance: 370.4
click at [999, 310] on div "Thanks, you’re all done! We'll respond as soon as possible. In the meantime, wh…" at bounding box center [756, 297] width 746 height 179
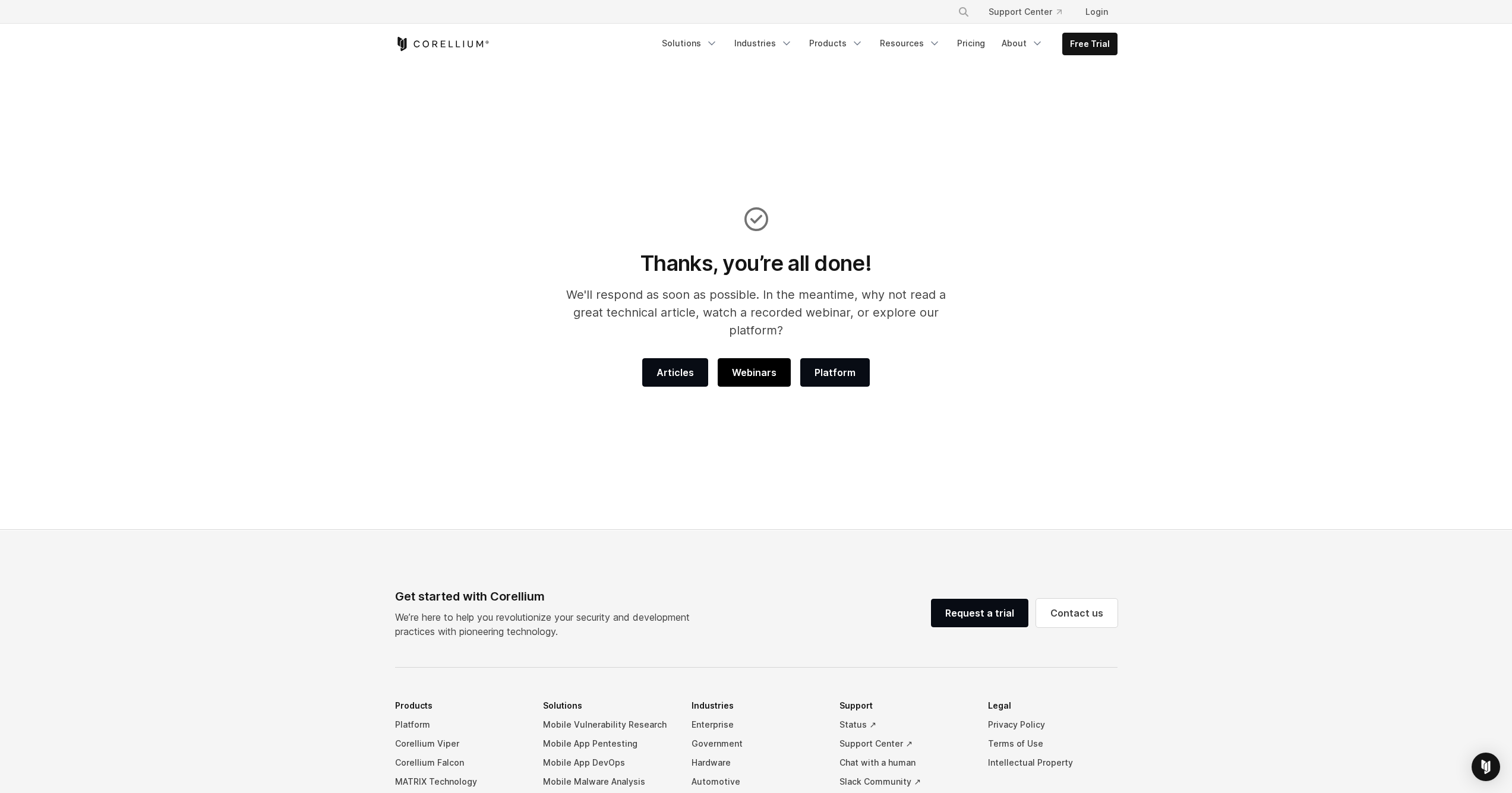
click at [744, 365] on span "Webinars" at bounding box center [754, 372] width 44 height 14
click at [842, 365] on span "Platform" at bounding box center [835, 372] width 41 height 14
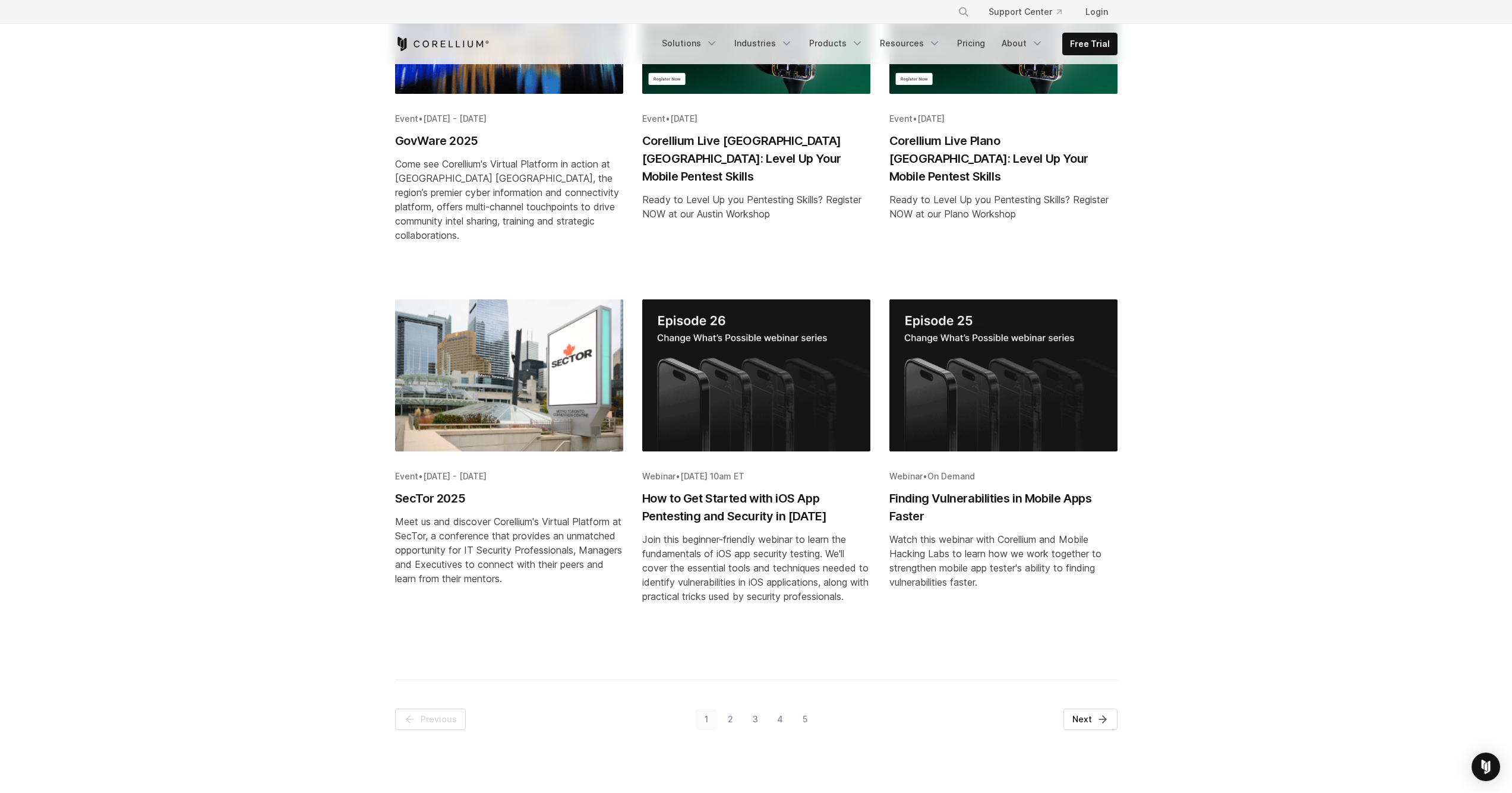
scroll to position [149, 0]
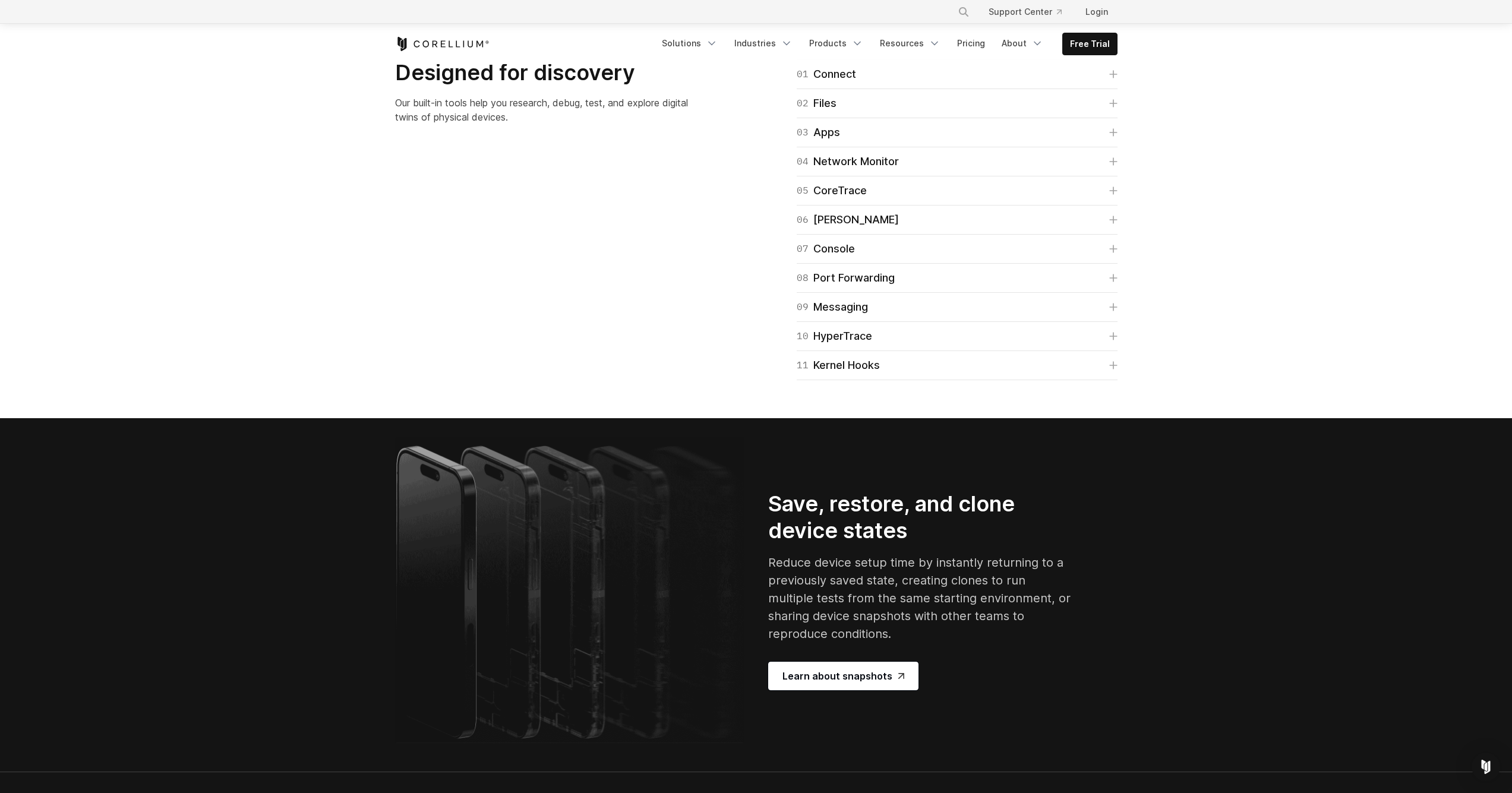
scroll to position [1996, 0]
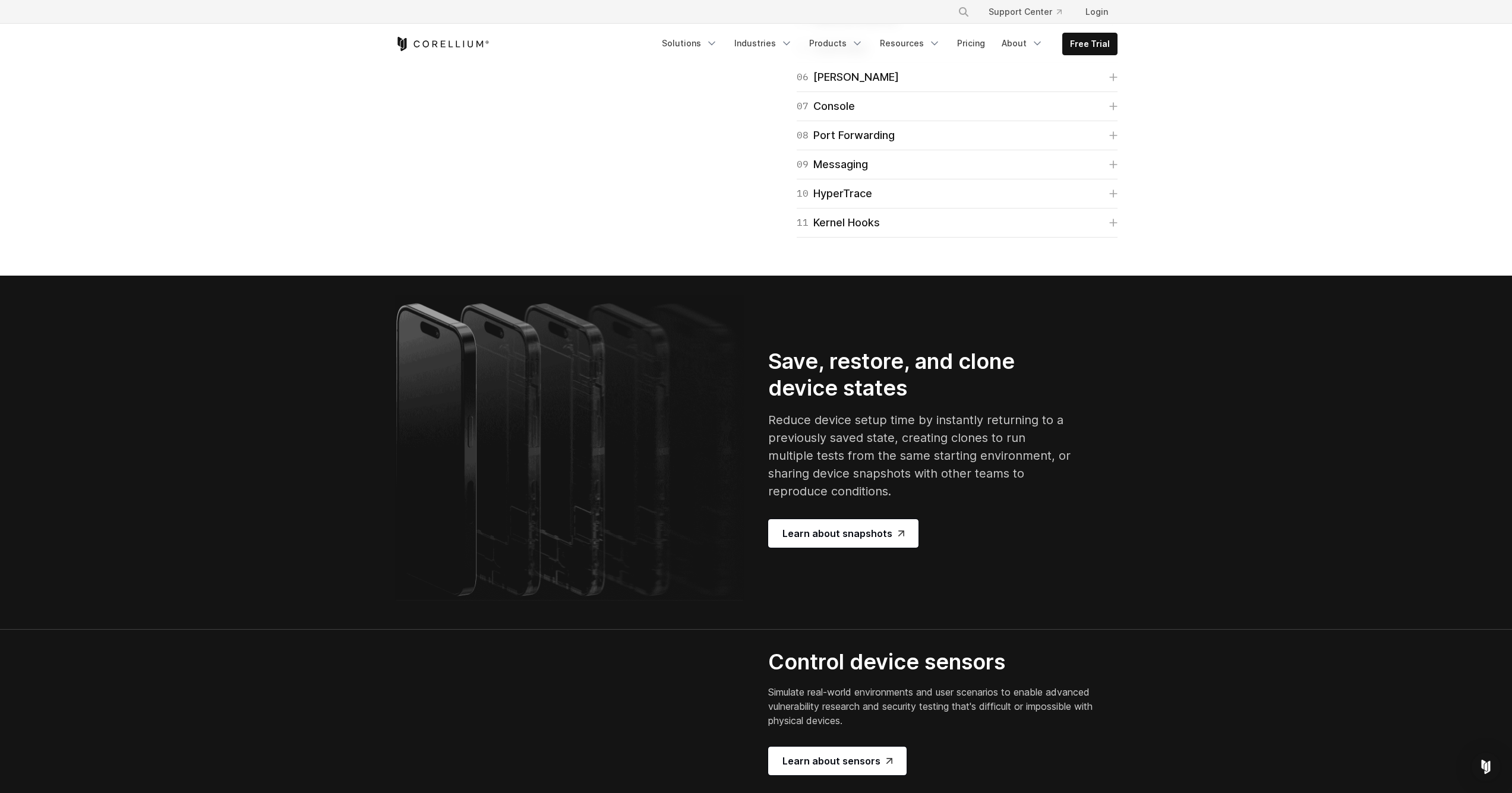
drag, startPoint x: 379, startPoint y: 197, endPoint x: 562, endPoint y: 264, distance: 194.9
click at [562, 264] on section "Designed for discovery Our built-in tools help you research, debug, test, and e…" at bounding box center [756, 77] width 1512 height 397
click at [562, 237] on div "Designed for discovery Our built-in tools help you research, debug, test, and e…" at bounding box center [756, 78] width 746 height 321
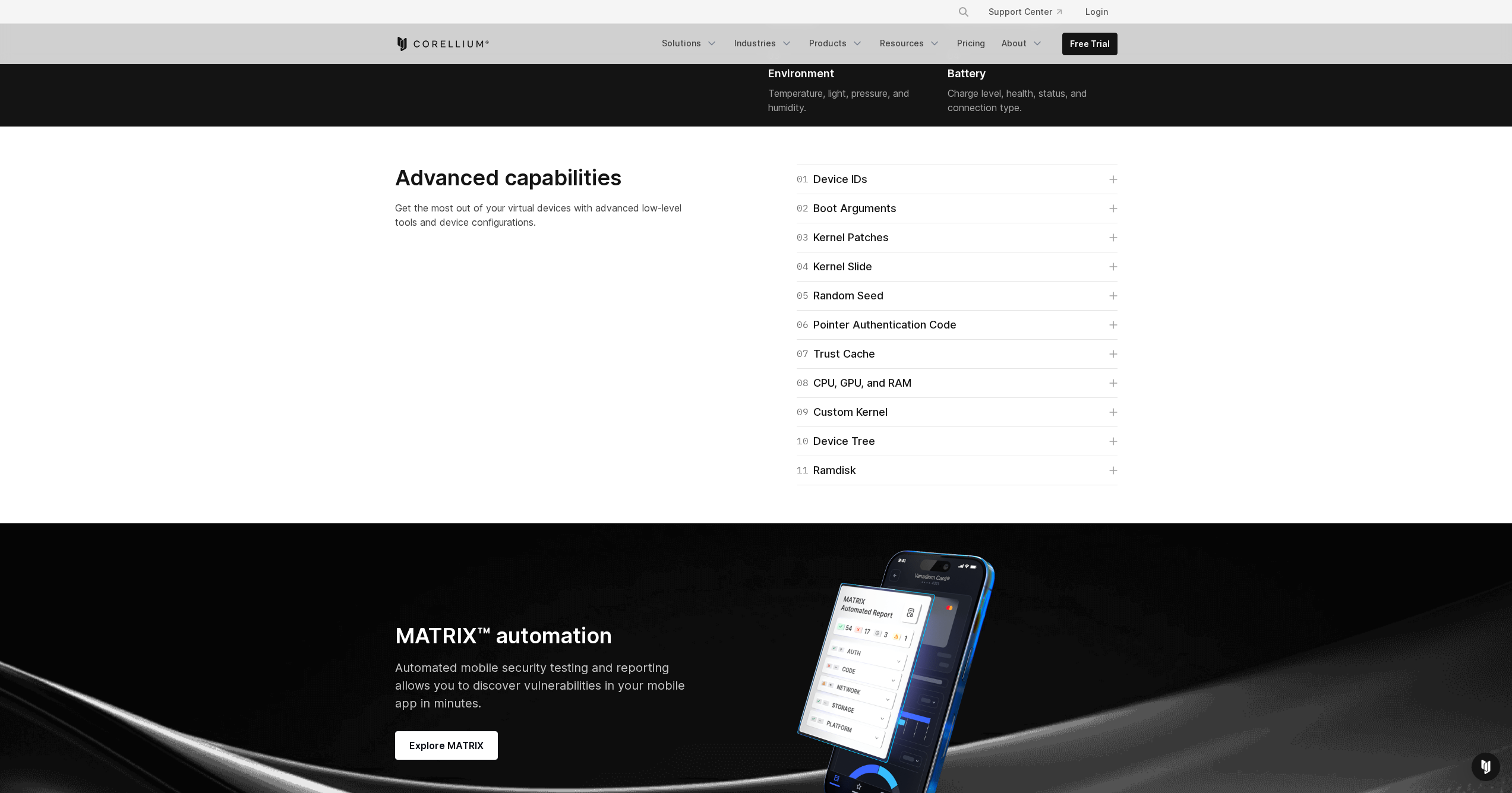
scroll to position [3079, 0]
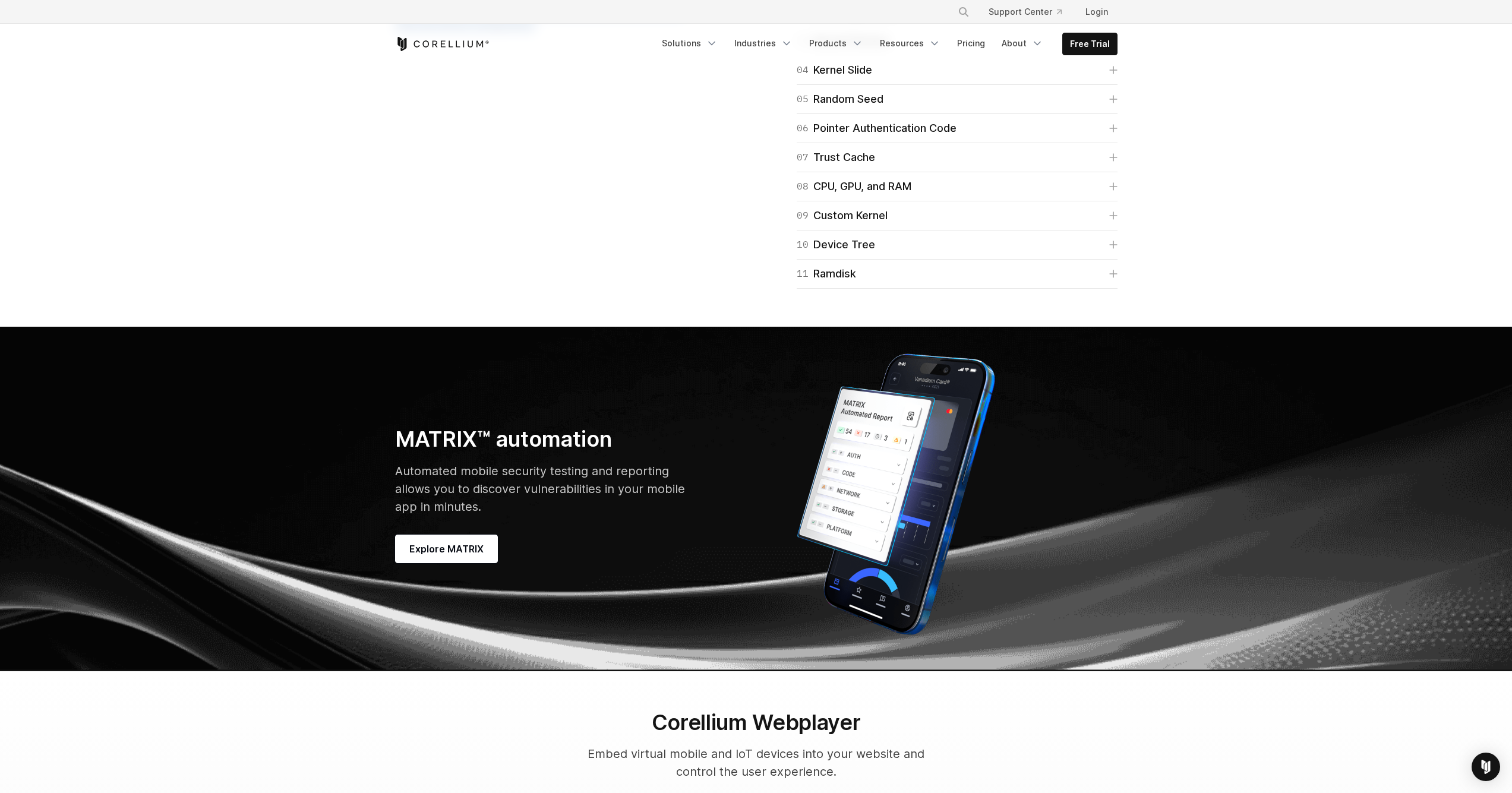
drag, startPoint x: 390, startPoint y: 359, endPoint x: 693, endPoint y: 428, distance: 310.8
click at [693, 289] on div "Advanced capabilities Get the most out of your virtual devices with advanced lo…" at bounding box center [756, 128] width 746 height 321
click at [1207, 327] on section "Advanced capabilities Get the most out of your virtual devices with advanced lo…" at bounding box center [756, 128] width 1512 height 397
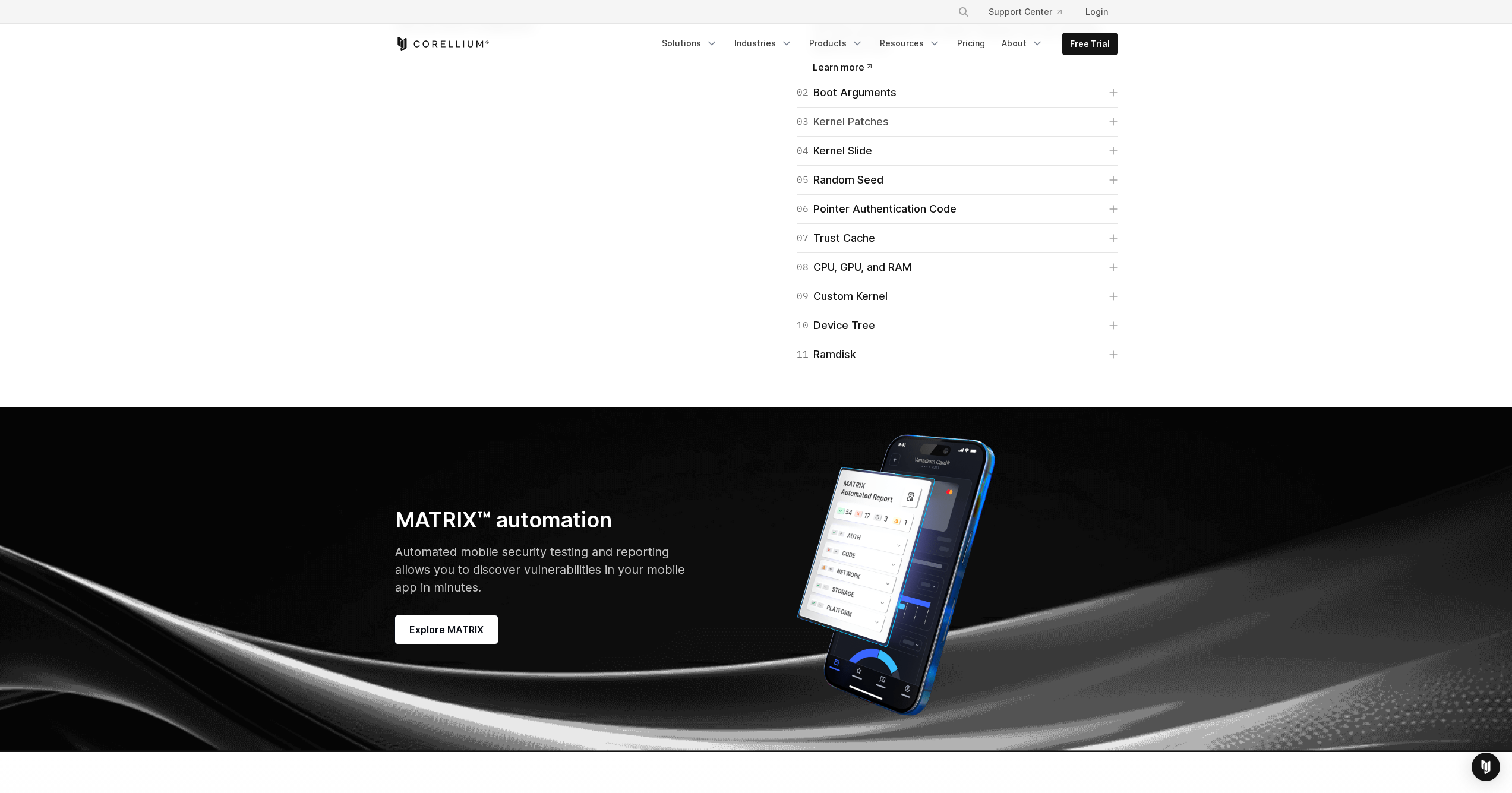
click at [1106, 130] on link "03 Kernel Patches" at bounding box center [957, 121] width 321 height 17
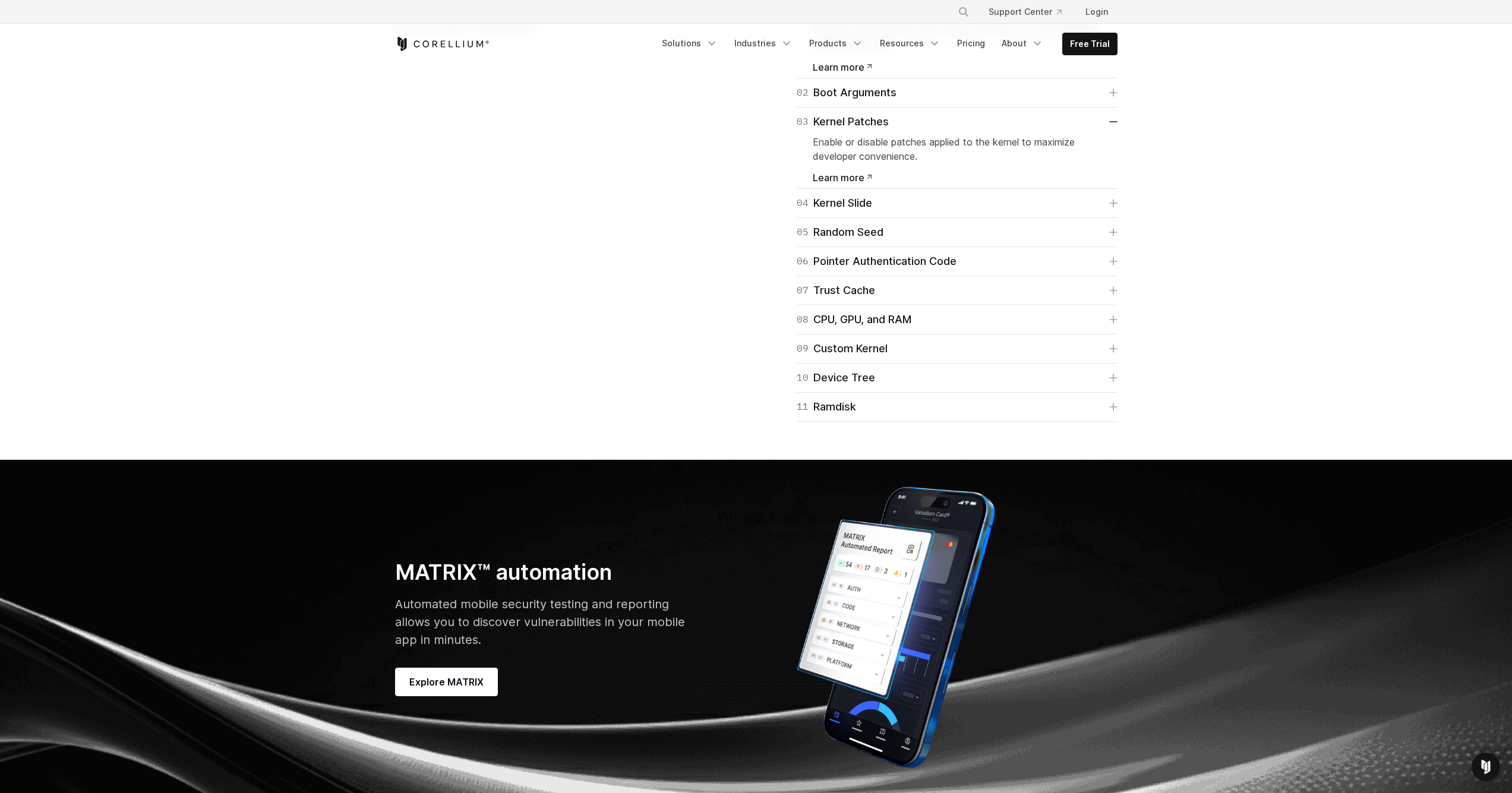
click at [1105, 107] on div "02 Boot Arguments Pass specific configuration flags passed to the kernel during…" at bounding box center [957, 94] width 321 height 30
click at [1116, 97] on icon at bounding box center [1113, 93] width 8 height 8
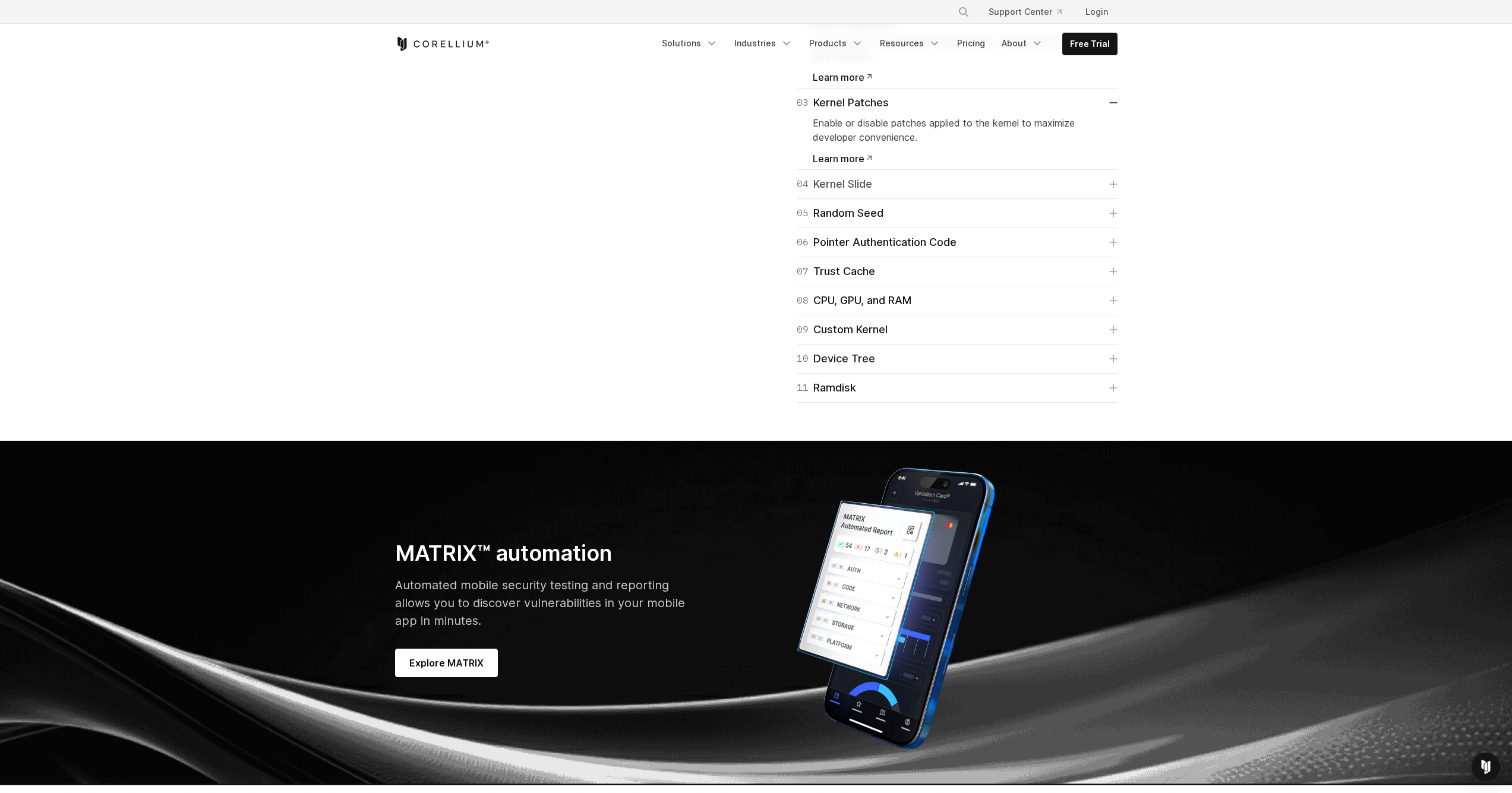
scroll to position [3222, 0]
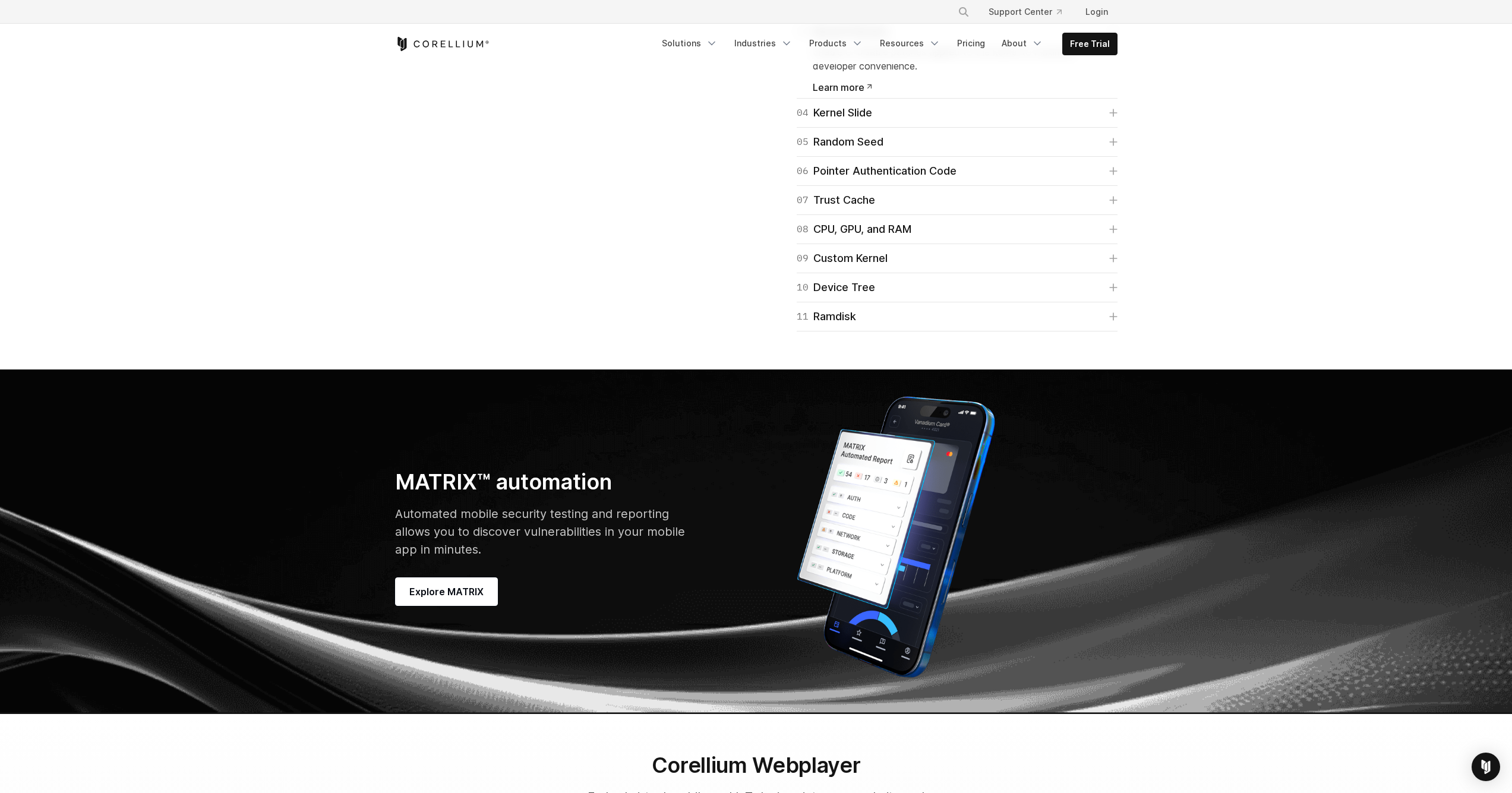
click at [1117, 332] on div "01 Device IDs Devices, like iPhones and Androids, have various identifiers uniq…" at bounding box center [943, 79] width 373 height 506
click at [1109, 117] on icon at bounding box center [1113, 112] width 8 height 8
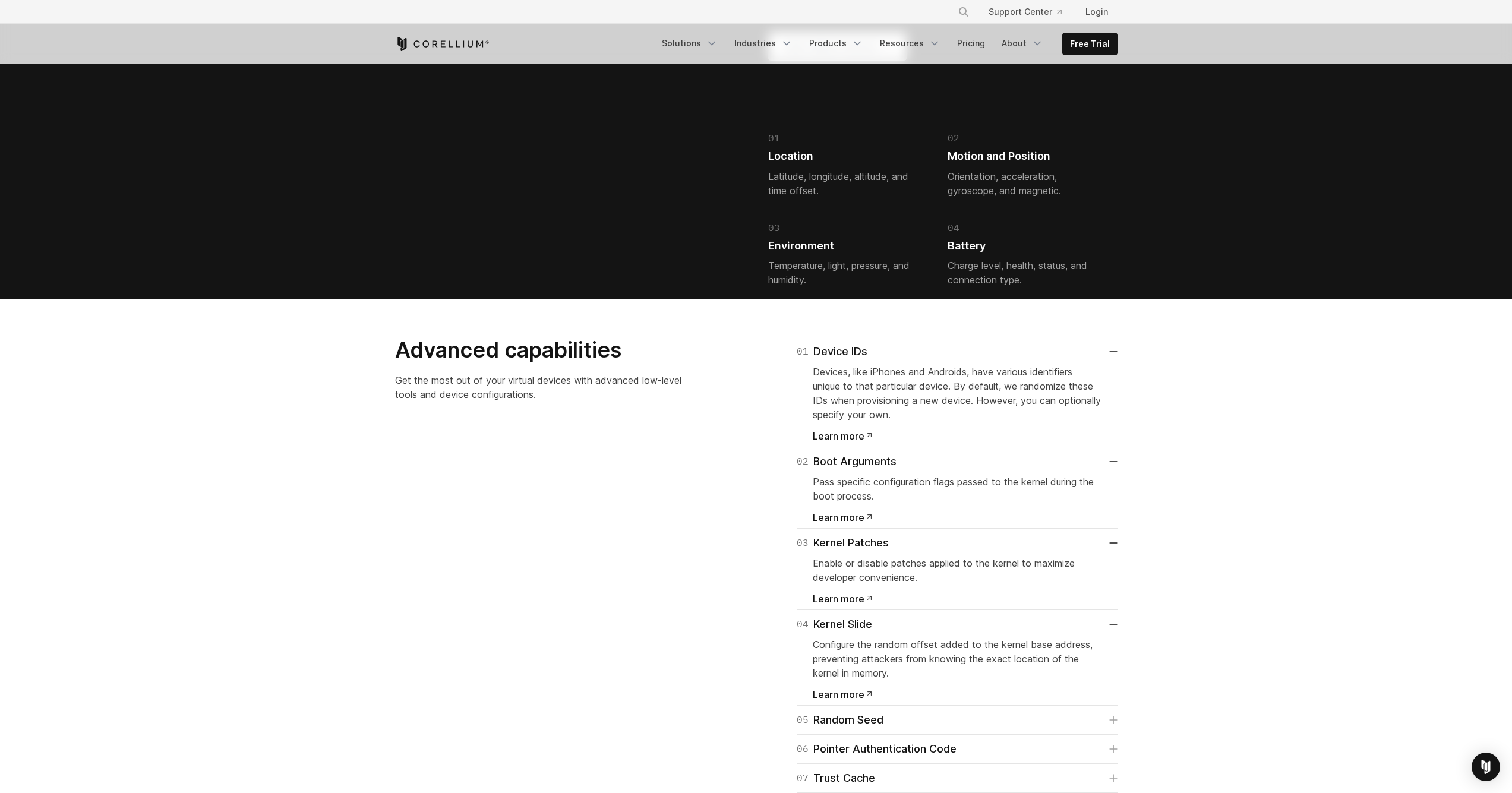
scroll to position [2002, 0]
